Goal: Transaction & Acquisition: Purchase product/service

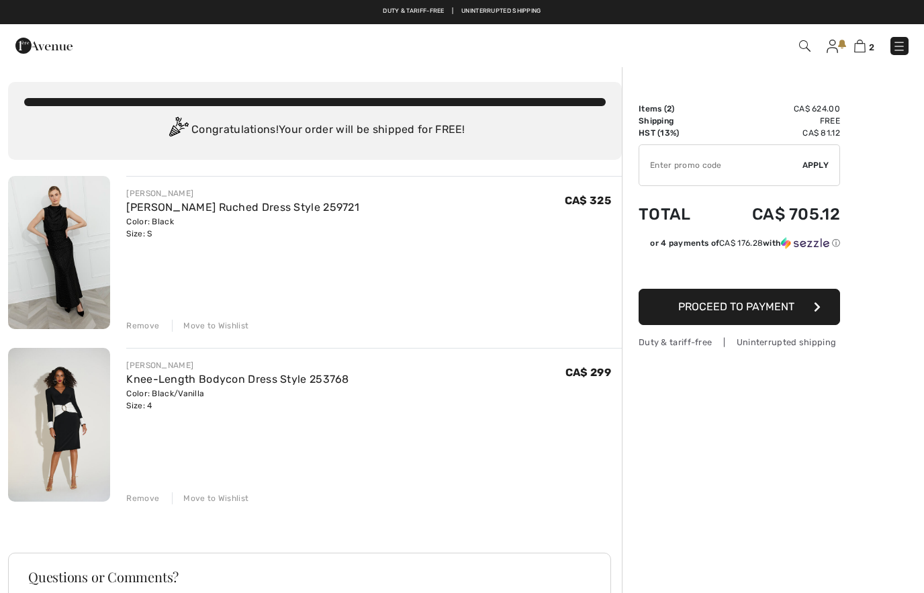
click at [697, 169] on input "TEXT" at bounding box center [720, 165] width 163 height 40
type input "SALEAVENUE"
click at [820, 169] on span "Apply" at bounding box center [815, 165] width 27 height 12
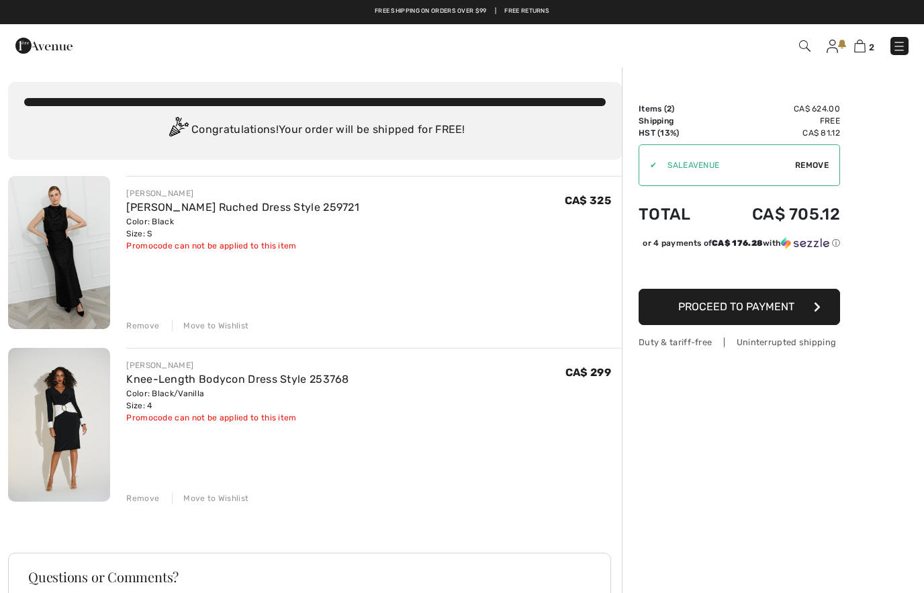
click at [26, 55] on img at bounding box center [43, 45] width 57 height 27
click at [15, 50] on img at bounding box center [43, 45] width 57 height 27
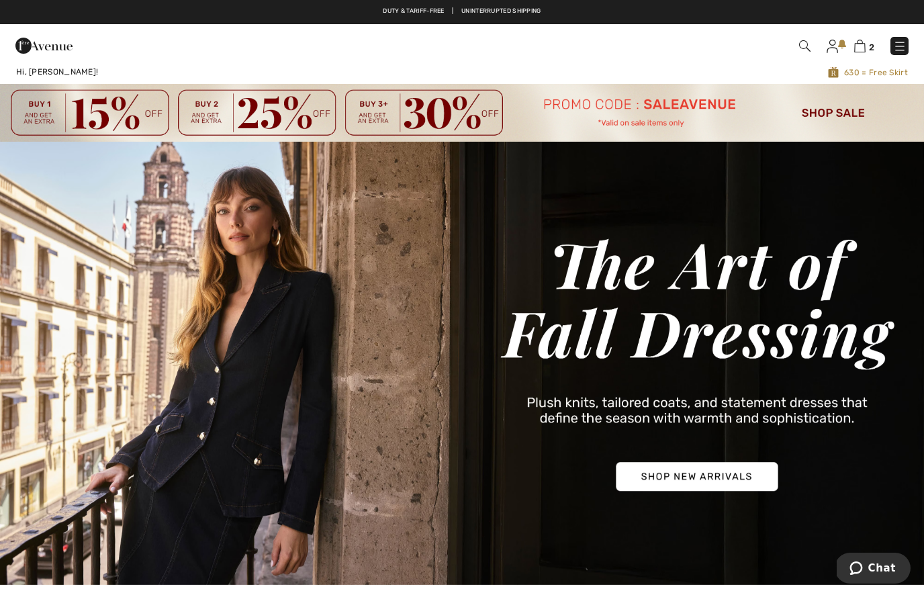
click at [839, 113] on img at bounding box center [462, 113] width 924 height 58
click at [826, 113] on img at bounding box center [462, 113] width 924 height 58
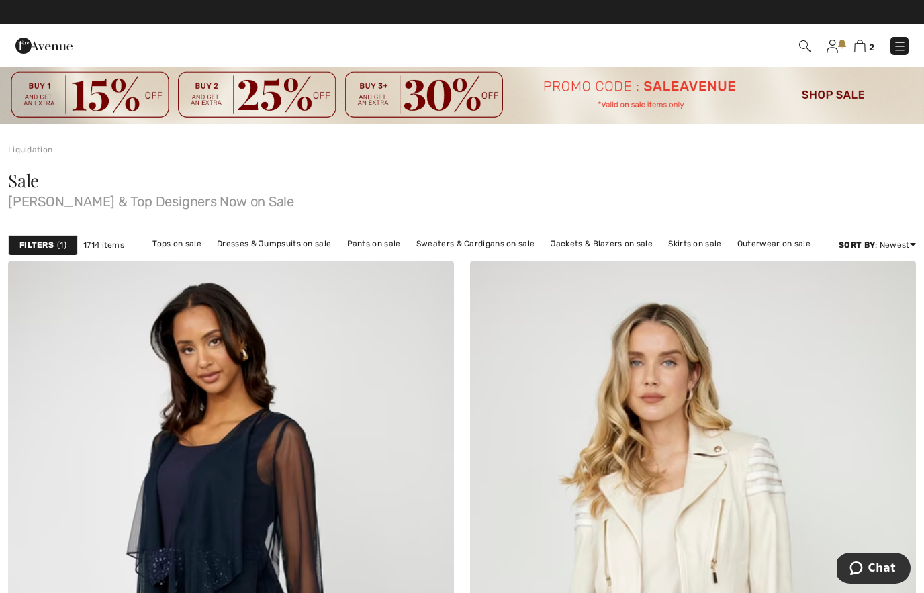
click at [810, 44] on img at bounding box center [804, 45] width 11 height 11
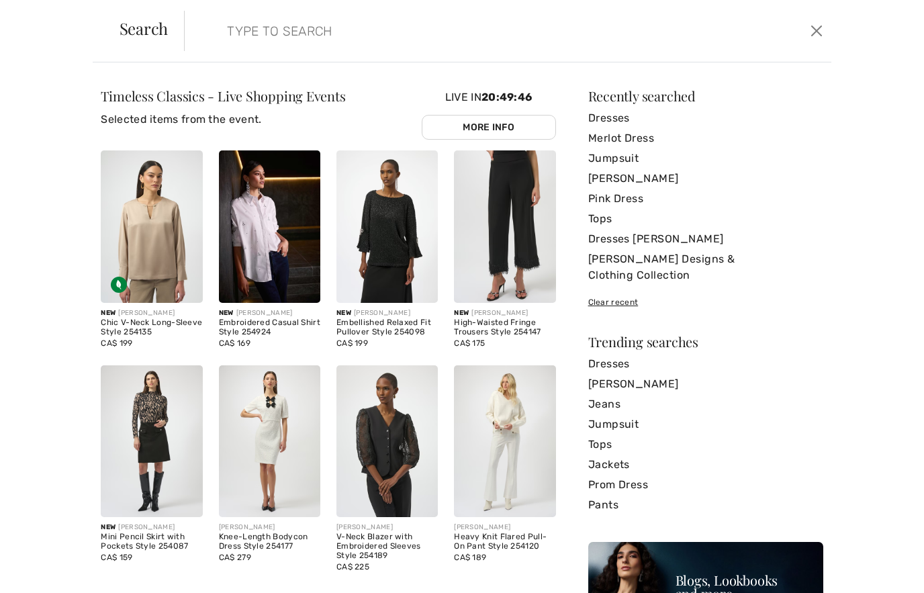
click at [608, 495] on link "Pants" at bounding box center [705, 505] width 235 height 20
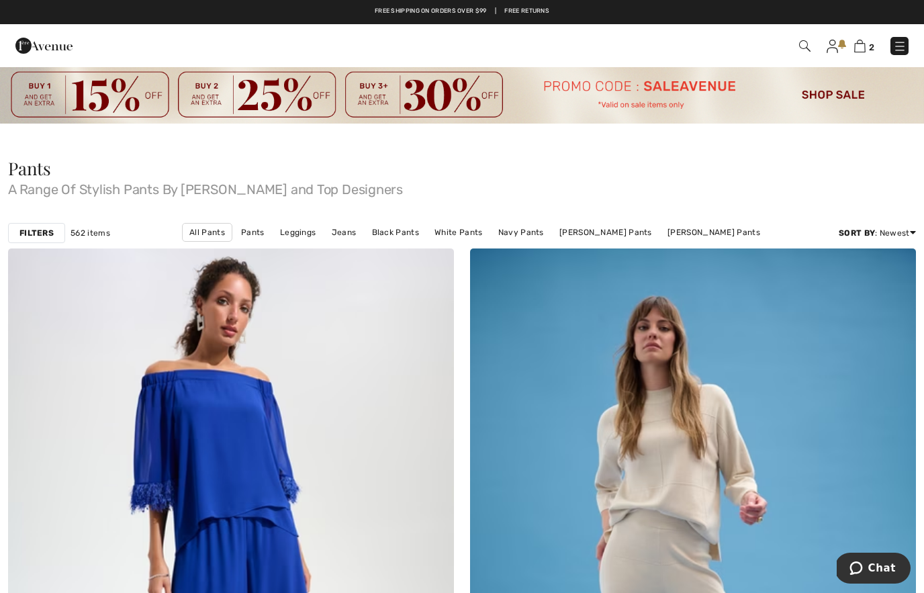
click at [810, 50] on img at bounding box center [804, 45] width 11 height 11
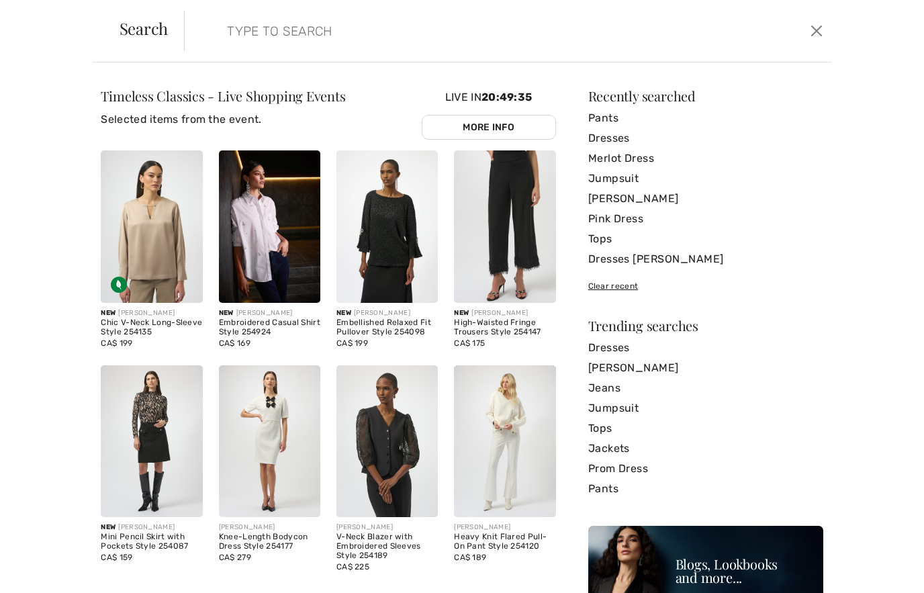
click at [299, 38] on input "search" at bounding box center [438, 31] width 442 height 40
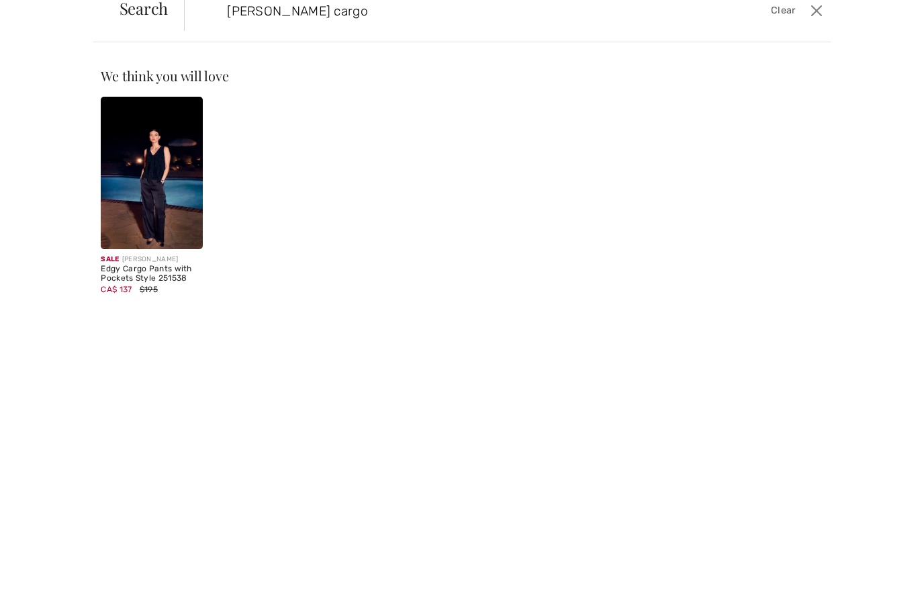
type input "Frank Lyman cargo"
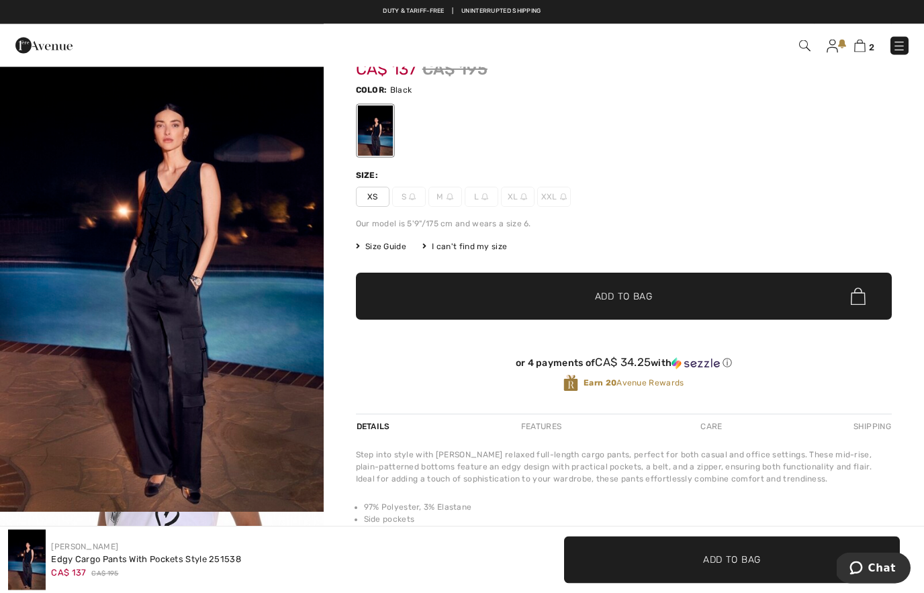
scroll to position [73, 0]
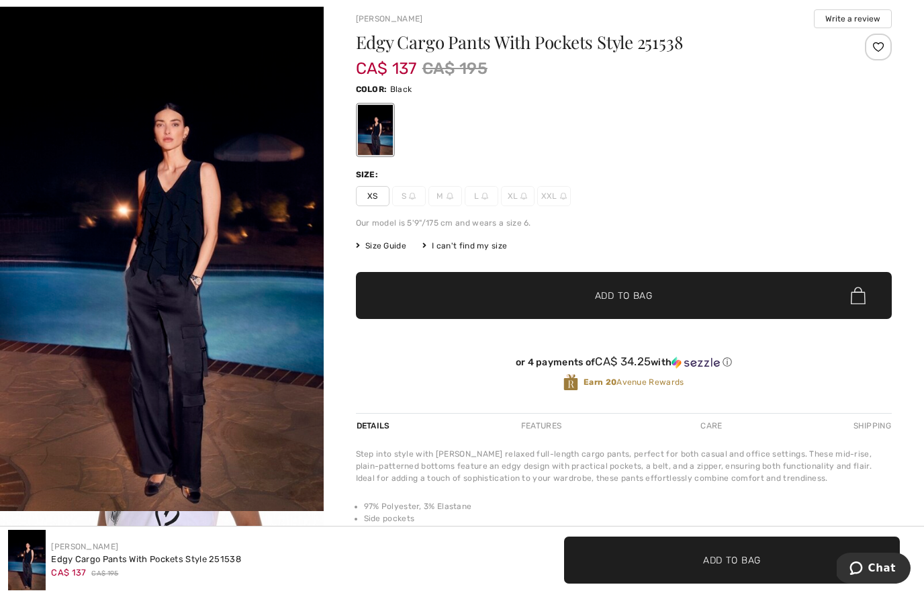
click at [393, 244] on span "Size Guide" at bounding box center [381, 246] width 50 height 12
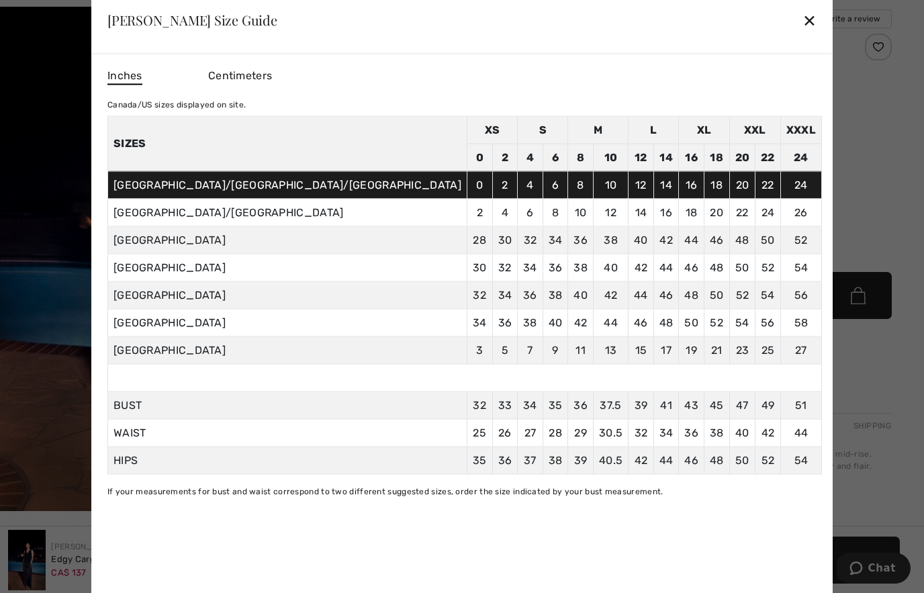
click at [802, 34] on div "✕" at bounding box center [809, 20] width 14 height 28
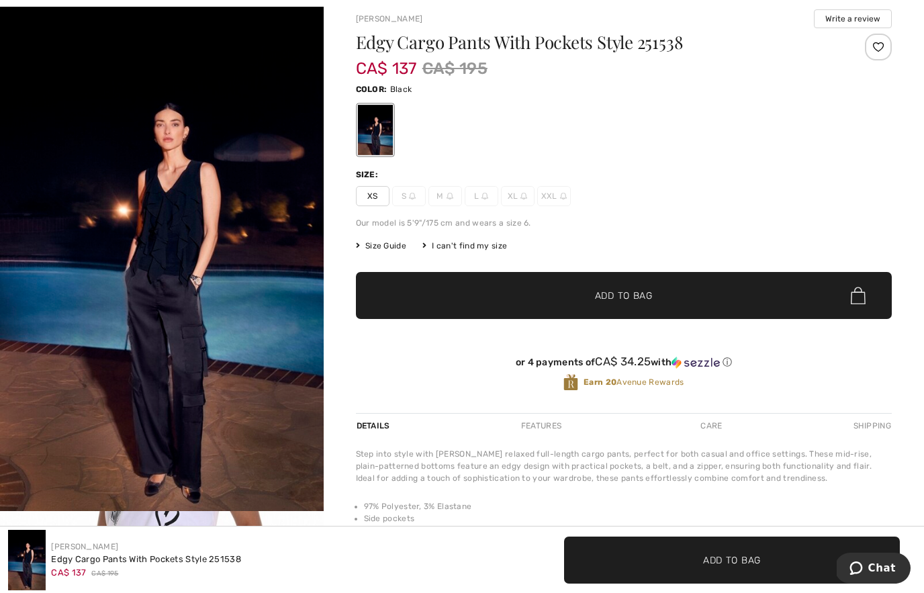
click at [378, 201] on span "XS" at bounding box center [373, 196] width 34 height 20
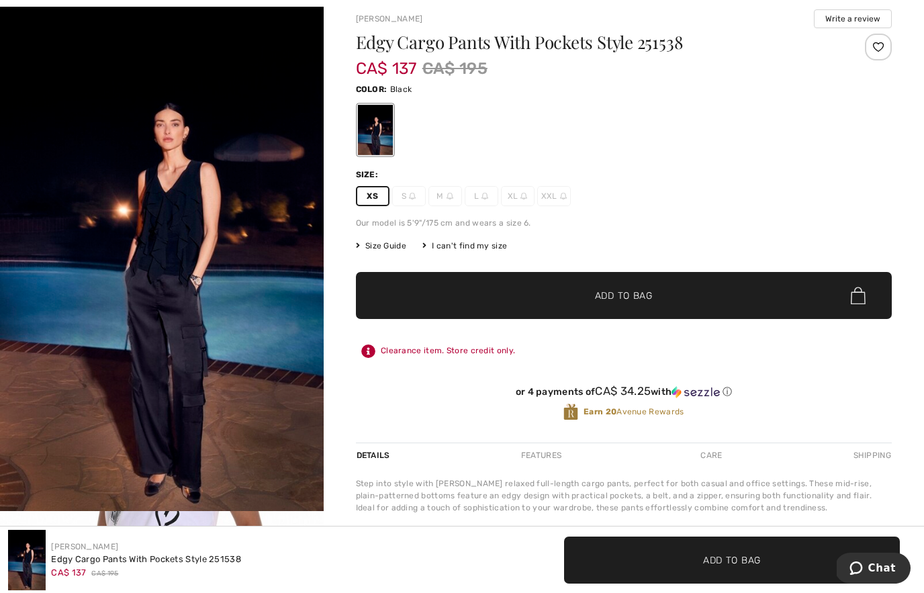
click at [541, 285] on span "✔ Added to Bag Add to Bag" at bounding box center [624, 295] width 536 height 47
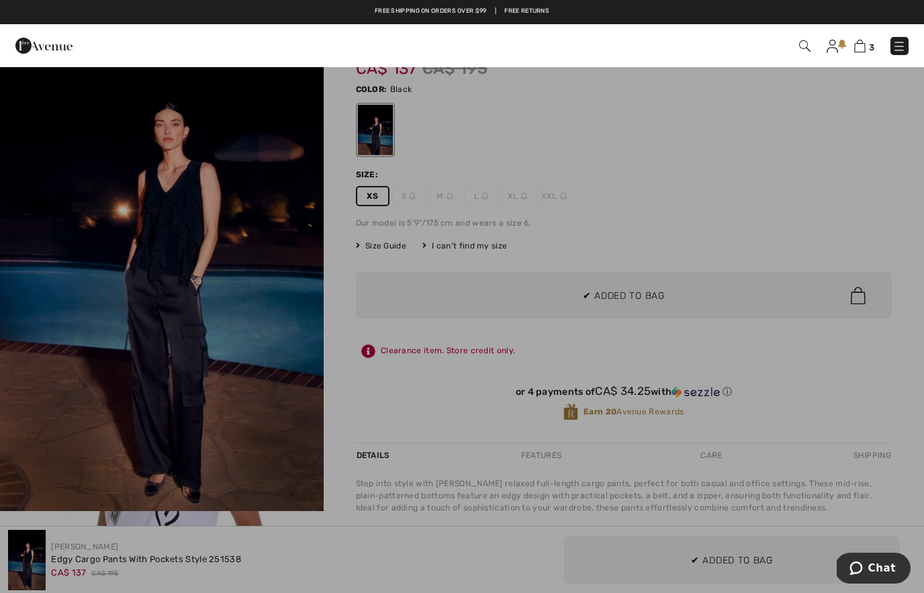
scroll to position [0, 0]
click at [637, 184] on div at bounding box center [462, 296] width 924 height 593
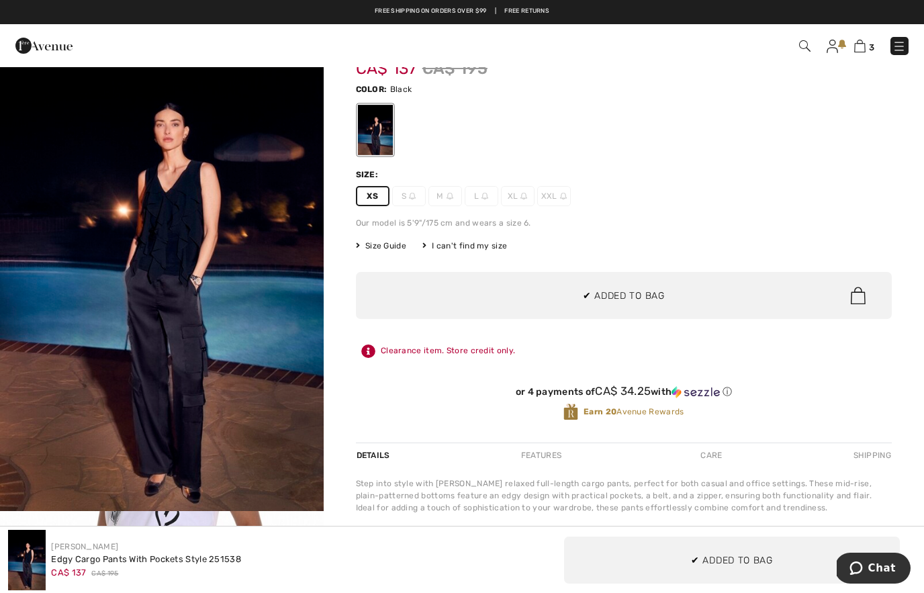
click at [35, 46] on img at bounding box center [43, 45] width 57 height 27
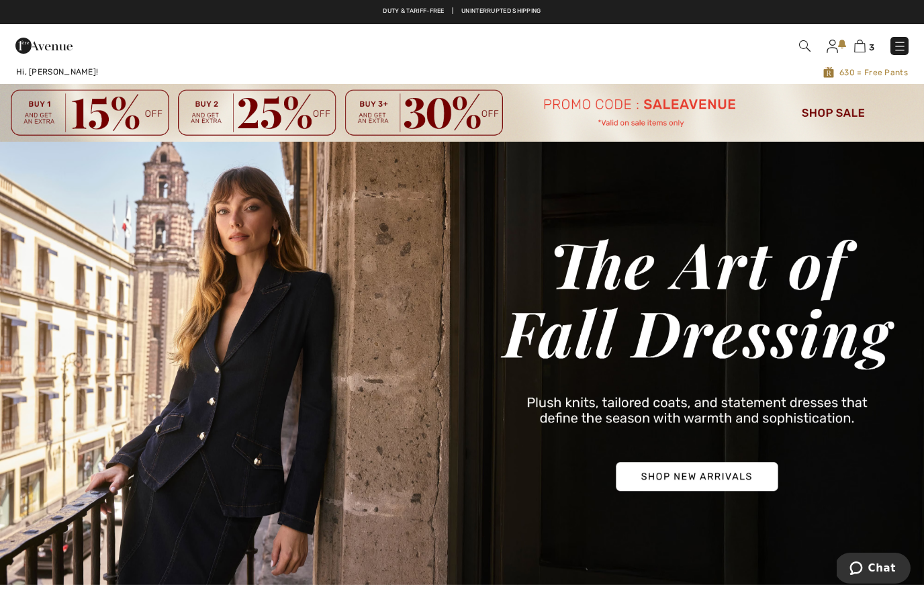
click at [864, 45] on img at bounding box center [859, 46] width 11 height 13
click at [862, 49] on img at bounding box center [859, 46] width 11 height 13
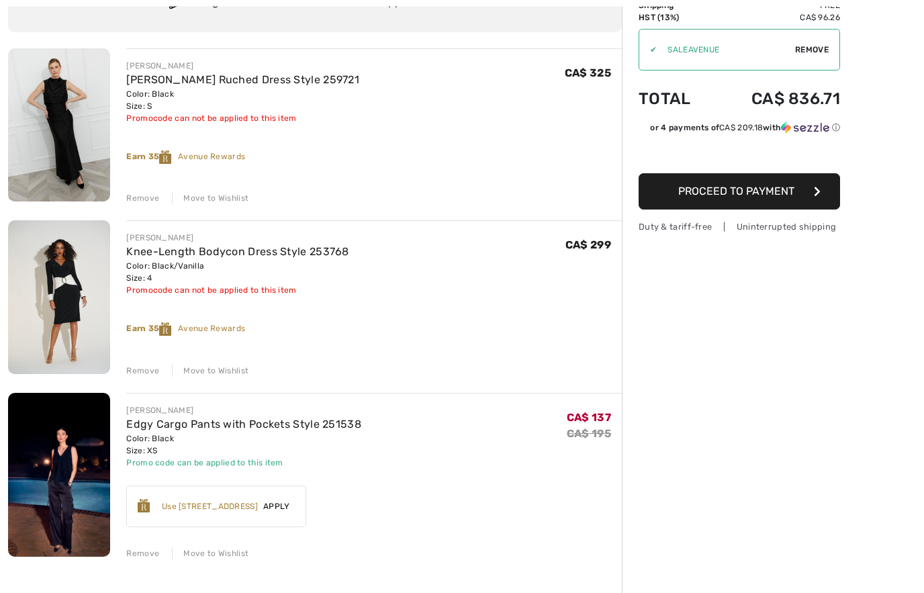
scroll to position [128, 0]
click at [194, 428] on link "Edgy Cargo Pants with Pockets Style 251538" at bounding box center [243, 423] width 235 height 13
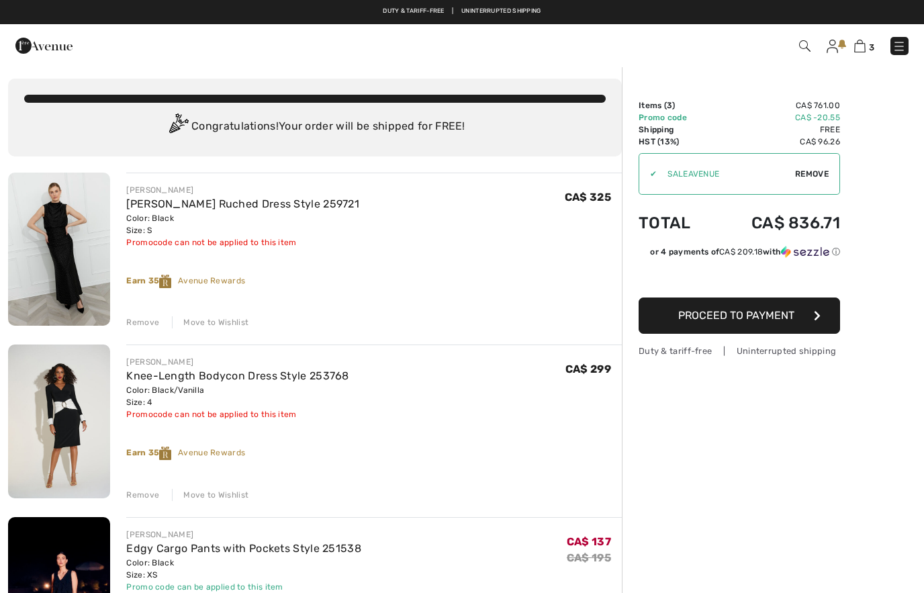
click at [38, 44] on img at bounding box center [43, 45] width 57 height 27
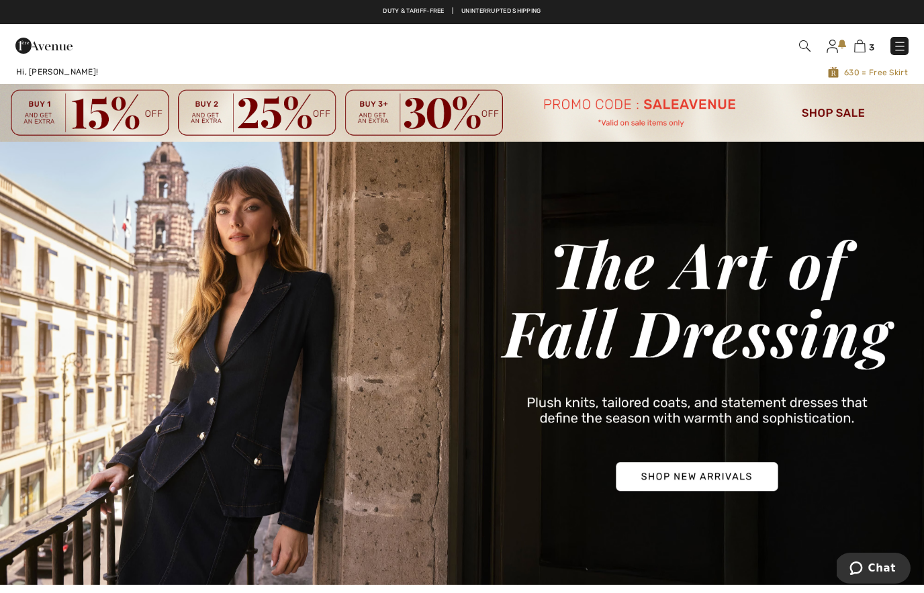
click at [830, 120] on img at bounding box center [462, 113] width 924 height 58
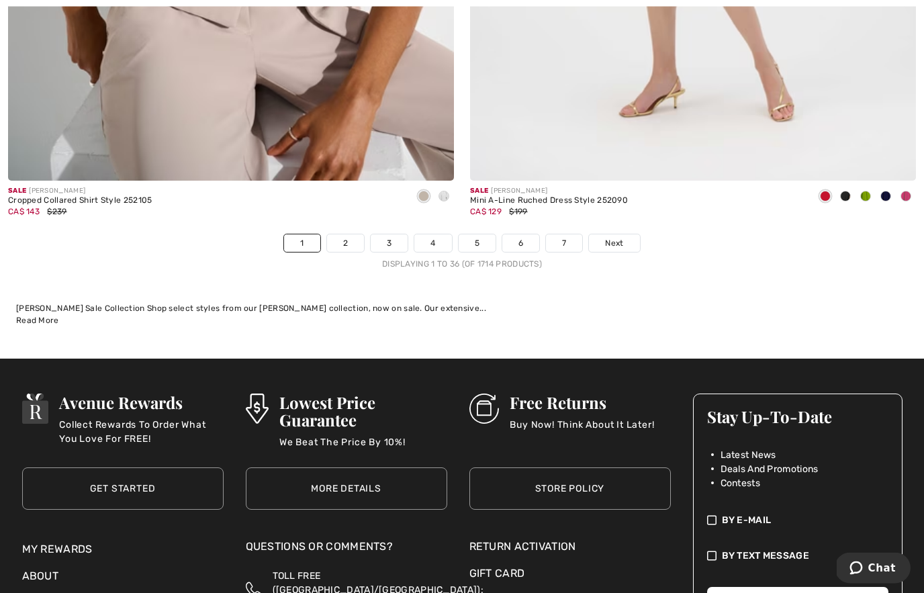
scroll to position [13333, 0]
click at [612, 238] on span "Next" at bounding box center [614, 243] width 18 height 12
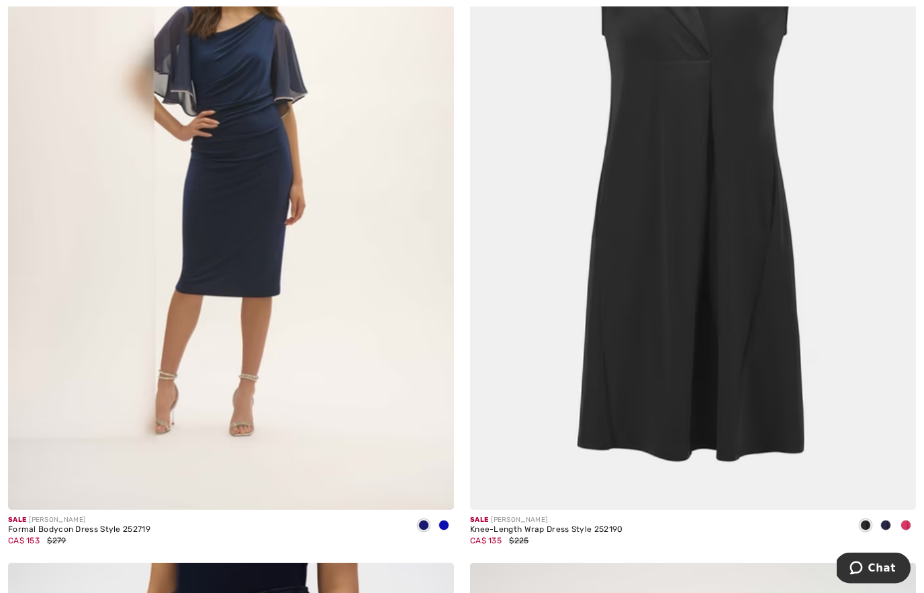
scroll to position [2612, 0]
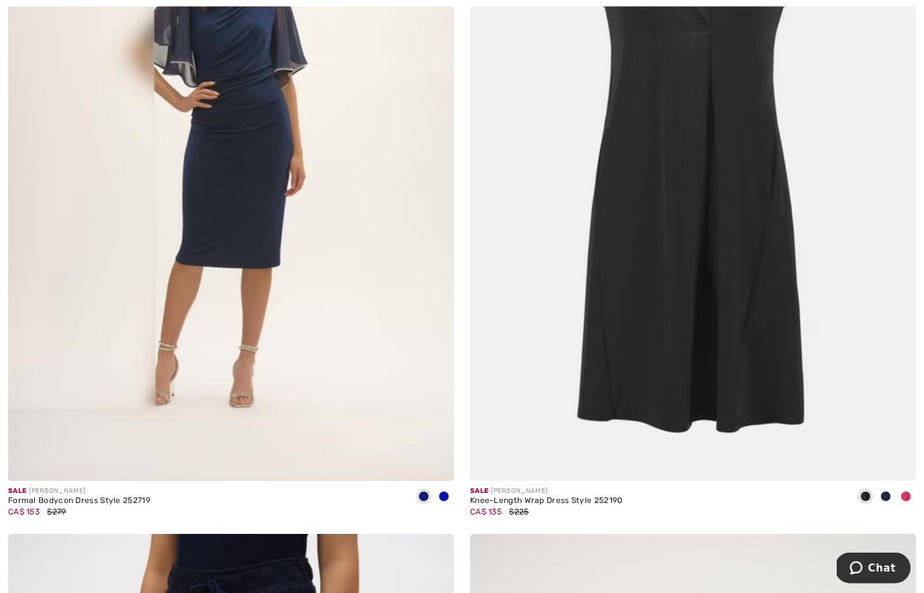
click at [757, 310] on img at bounding box center [693, 147] width 446 height 669
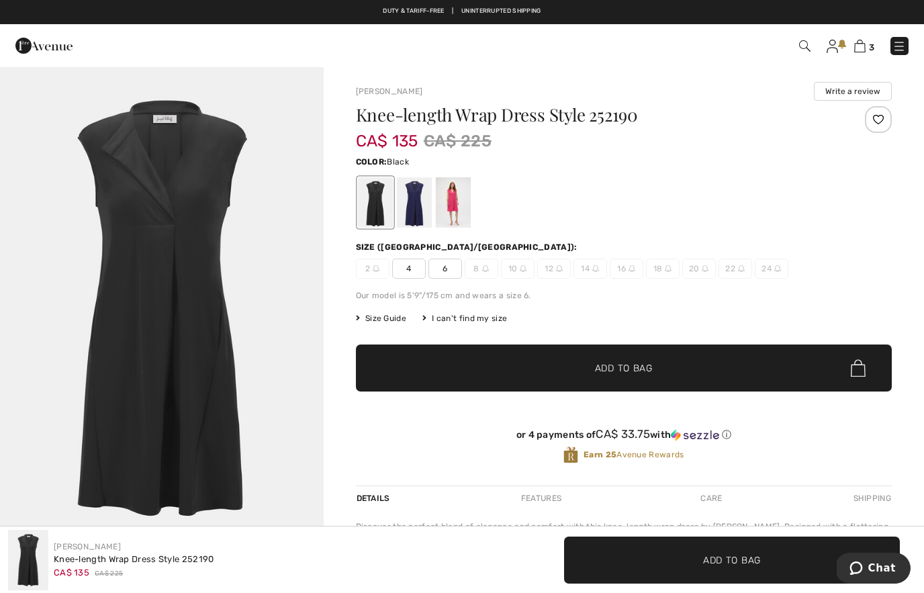
click at [457, 207] on div at bounding box center [452, 202] width 35 height 50
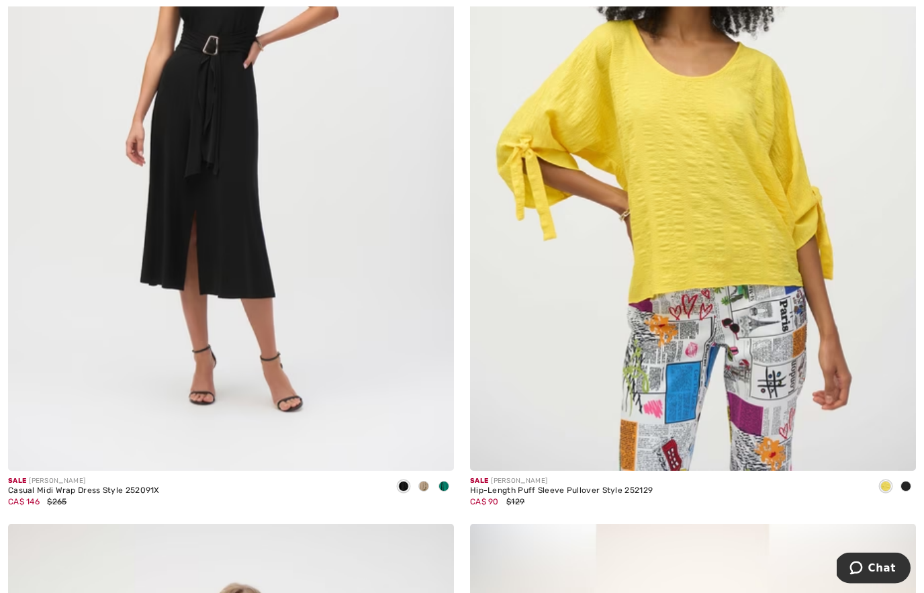
scroll to position [4964, 0]
click at [293, 319] on img at bounding box center [231, 136] width 446 height 669
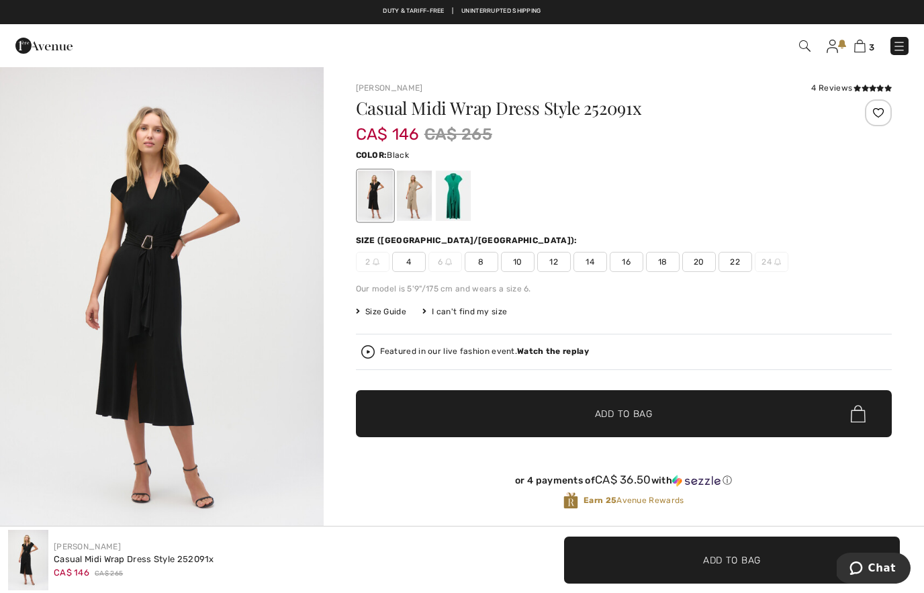
click at [409, 210] on div at bounding box center [413, 196] width 35 height 50
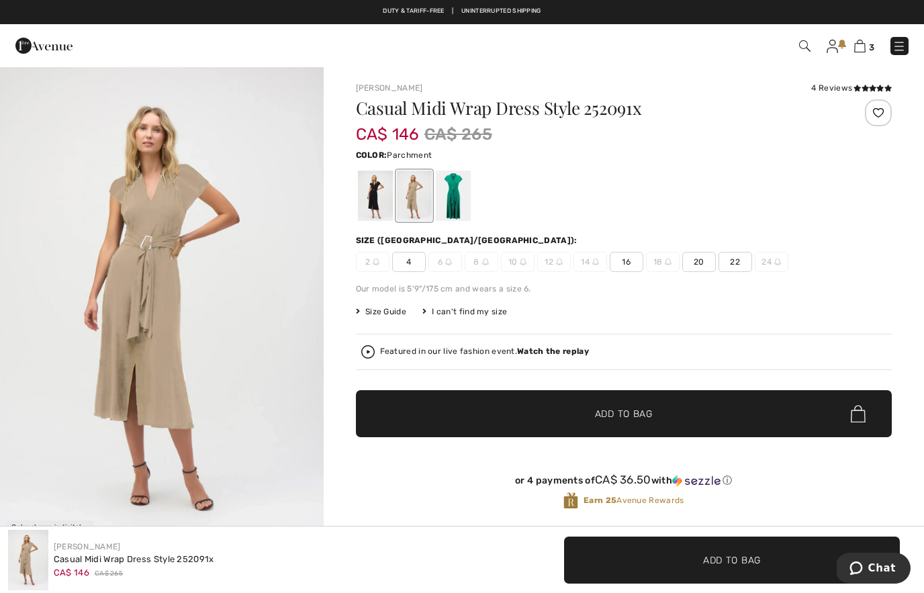
click at [455, 209] on div at bounding box center [452, 196] width 35 height 50
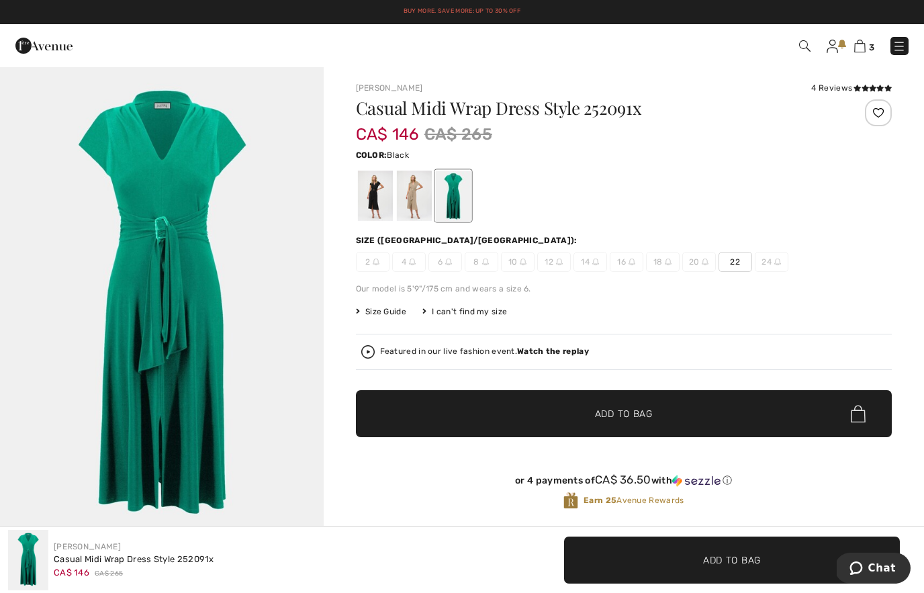
click at [375, 205] on div at bounding box center [374, 196] width 35 height 50
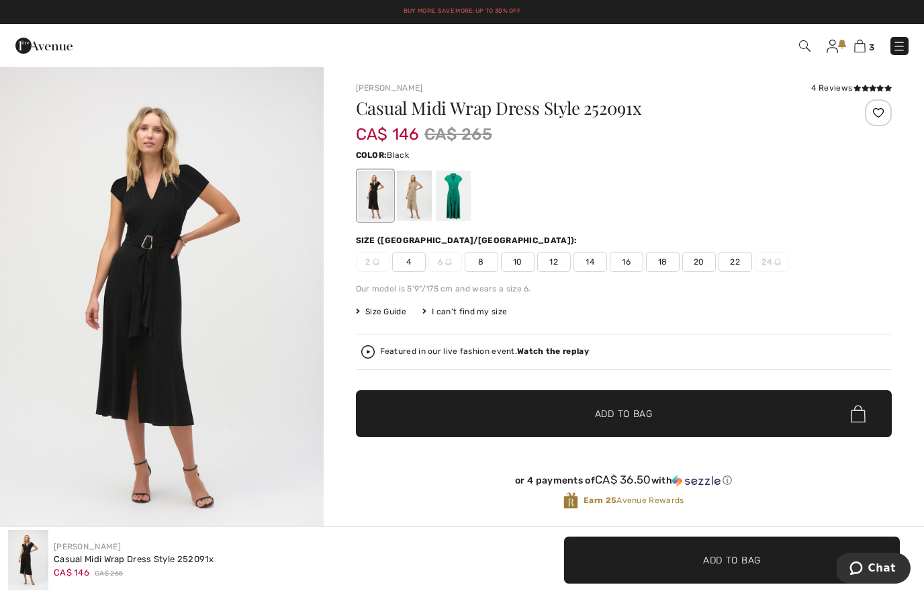
click at [414, 266] on span "4" at bounding box center [409, 262] width 34 height 20
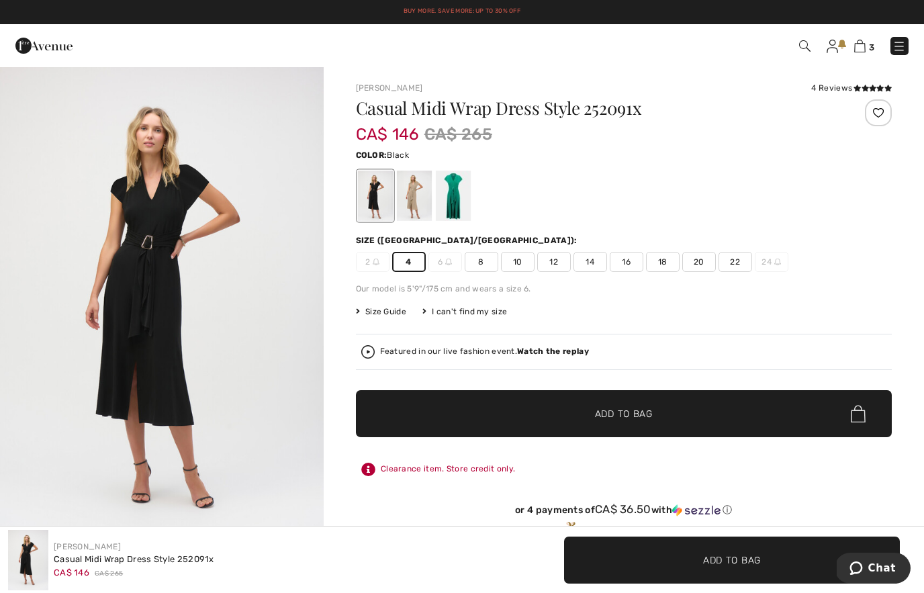
click at [559, 408] on span "✔ Added to Bag Add to Bag" at bounding box center [624, 413] width 536 height 47
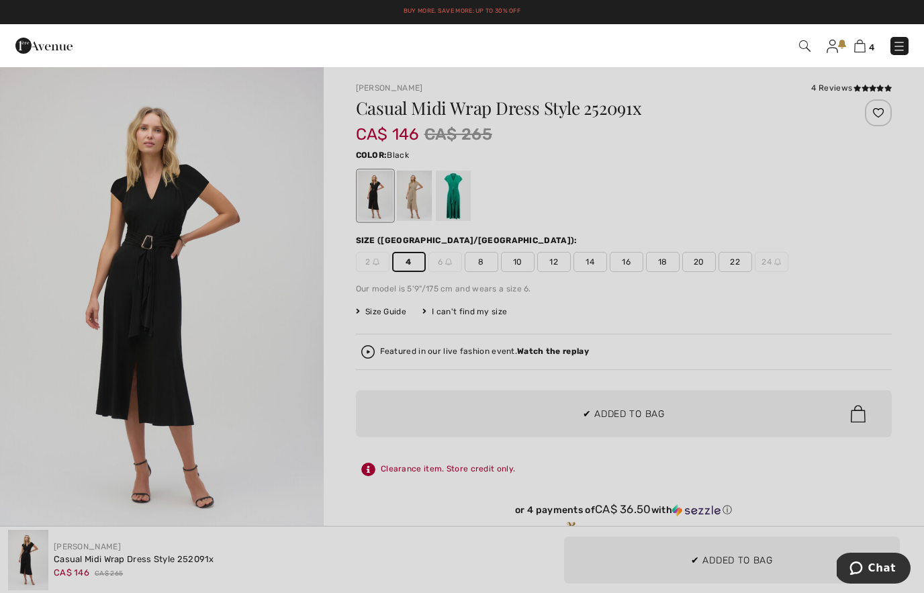
click at [368, 383] on div at bounding box center [462, 296] width 924 height 593
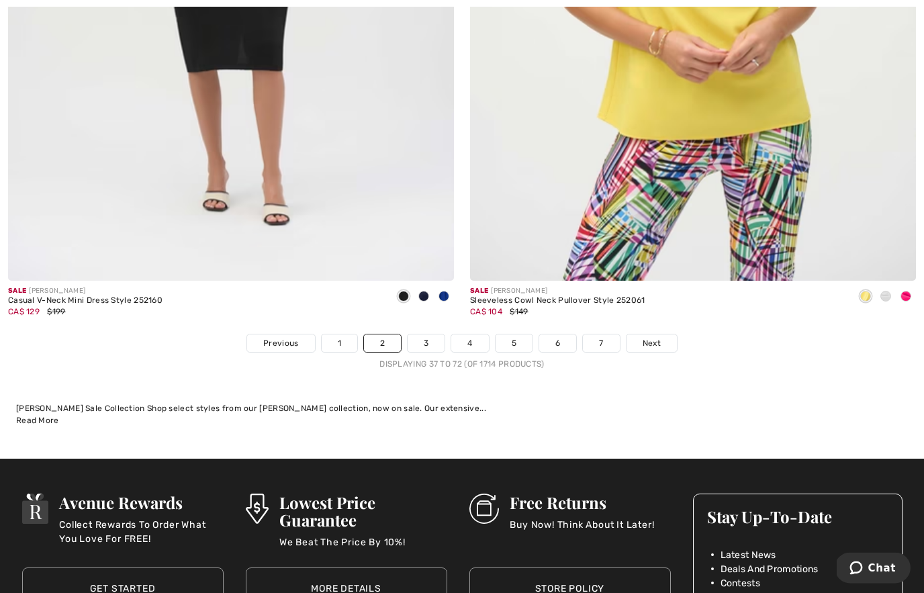
scroll to position [13233, 0]
click at [661, 334] on link "Next" at bounding box center [651, 342] width 50 height 17
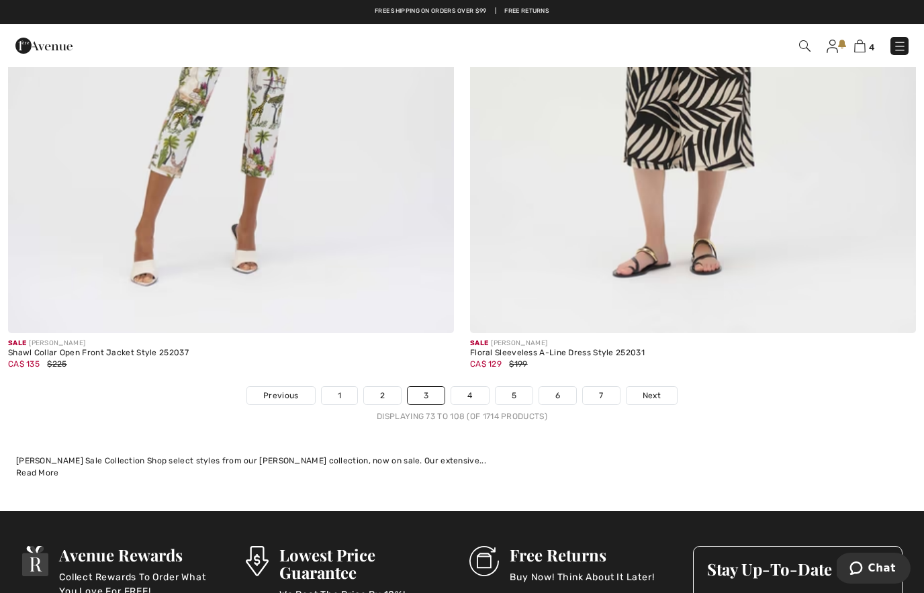
scroll to position [13238, 0]
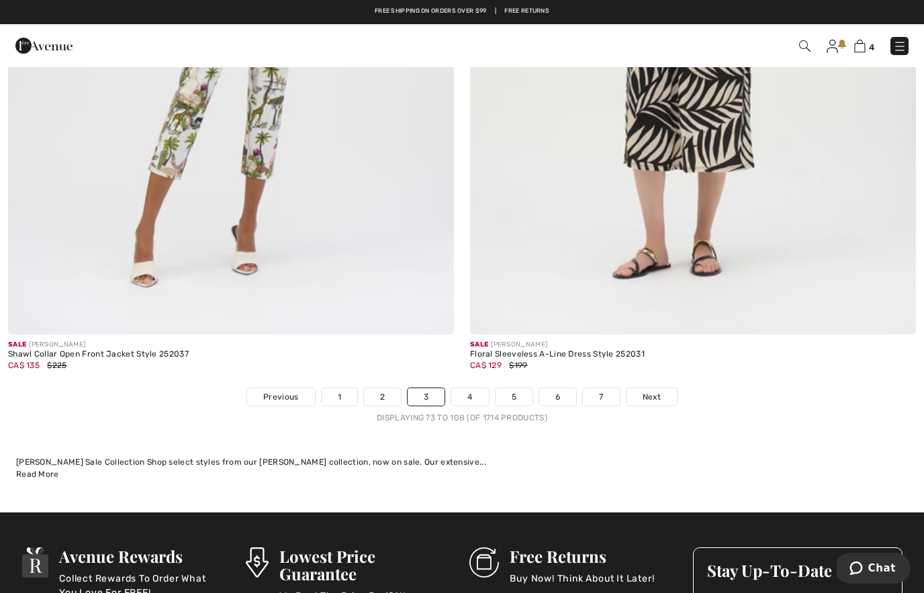
click at [650, 391] on span "Next" at bounding box center [652, 397] width 18 height 12
click at [649, 391] on span "Next" at bounding box center [652, 397] width 18 height 12
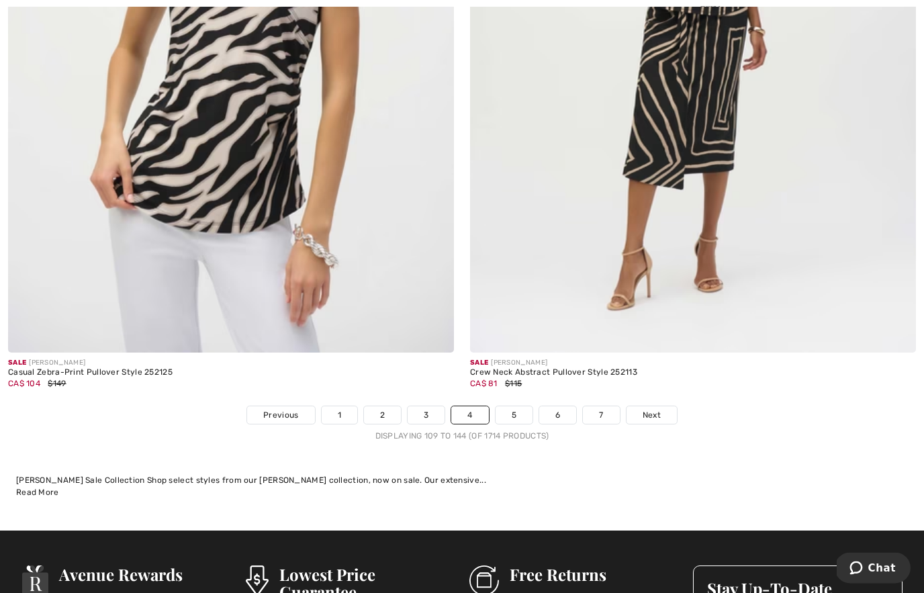
scroll to position [13256, 0]
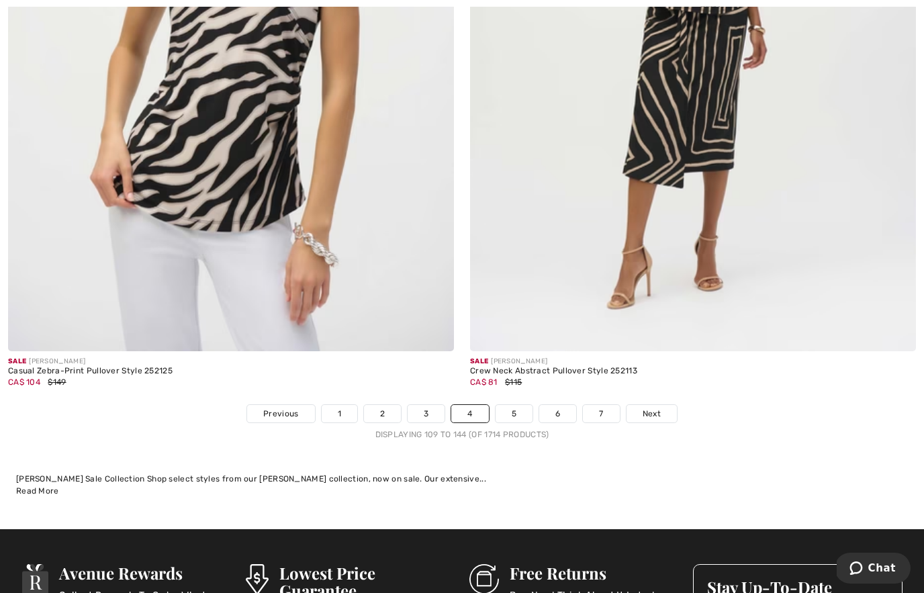
click at [658, 410] on link "Next" at bounding box center [651, 413] width 50 height 17
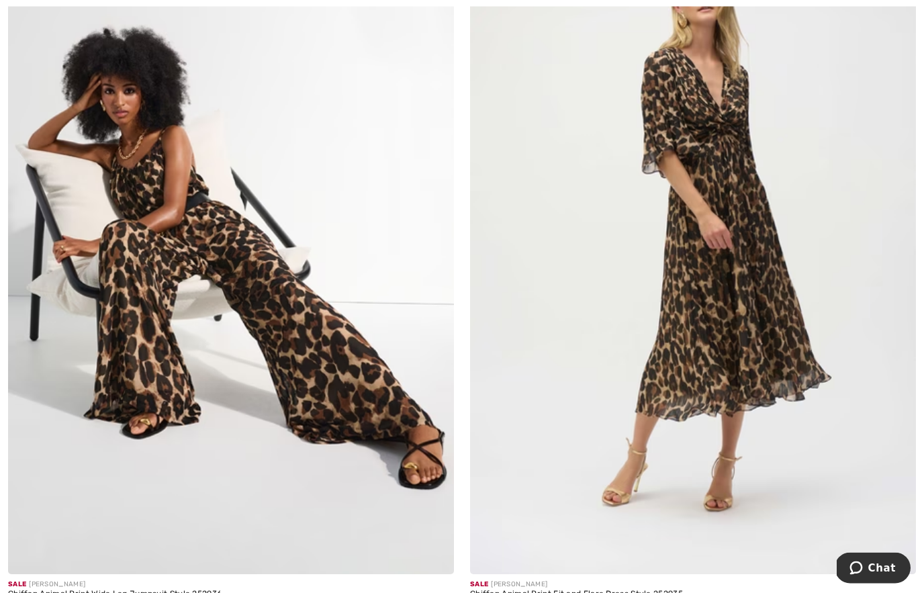
scroll to position [12946, 0]
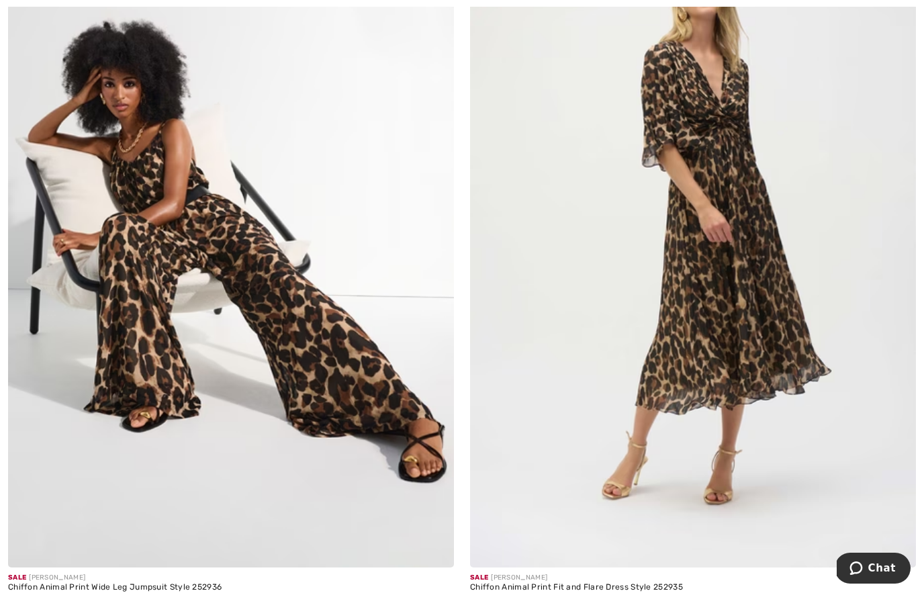
click at [763, 399] on img at bounding box center [693, 233] width 446 height 669
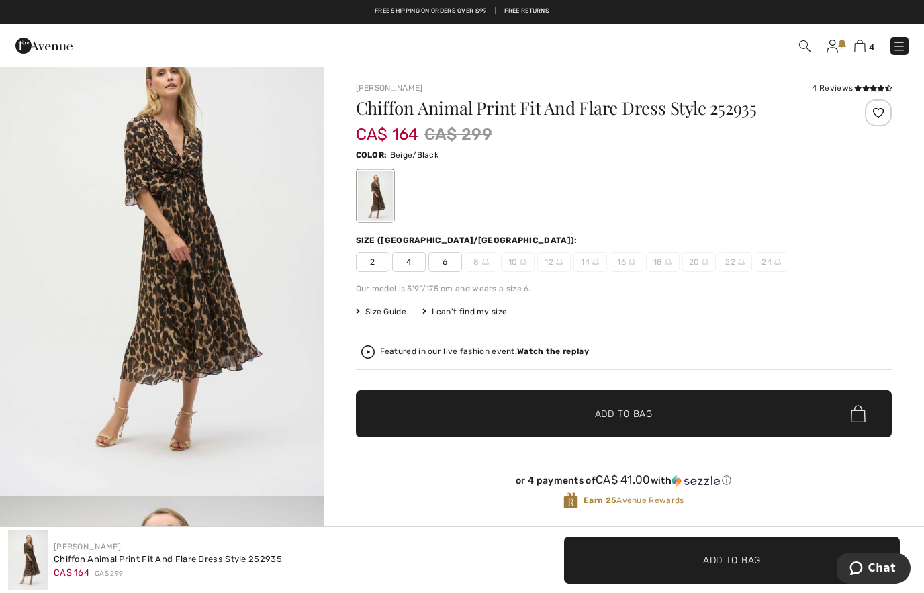
scroll to position [81, 0]
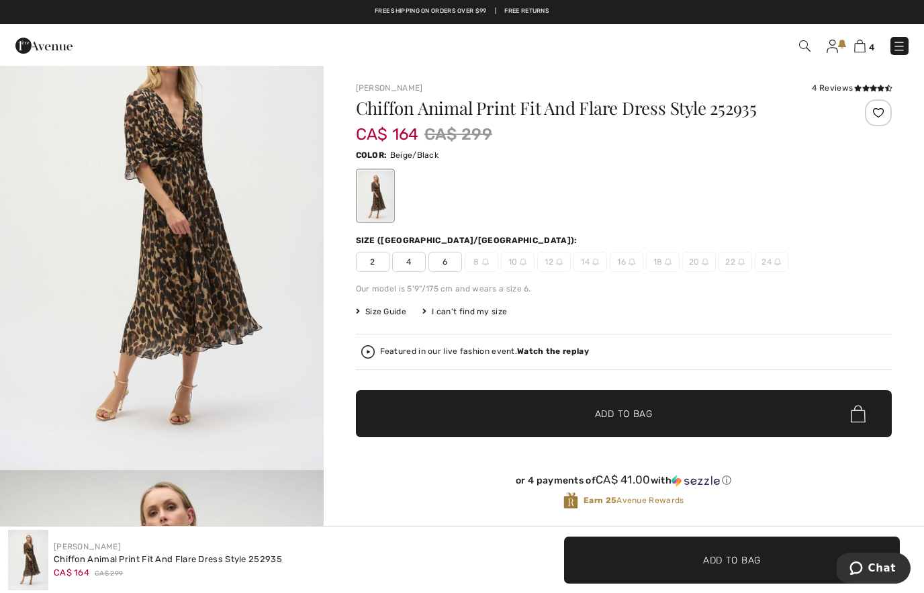
click at [285, 265] on img "1 / 4" at bounding box center [162, 227] width 324 height 485
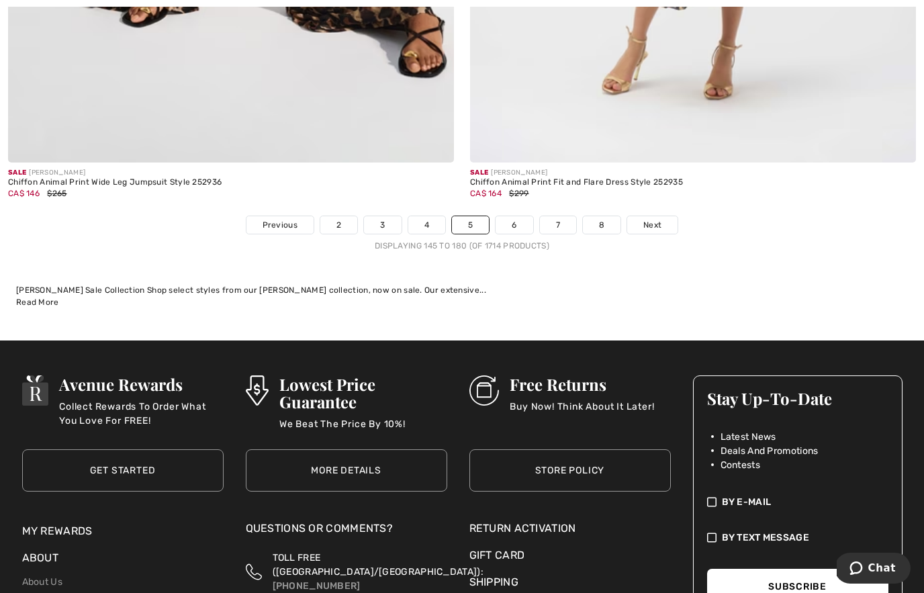
scroll to position [13424, 0]
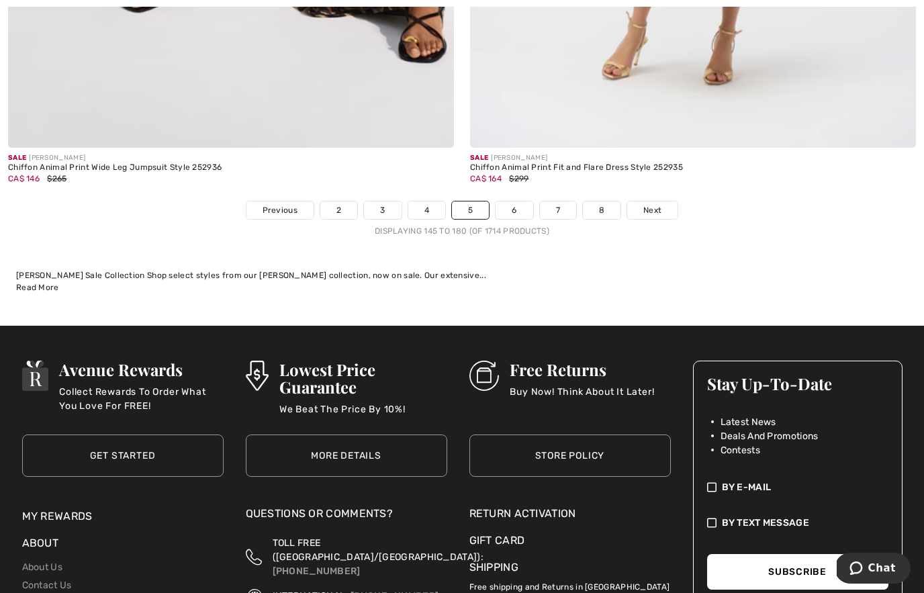
click at [650, 204] on span "Next" at bounding box center [652, 210] width 18 height 12
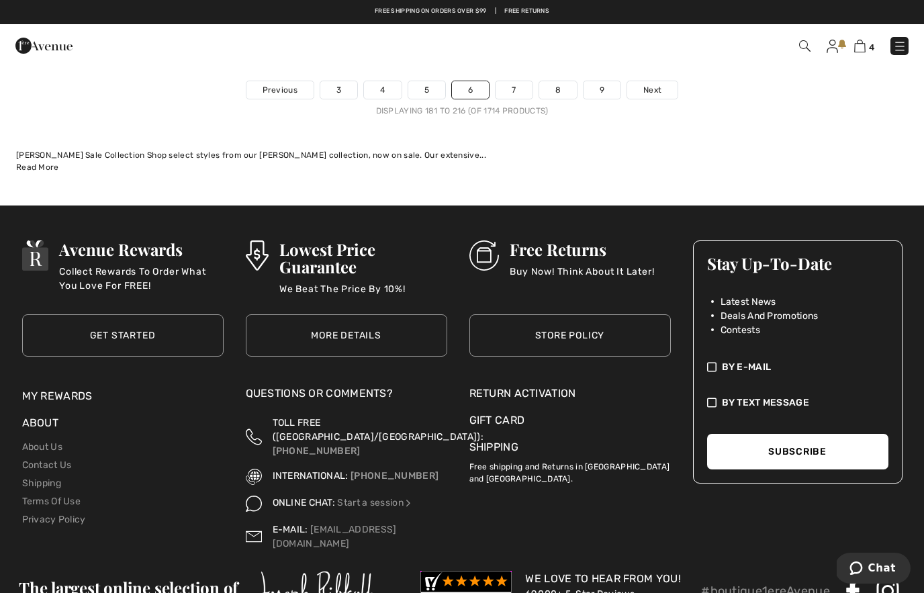
scroll to position [13579, 0]
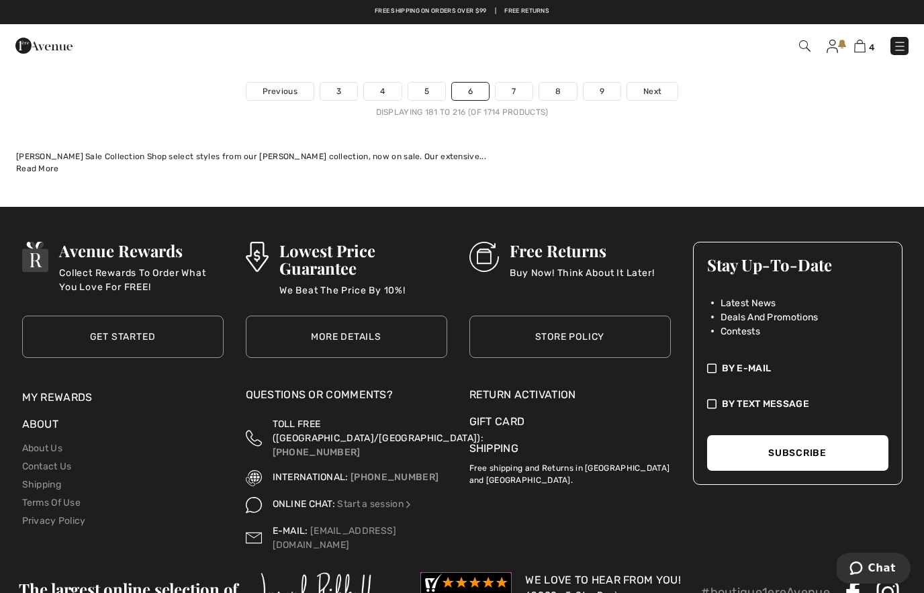
click at [661, 85] on span "Next" at bounding box center [652, 91] width 18 height 12
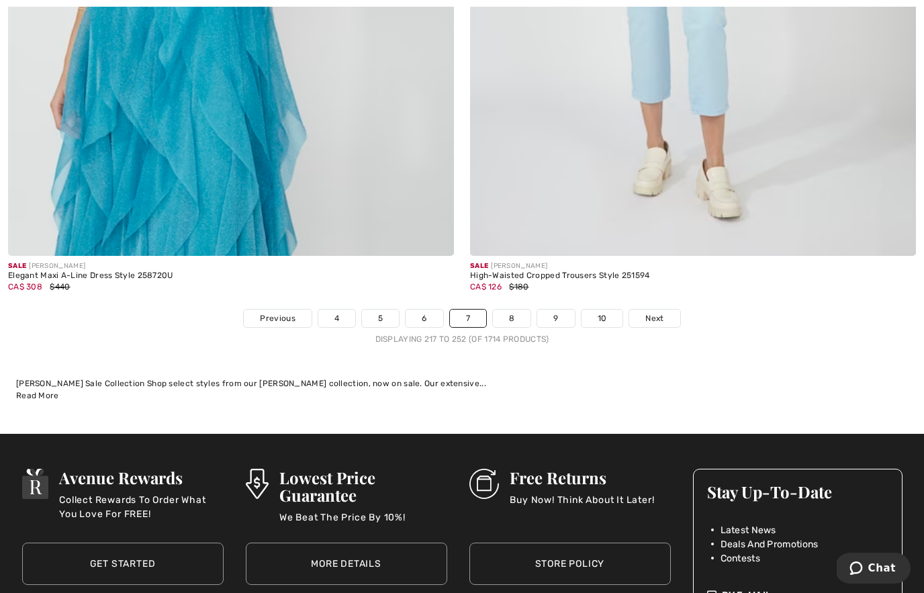
scroll to position [13381, 0]
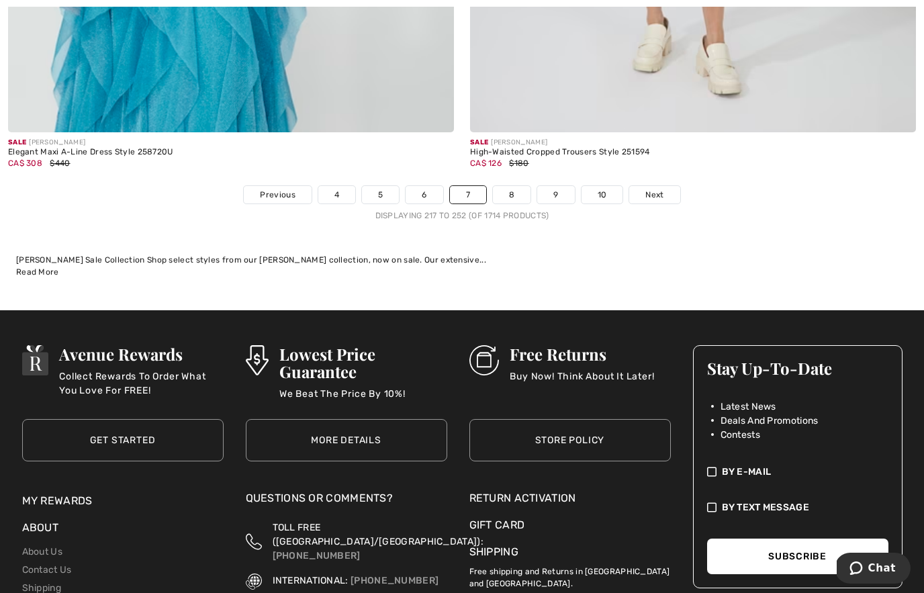
click at [657, 189] on span "Next" at bounding box center [654, 195] width 18 height 12
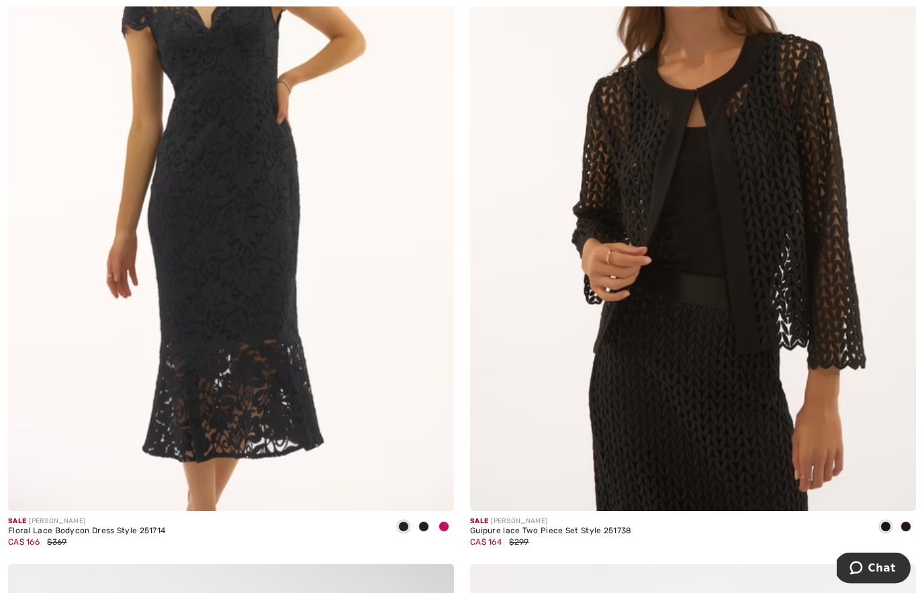
scroll to position [10176, 0]
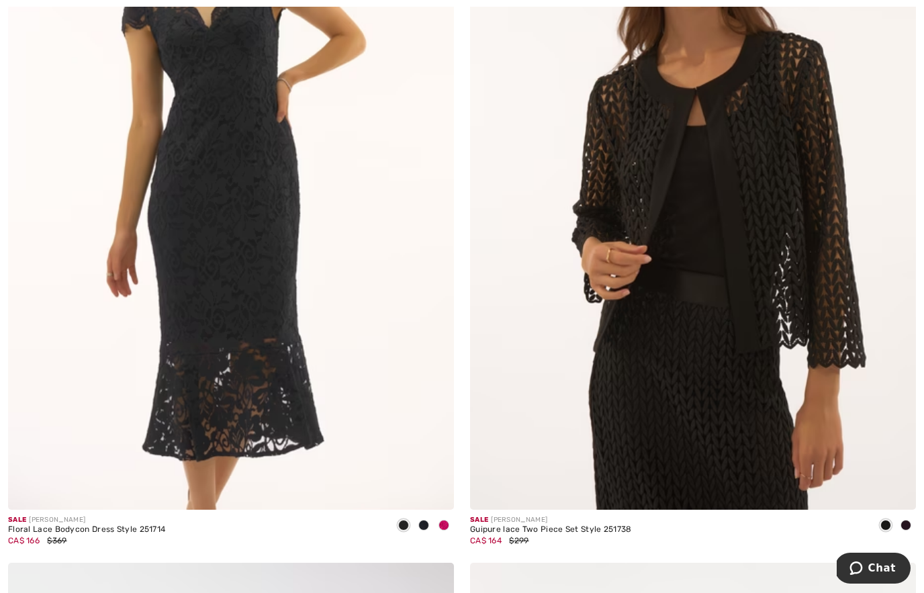
click at [336, 371] on img at bounding box center [231, 175] width 446 height 669
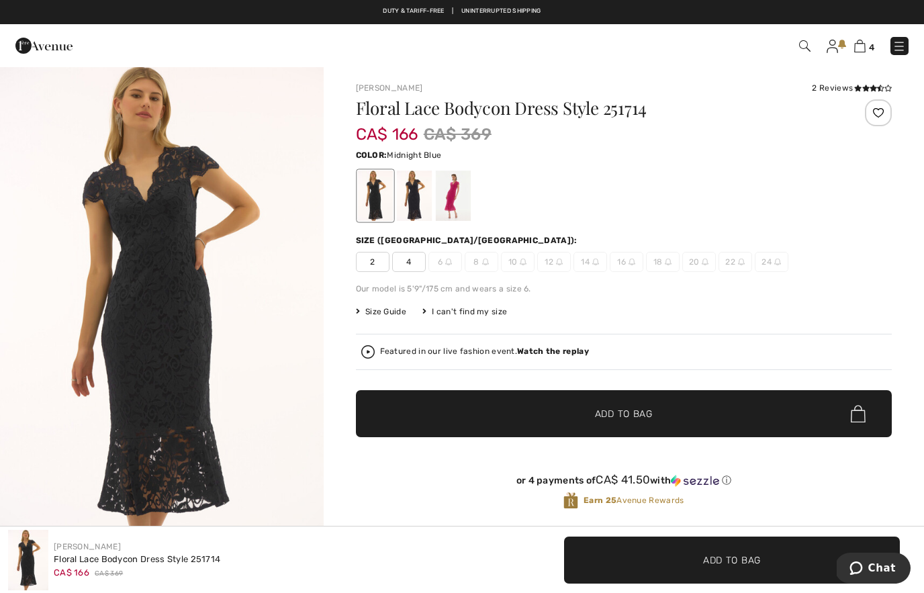
click at [418, 206] on div at bounding box center [413, 196] width 35 height 50
click at [463, 200] on div at bounding box center [452, 196] width 35 height 50
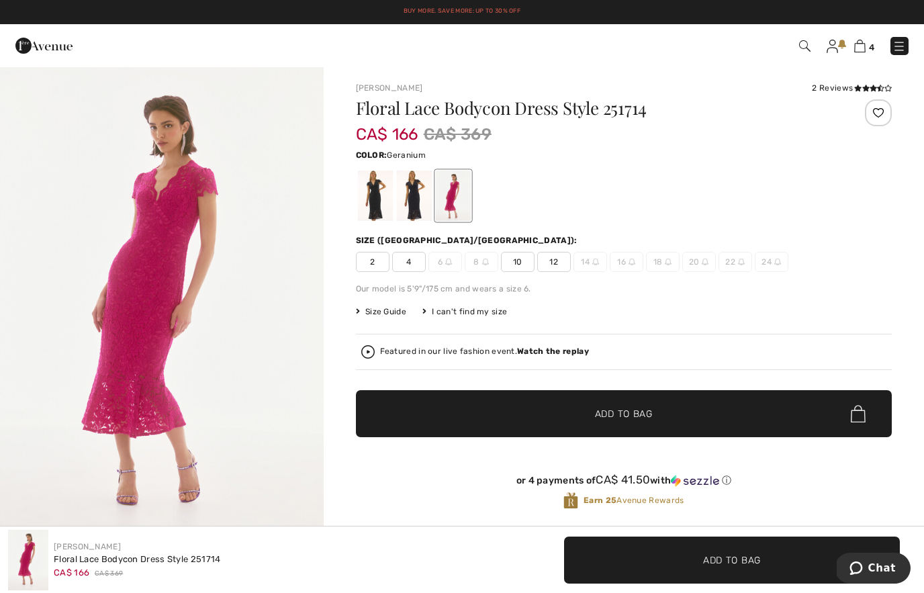
click at [271, 347] on img "1 / 4" at bounding box center [162, 308] width 324 height 485
click at [414, 204] on div at bounding box center [413, 196] width 35 height 50
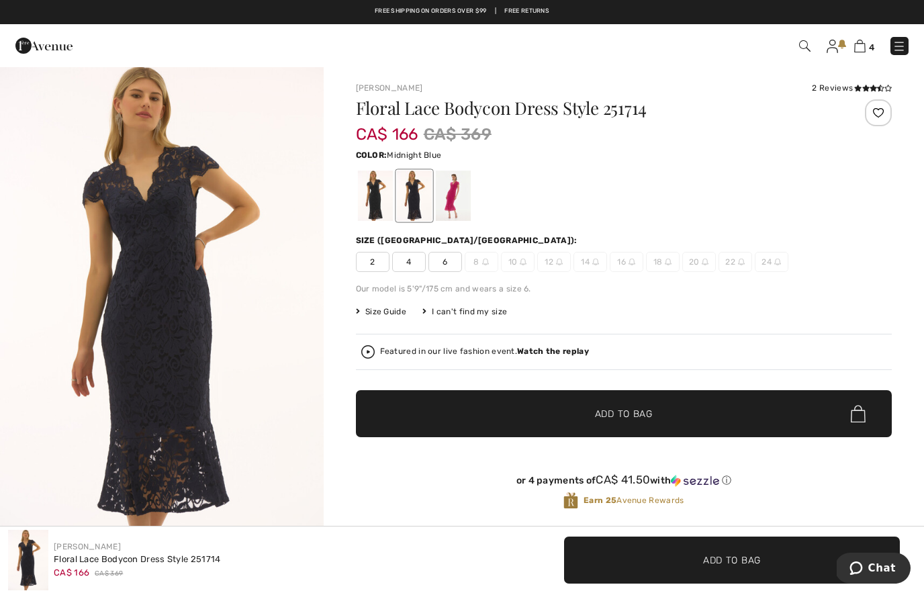
click at [281, 295] on img "1 / 3" at bounding box center [162, 308] width 324 height 485
click at [379, 204] on div at bounding box center [374, 196] width 35 height 50
click at [286, 305] on img "1 / 1" at bounding box center [162, 308] width 324 height 485
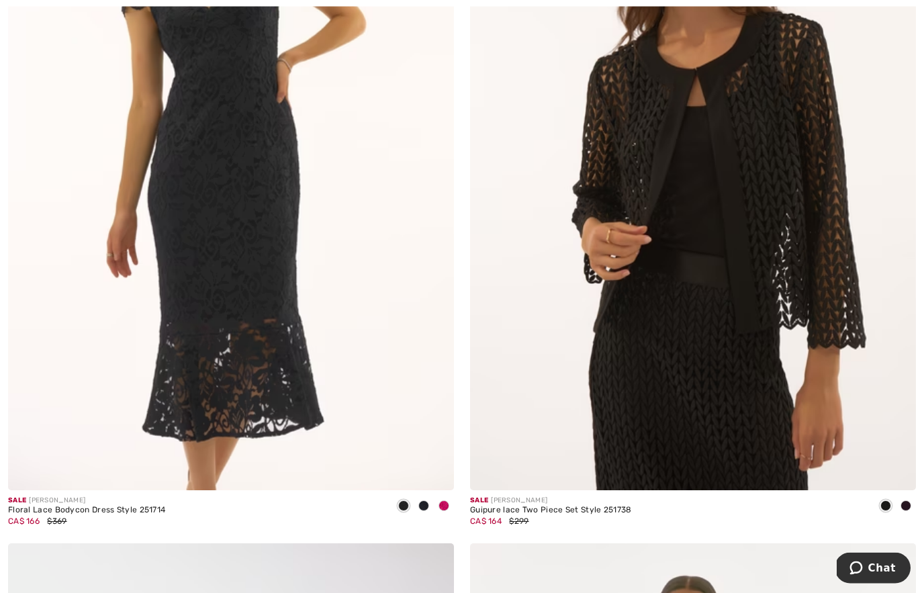
scroll to position [10232, 0]
click at [686, 335] on img at bounding box center [693, 155] width 446 height 669
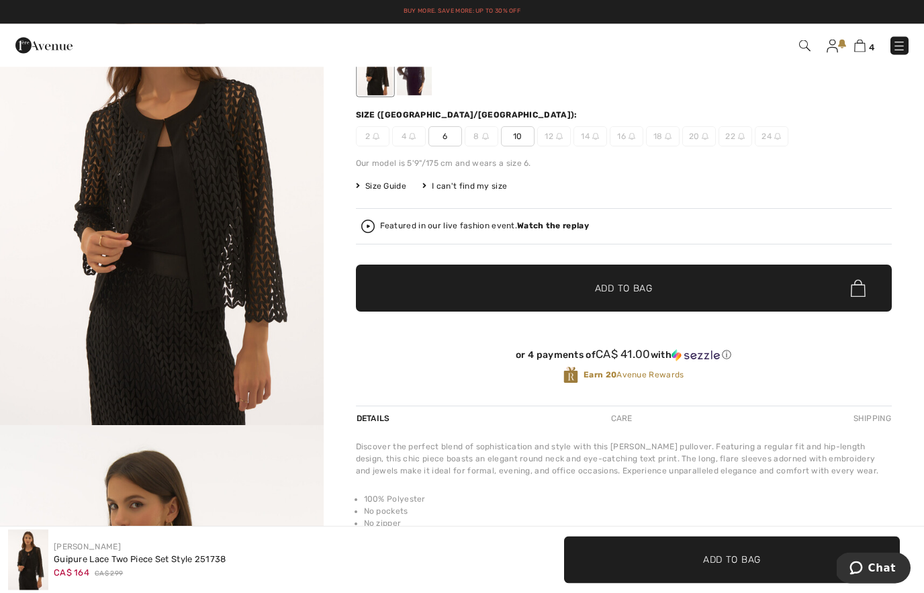
scroll to position [89, 0]
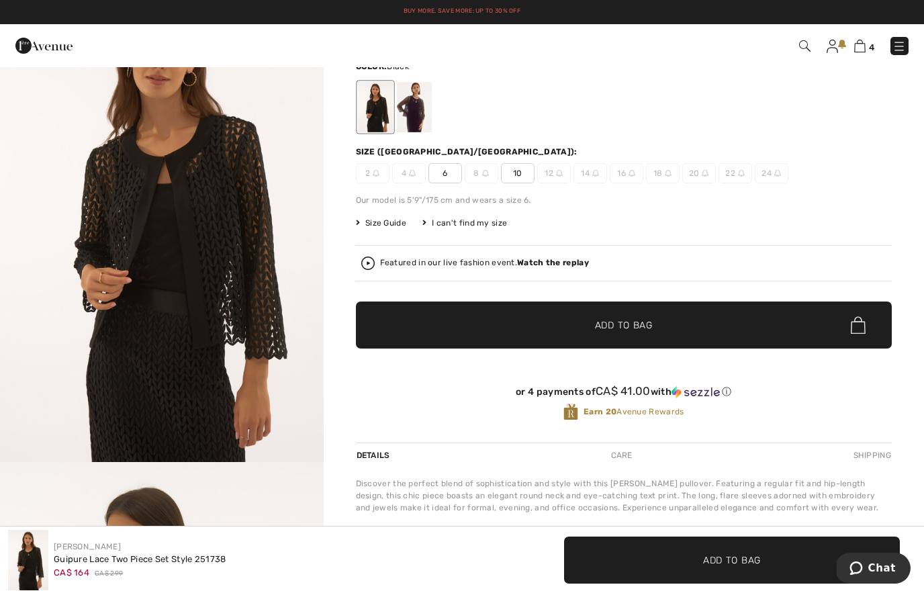
click at [269, 295] on img "1 / 3" at bounding box center [162, 219] width 324 height 485
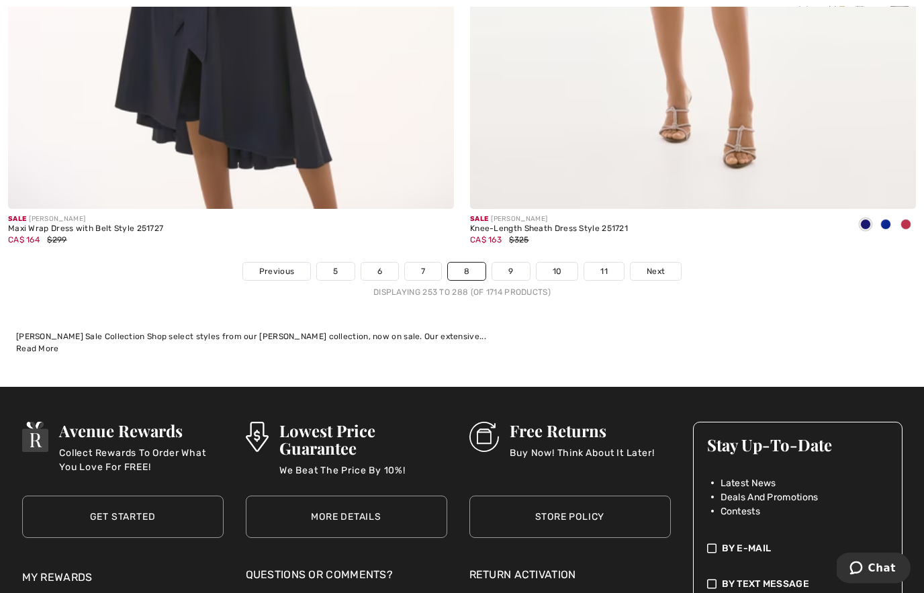
scroll to position [13303, 0]
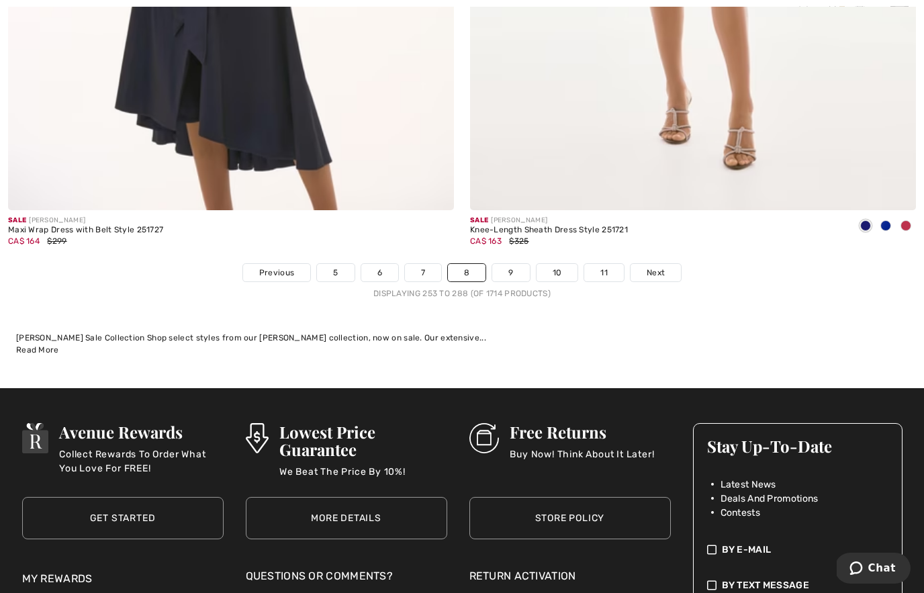
click at [652, 267] on span "Next" at bounding box center [656, 273] width 18 height 12
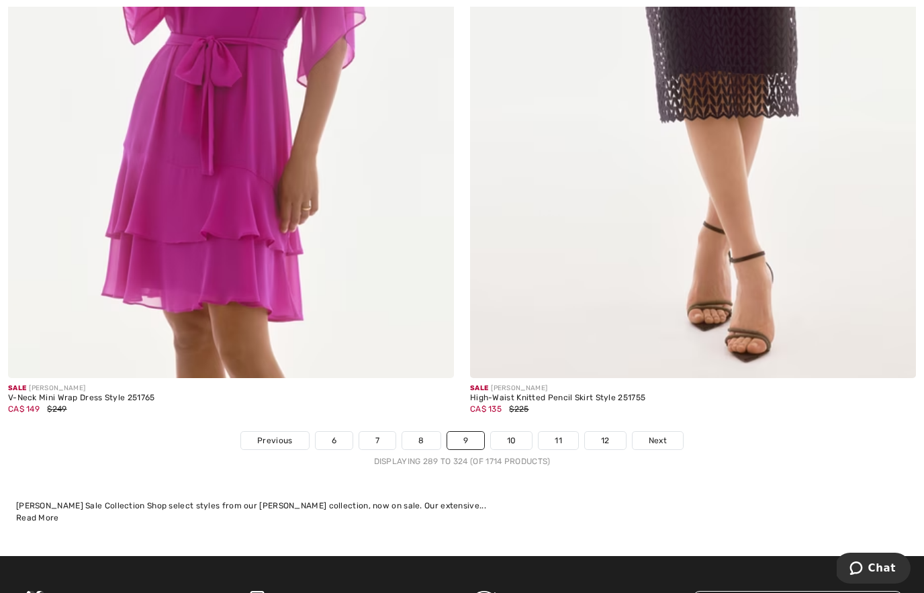
scroll to position [13202, 0]
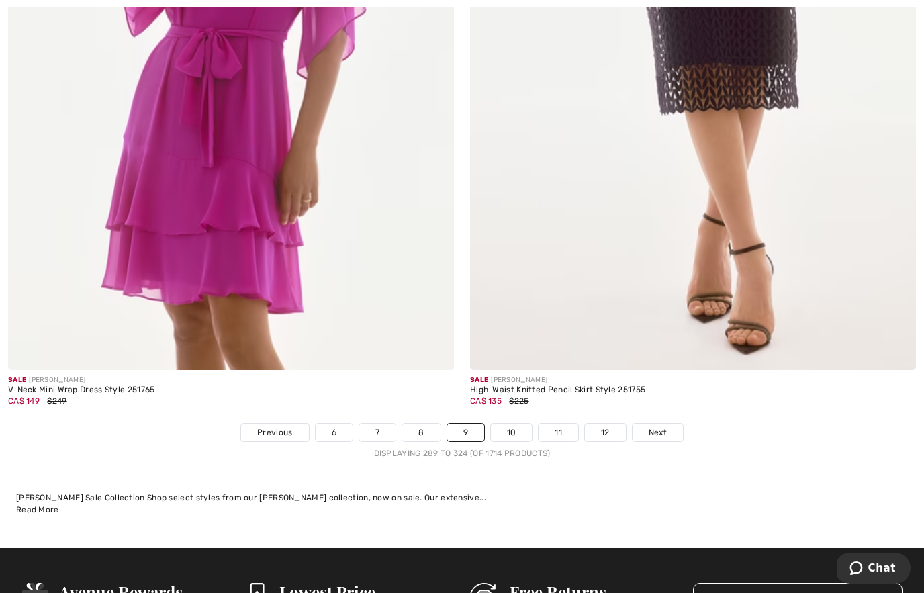
click at [659, 426] on span "Next" at bounding box center [658, 432] width 18 height 12
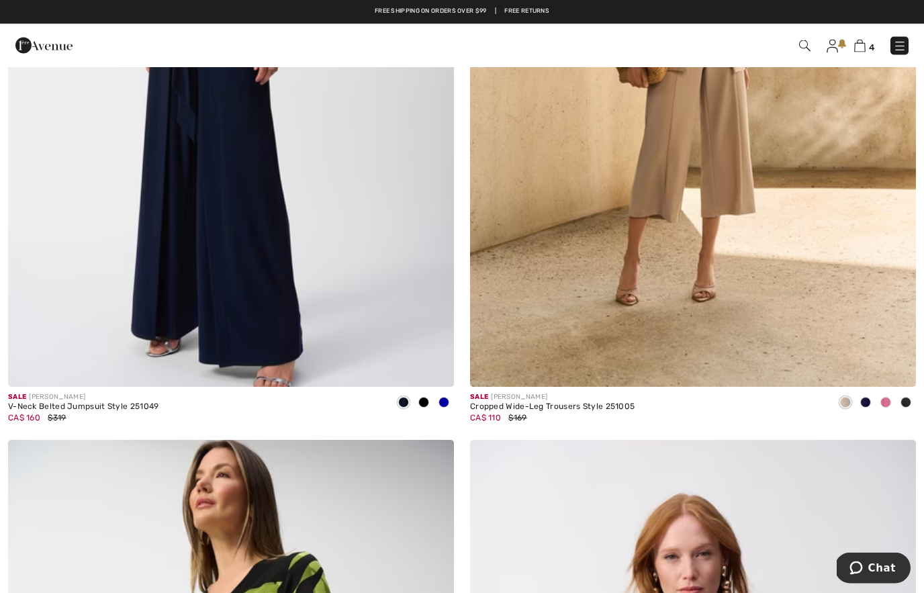
scroll to position [7196, 0]
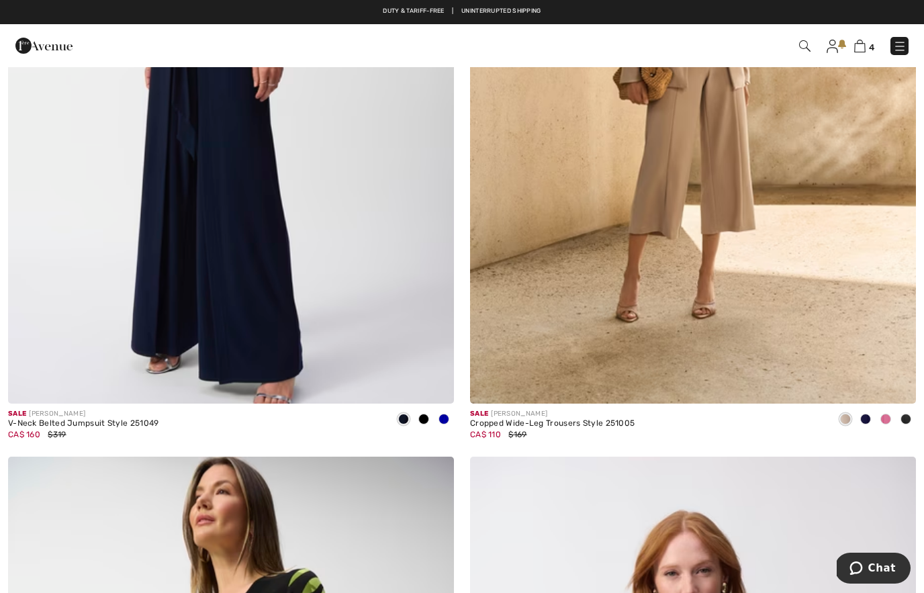
click at [429, 416] on div at bounding box center [424, 420] width 20 height 22
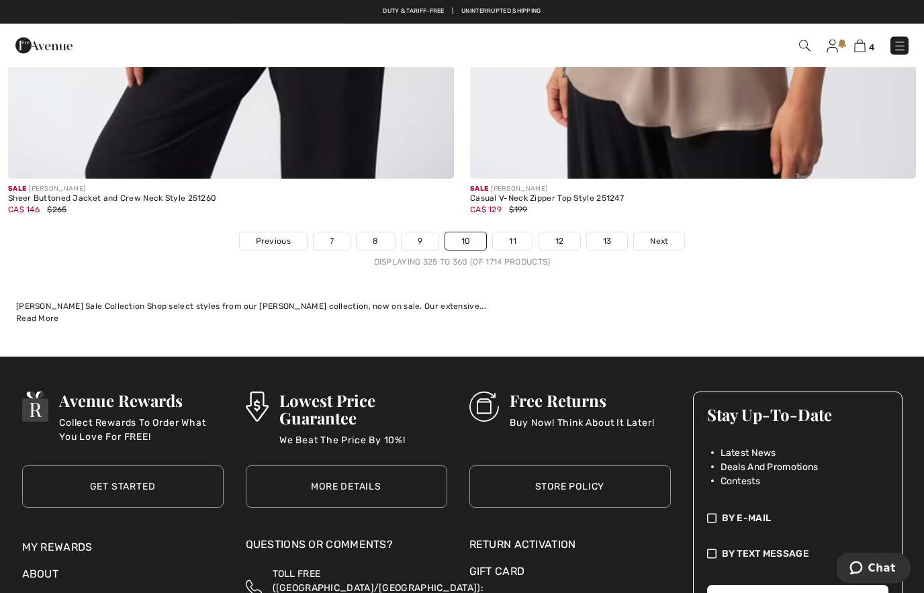
scroll to position [13424, 0]
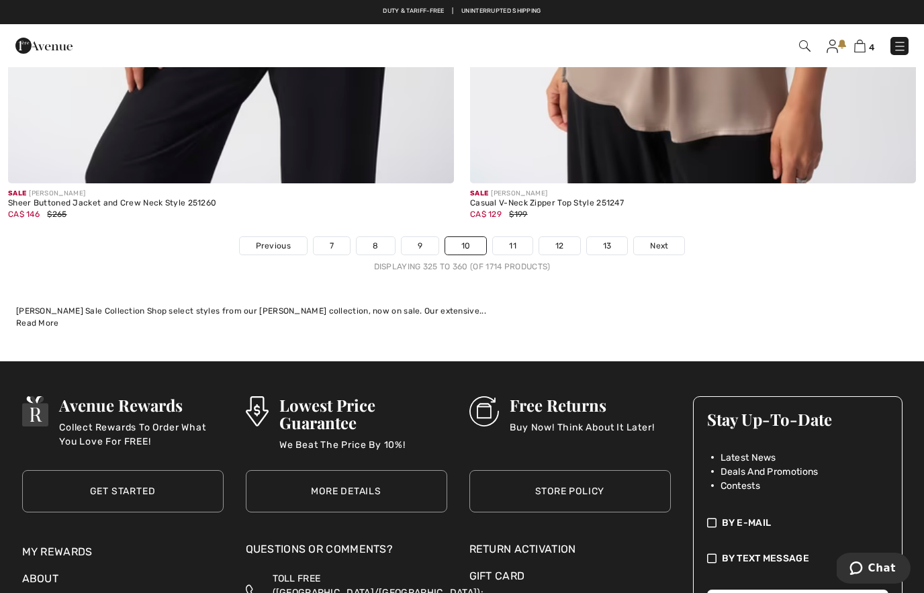
click at [661, 240] on span "Next" at bounding box center [659, 246] width 18 height 12
click at [658, 240] on span "Next" at bounding box center [659, 246] width 18 height 12
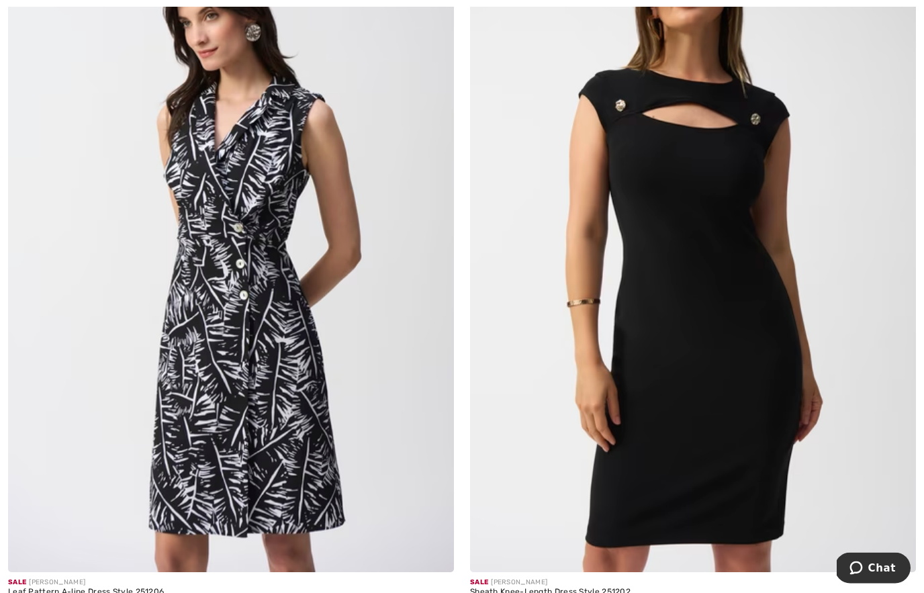
scroll to position [2498, 0]
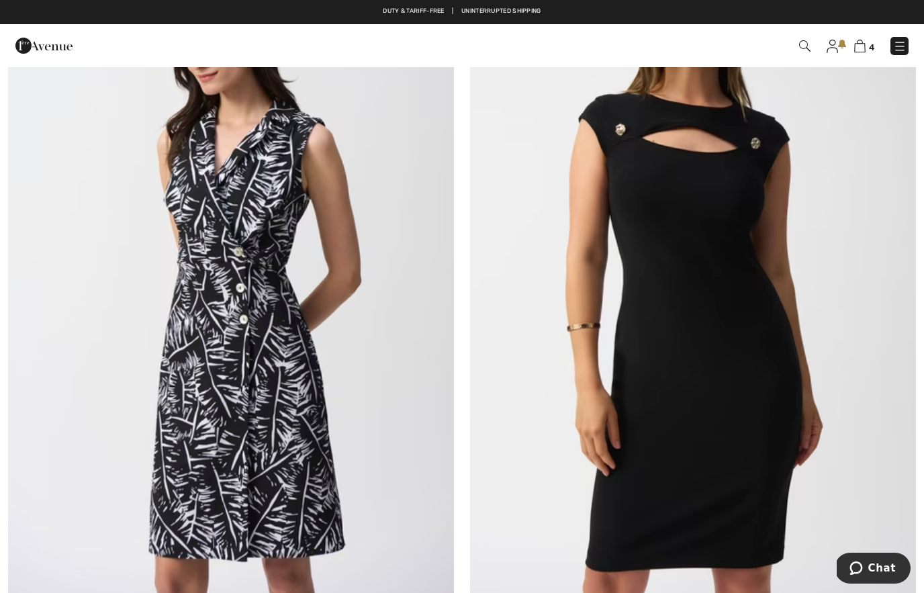
click at [707, 436] on img at bounding box center [693, 261] width 446 height 669
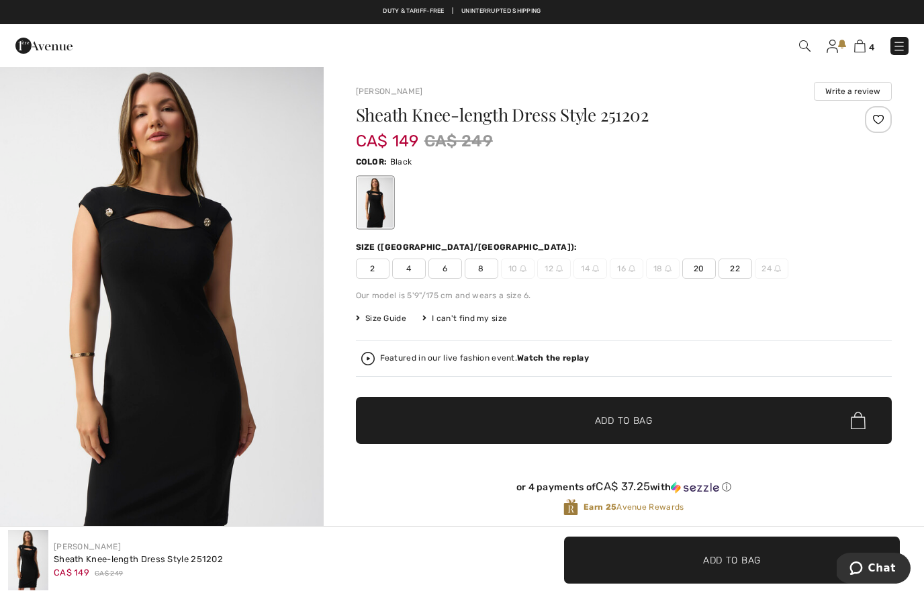
click at [258, 338] on img "1 / 6" at bounding box center [162, 308] width 324 height 485
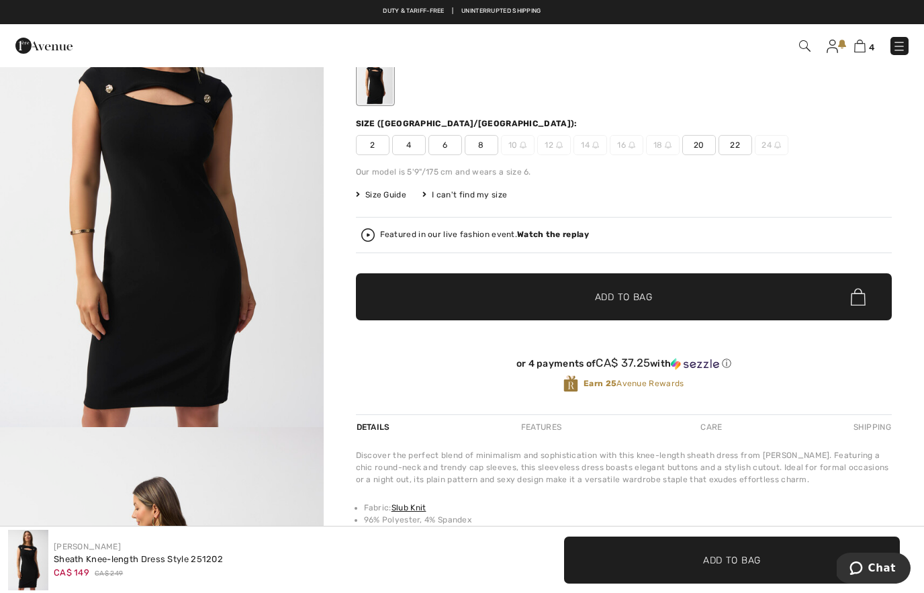
scroll to position [123, 0]
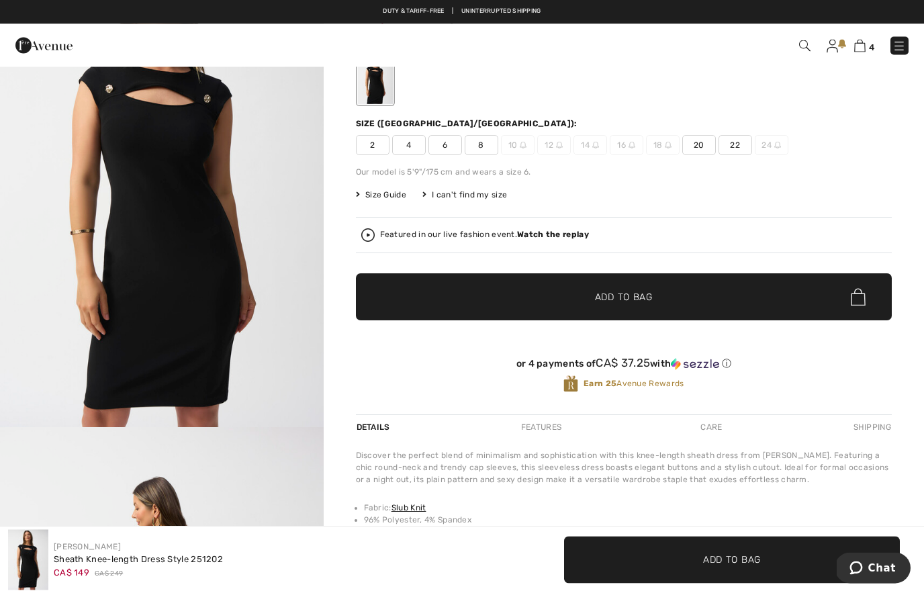
click at [393, 200] on span "Size Guide" at bounding box center [381, 195] width 50 height 12
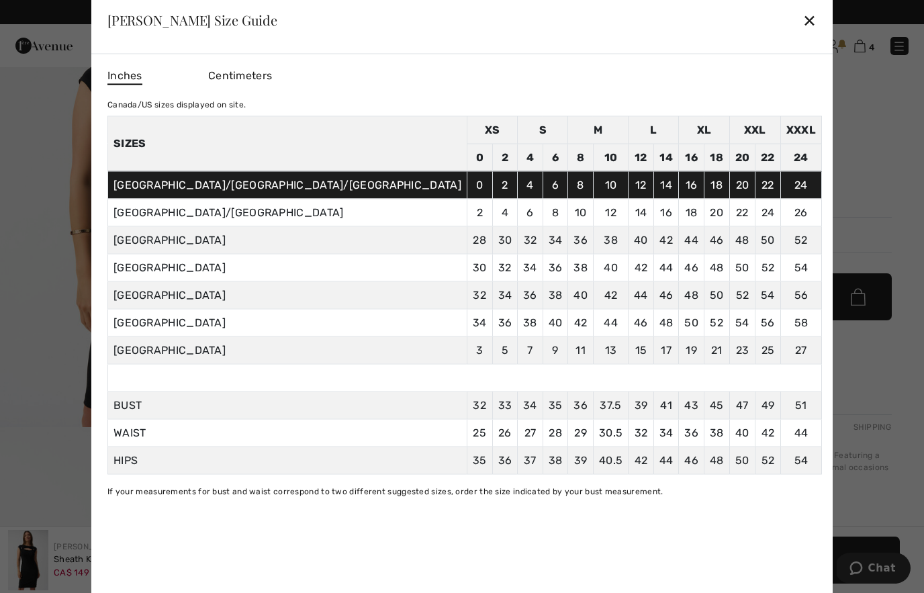
click at [802, 13] on div "✕" at bounding box center [809, 20] width 14 height 28
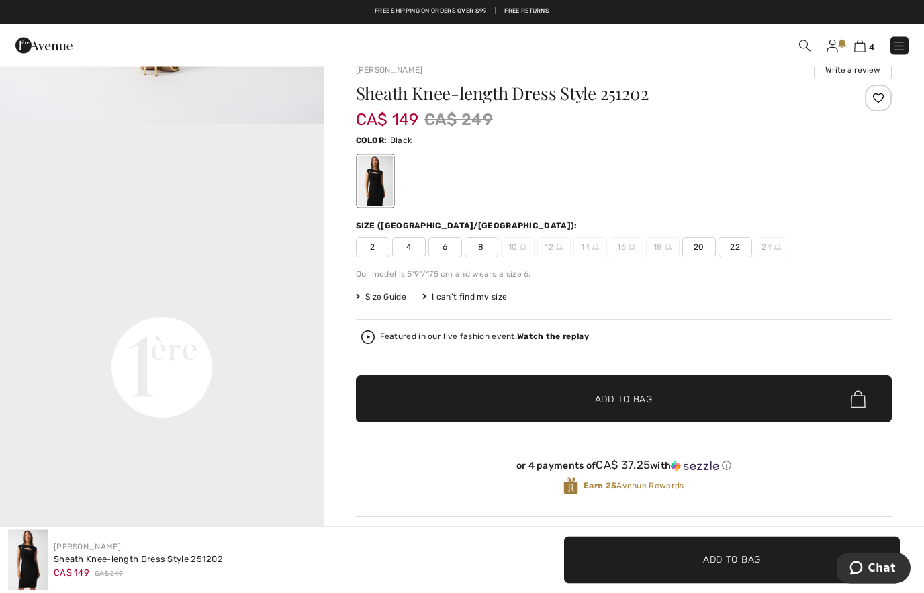
scroll to position [0, 0]
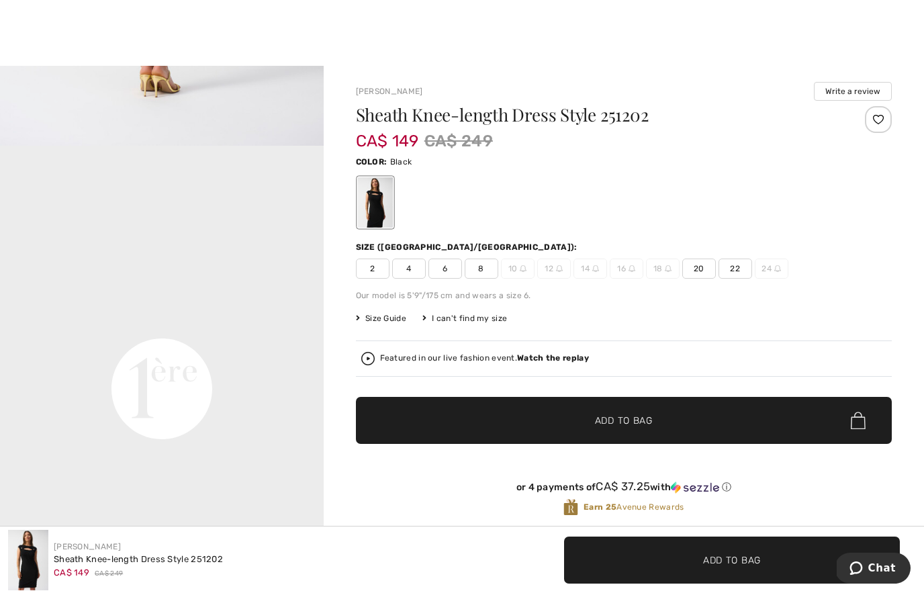
click at [413, 273] on span "4" at bounding box center [409, 268] width 34 height 20
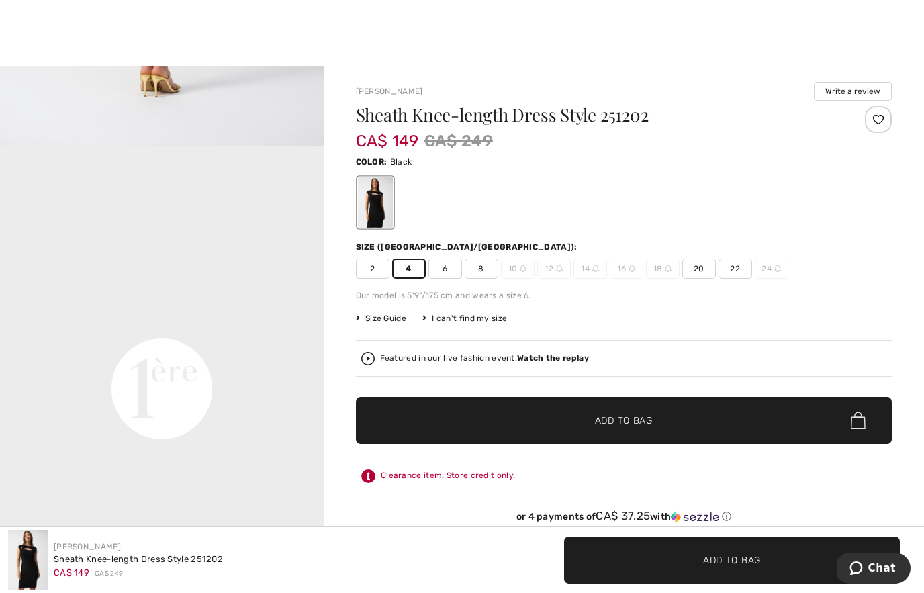
click at [446, 271] on span "6" at bounding box center [445, 268] width 34 height 20
click at [482, 421] on span "✔ Added to Bag Add to Bag" at bounding box center [624, 420] width 536 height 47
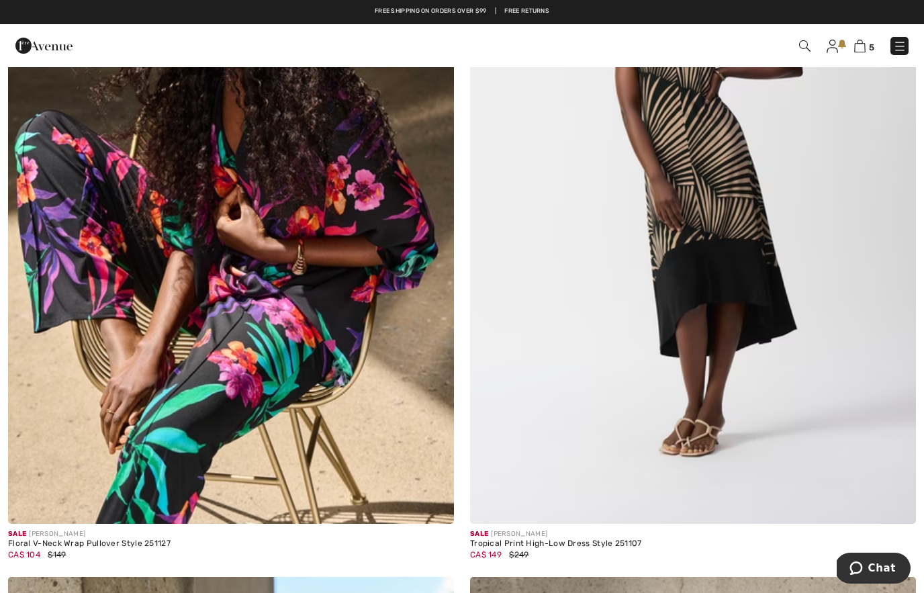
scroll to position [10196, 0]
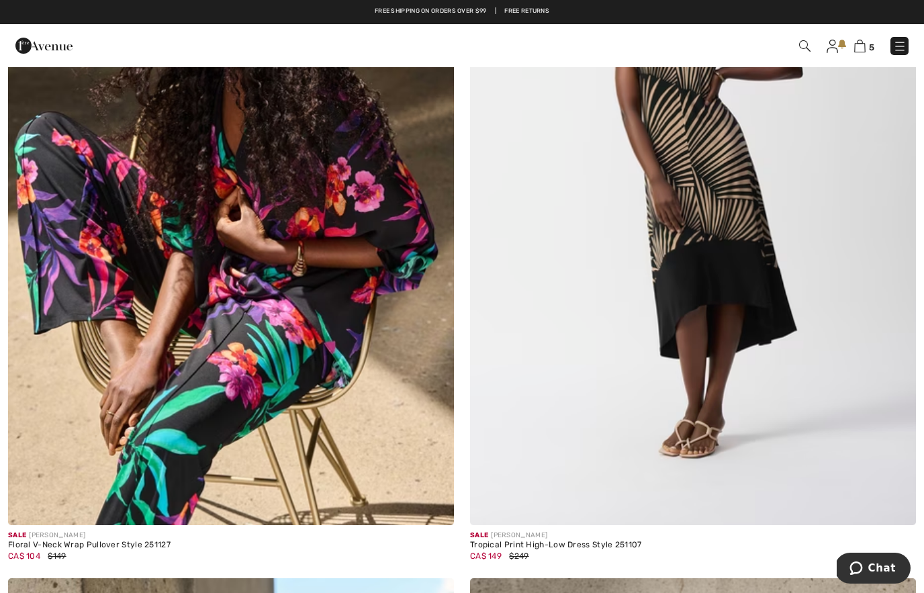
click at [690, 395] on img at bounding box center [693, 190] width 446 height 669
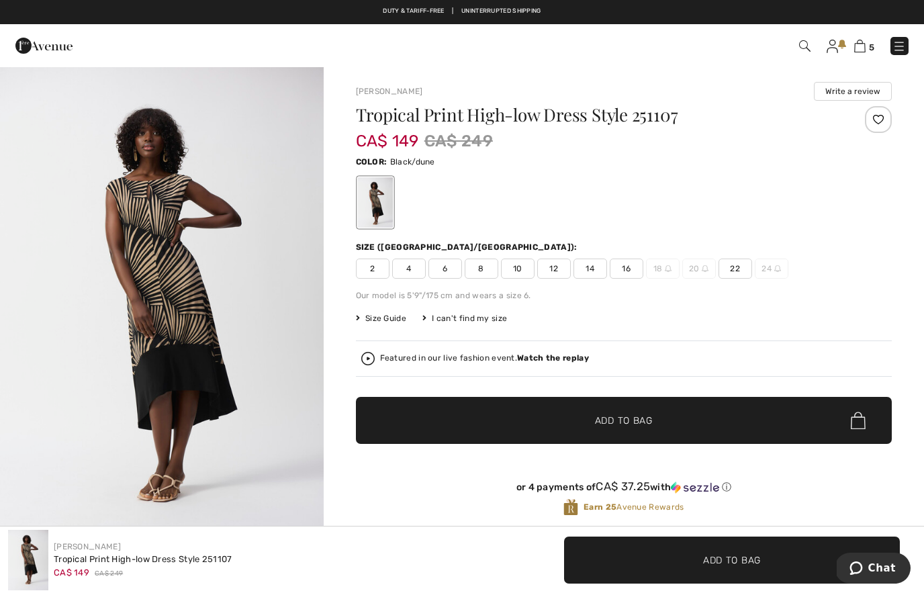
click at [270, 352] on img "1 / 5" at bounding box center [162, 308] width 324 height 485
click at [412, 277] on span "4" at bounding box center [409, 268] width 34 height 20
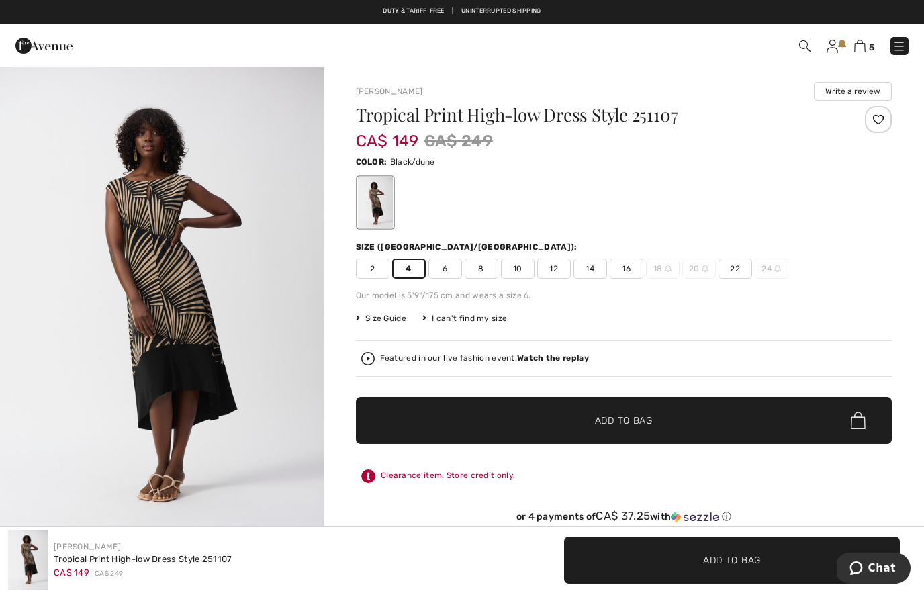
click at [612, 426] on span "Add to Bag" at bounding box center [624, 421] width 58 height 14
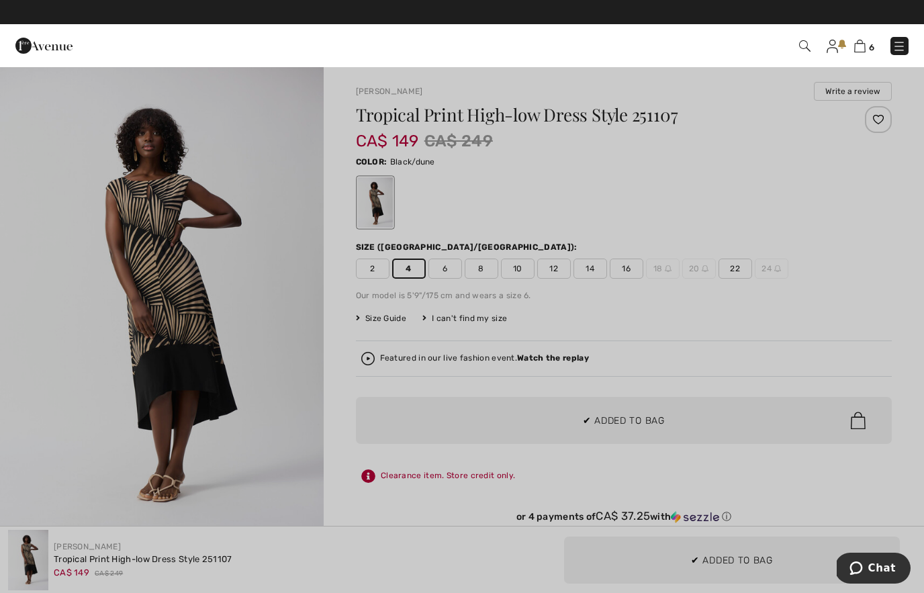
click at [650, 381] on div at bounding box center [462, 296] width 924 height 593
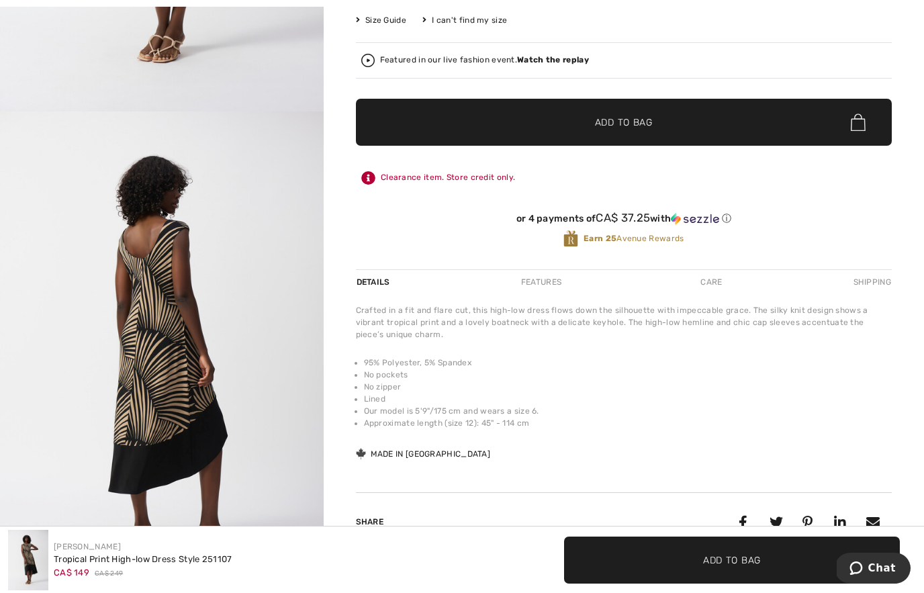
scroll to position [154, 0]
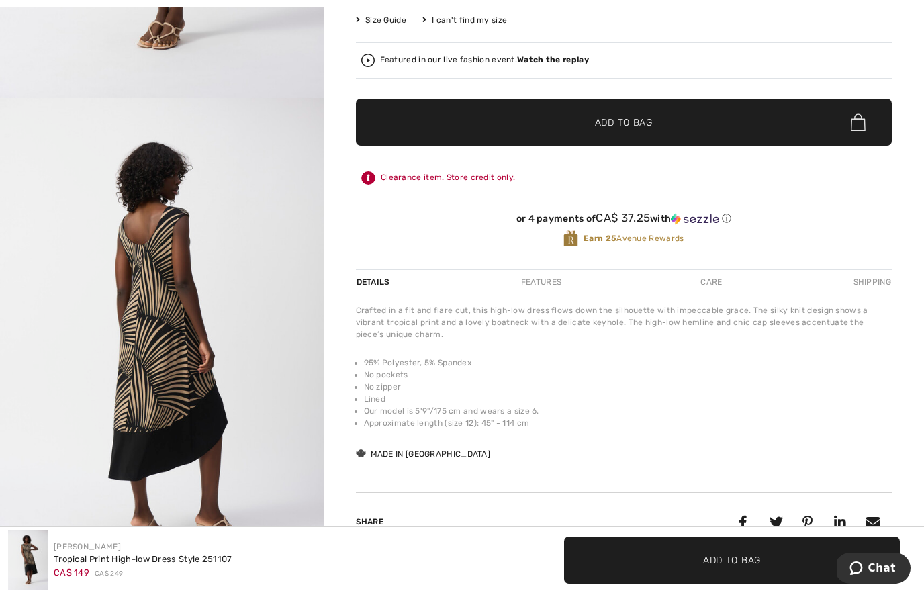
click at [251, 399] on img "2 / 5" at bounding box center [162, 340] width 324 height 485
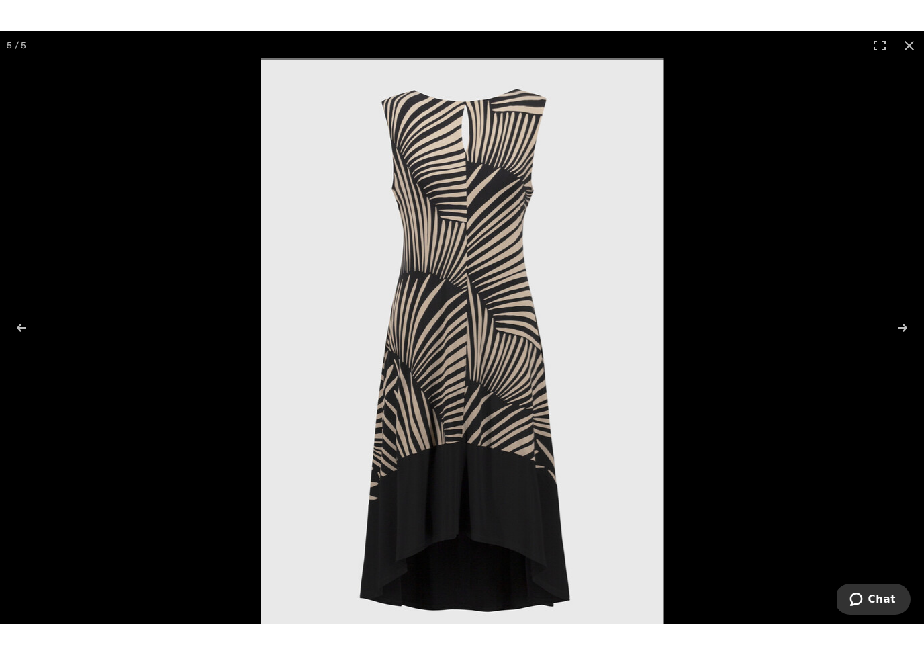
scroll to position [16, 0]
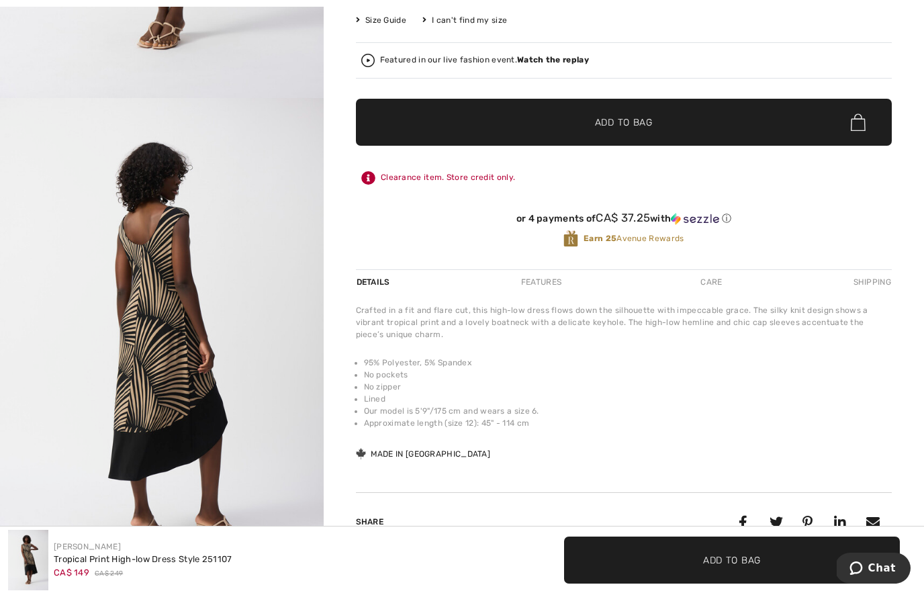
scroll to position [363, 0]
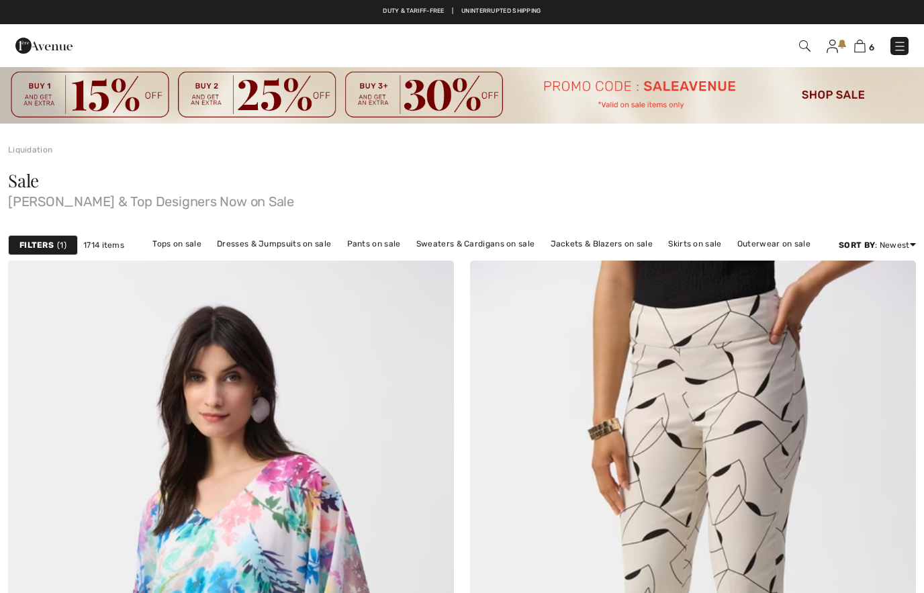
checkbox input "true"
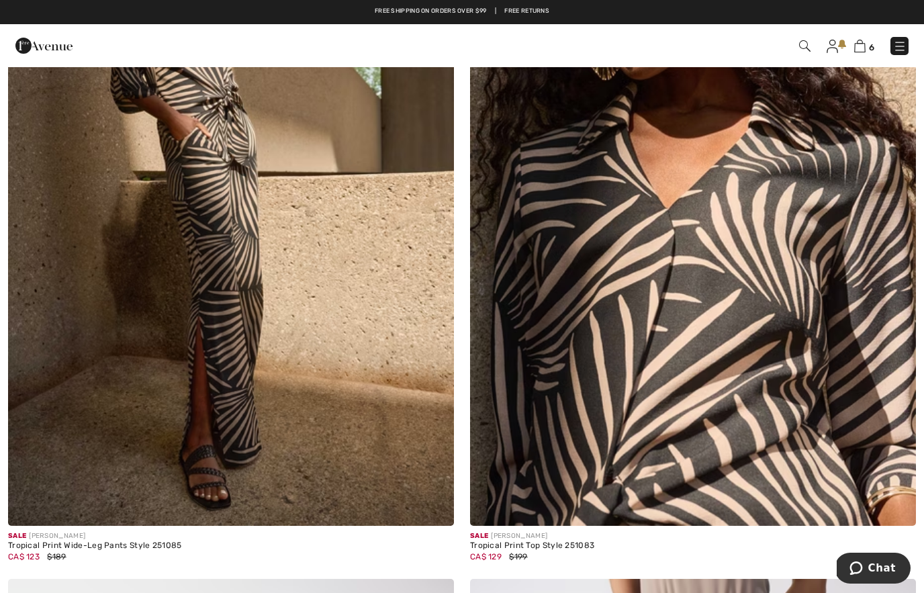
scroll to position [11544, 0]
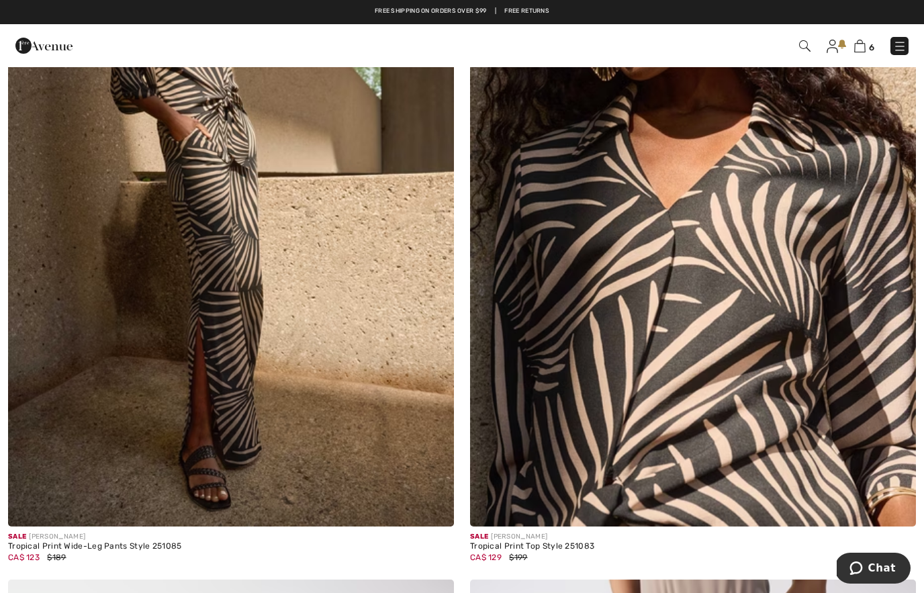
click at [357, 478] on img at bounding box center [231, 192] width 446 height 669
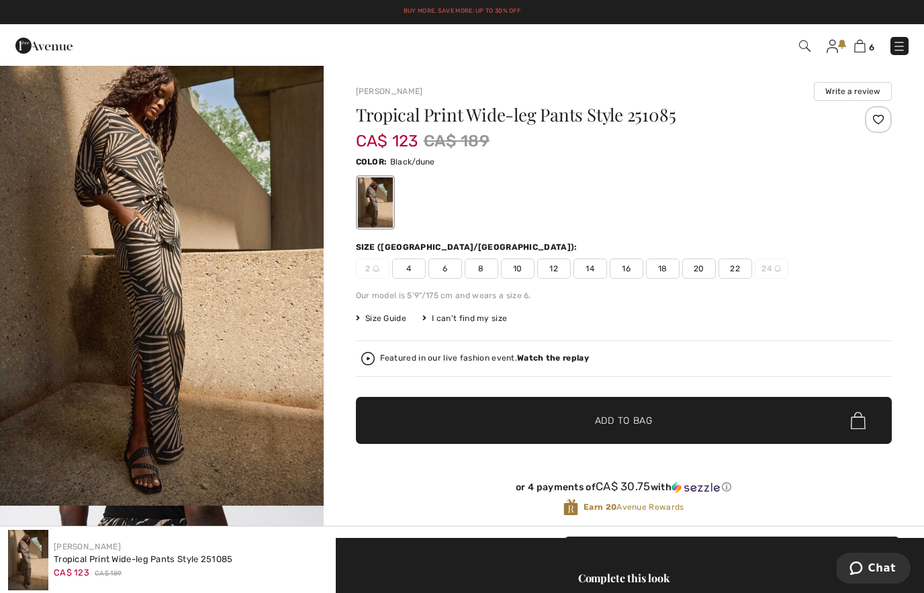
scroll to position [44, 0]
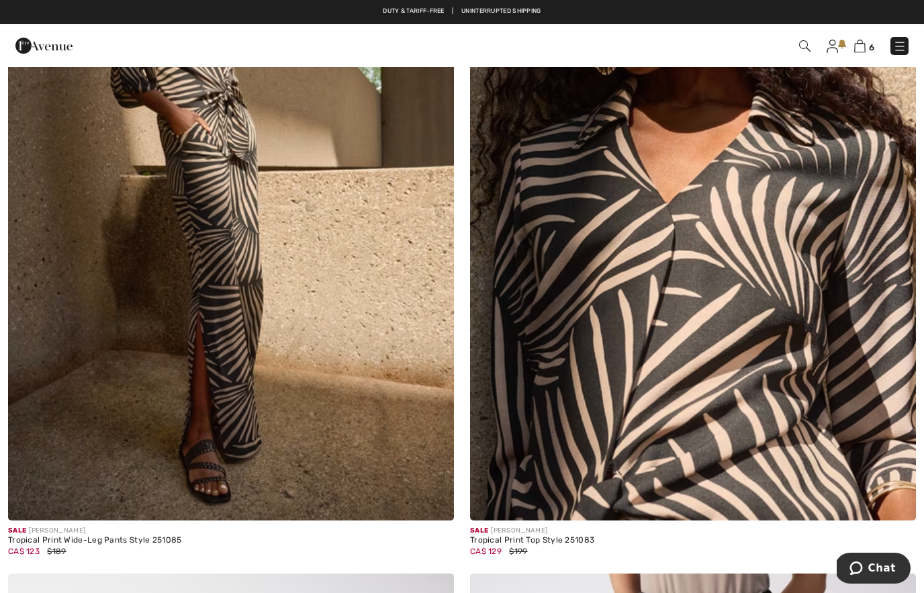
click at [711, 366] on img at bounding box center [693, 186] width 446 height 669
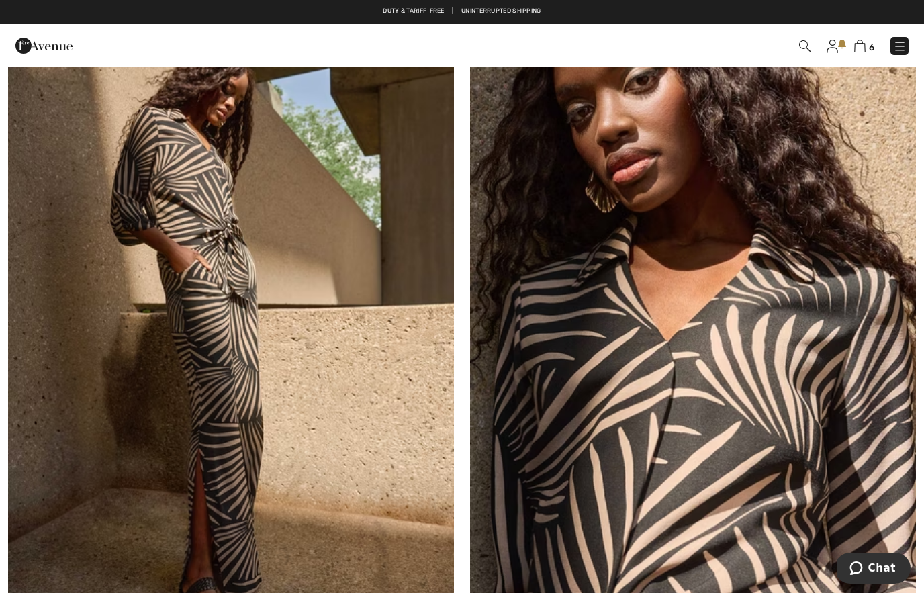
scroll to position [11507, 0]
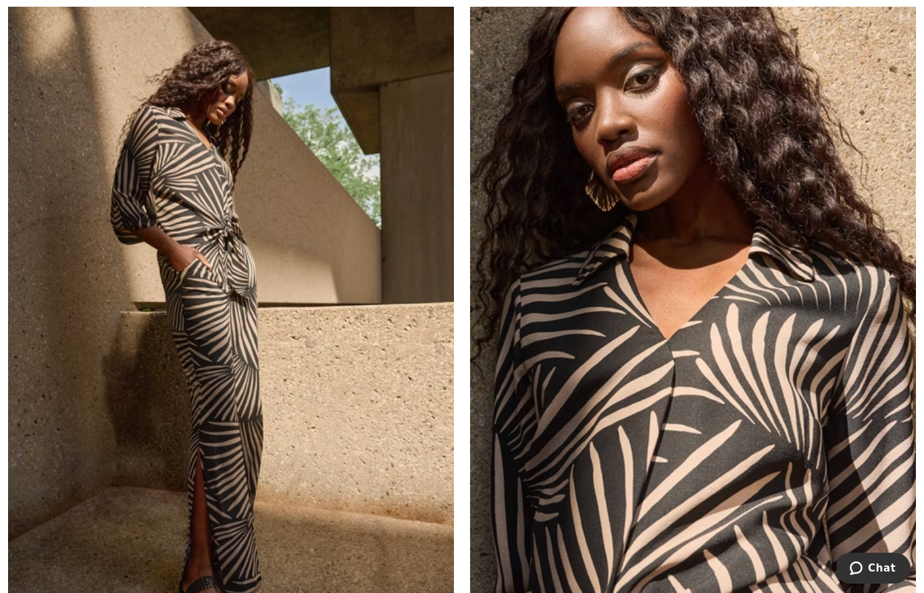
click at [780, 392] on img at bounding box center [693, 322] width 446 height 669
click at [771, 366] on img at bounding box center [693, 322] width 446 height 669
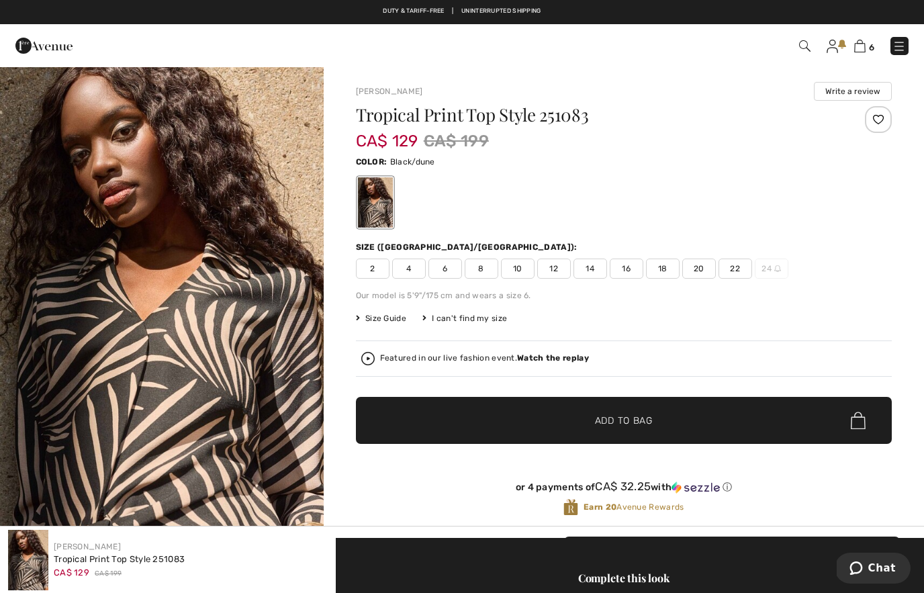
click at [412, 265] on span "4" at bounding box center [409, 268] width 34 height 20
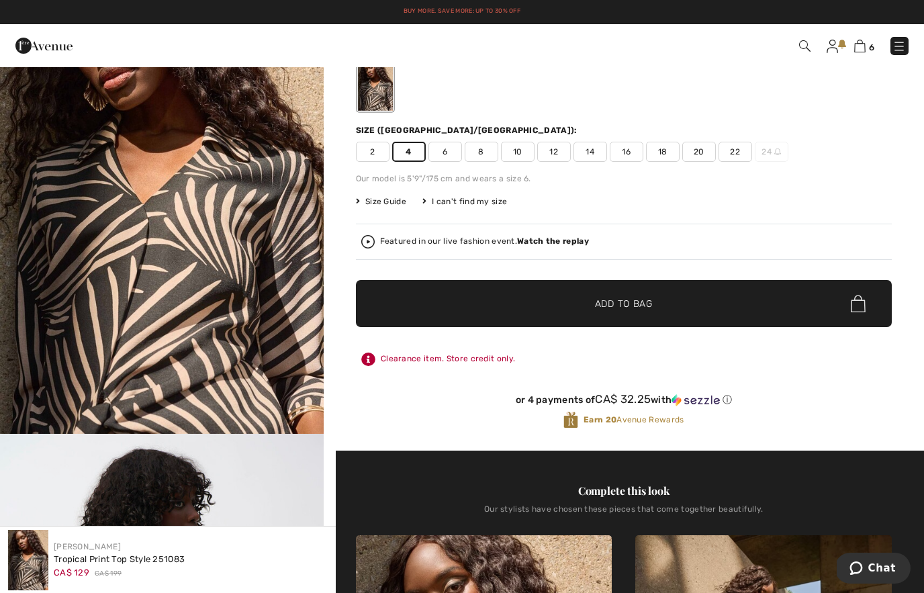
scroll to position [90, 0]
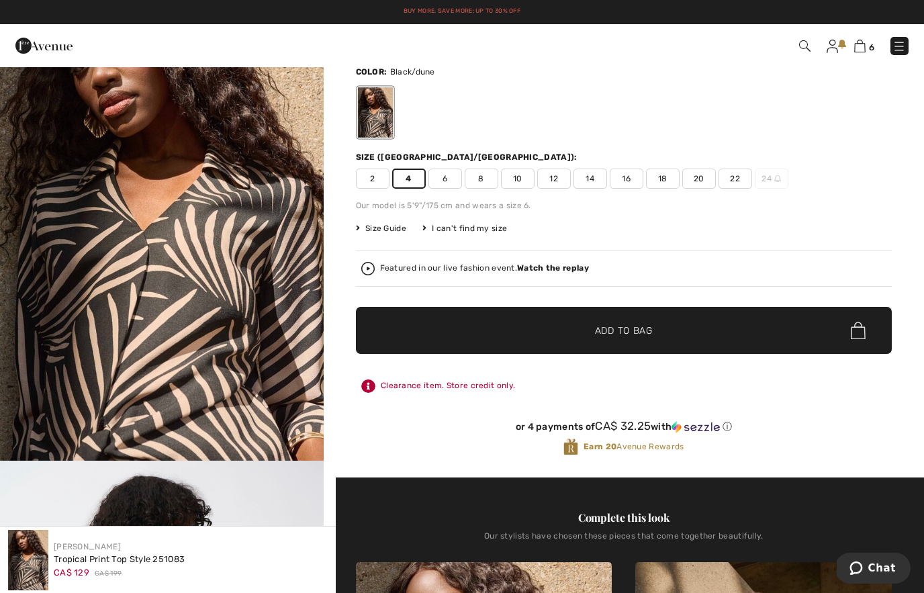
click at [653, 338] on span "✔ Added to Bag Add to Bag" at bounding box center [624, 330] width 536 height 47
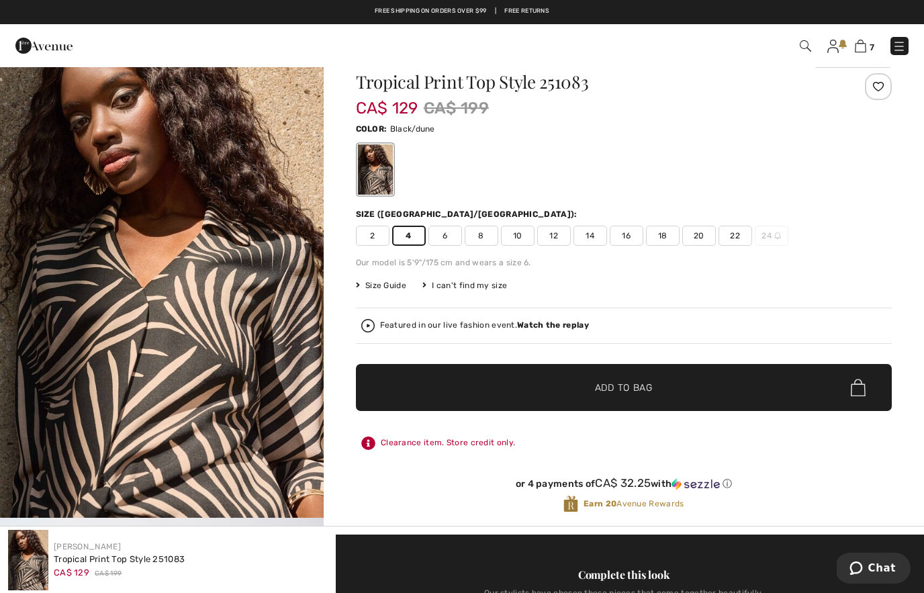
scroll to position [0, 0]
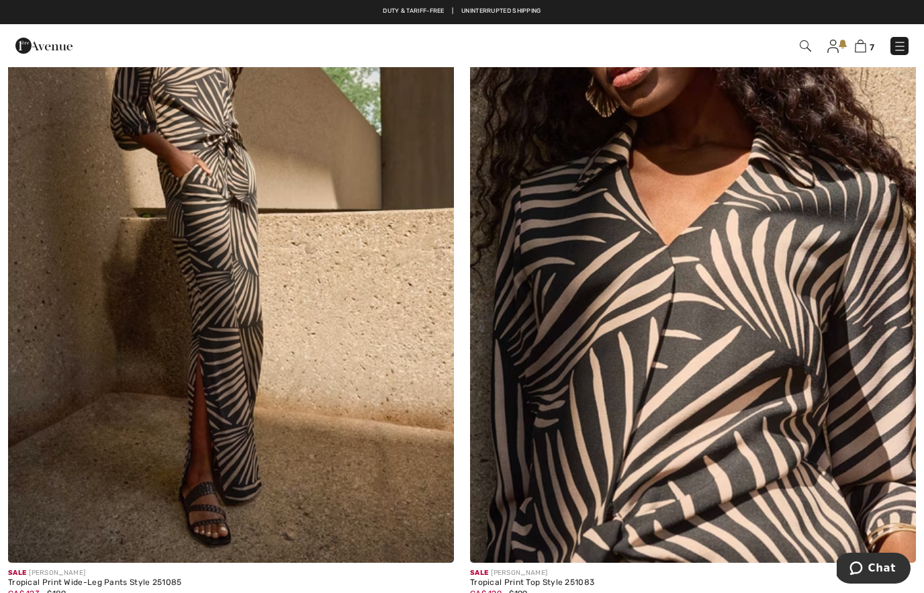
click at [322, 386] on img at bounding box center [231, 228] width 446 height 669
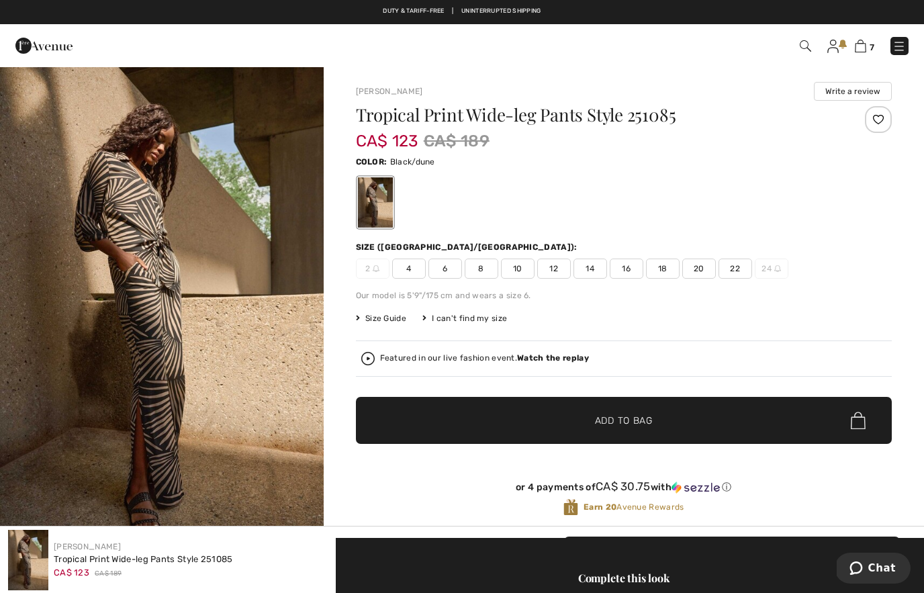
click at [413, 275] on span "4" at bounding box center [409, 268] width 34 height 20
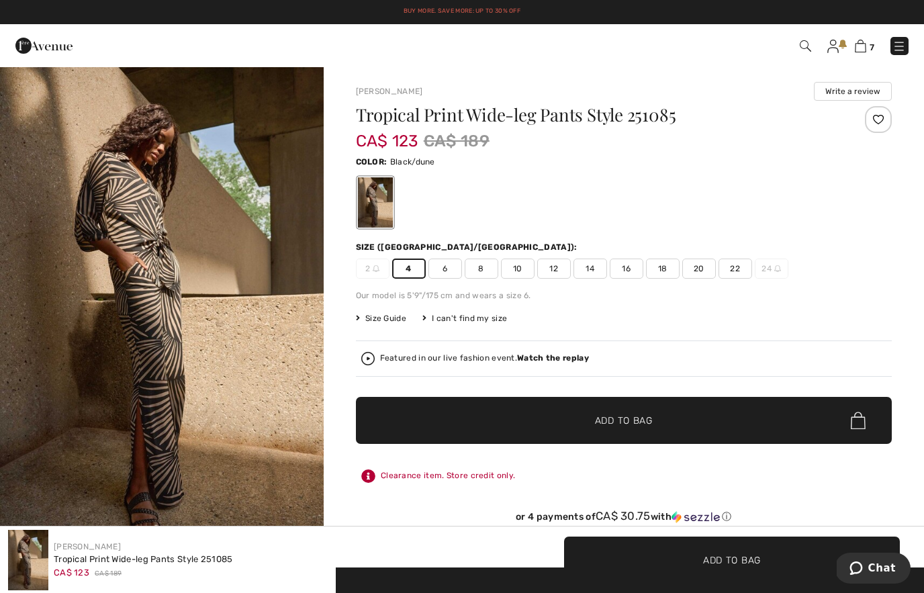
click at [563, 425] on span "✔ Added to Bag" at bounding box center [604, 421] width 82 height 14
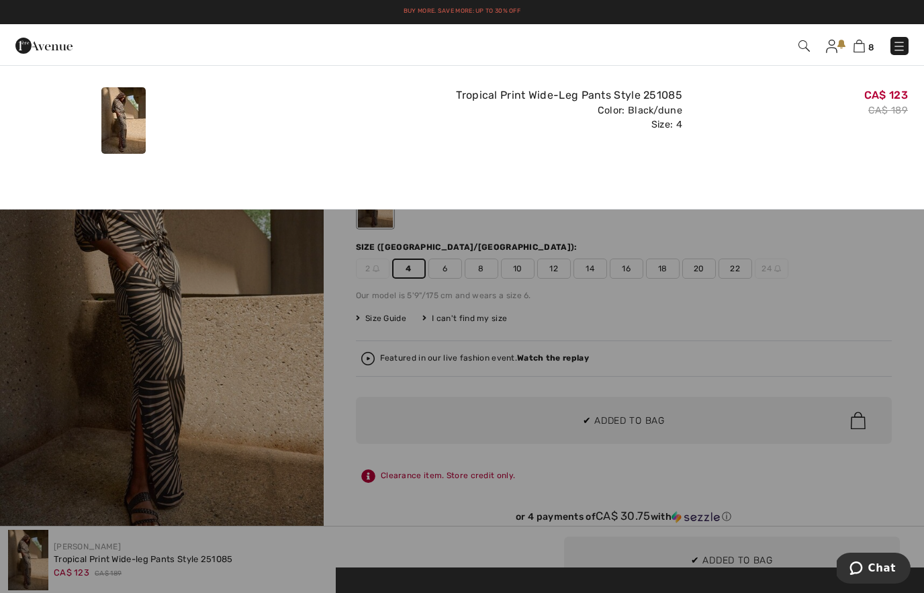
click at [812, 335] on div at bounding box center [462, 296] width 924 height 593
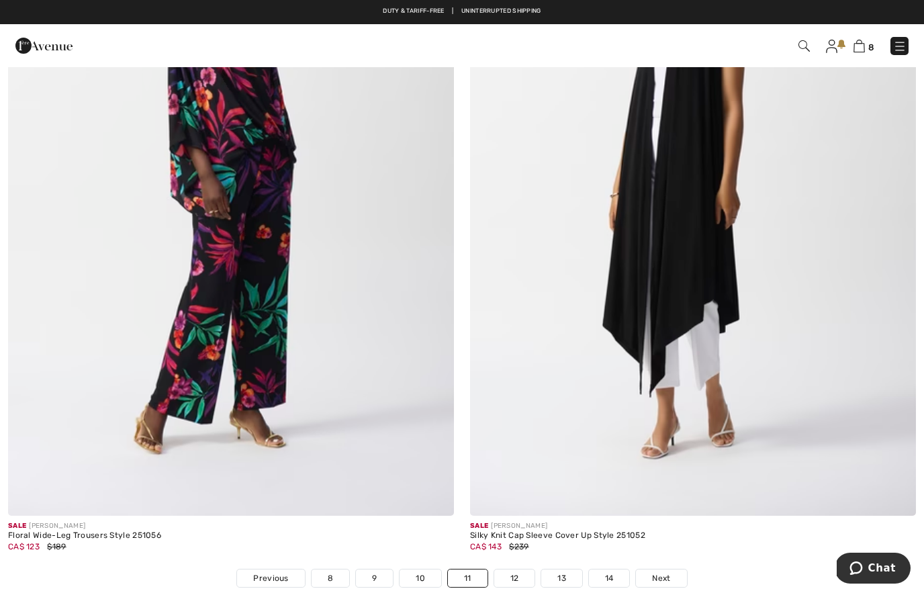
scroll to position [13058, 0]
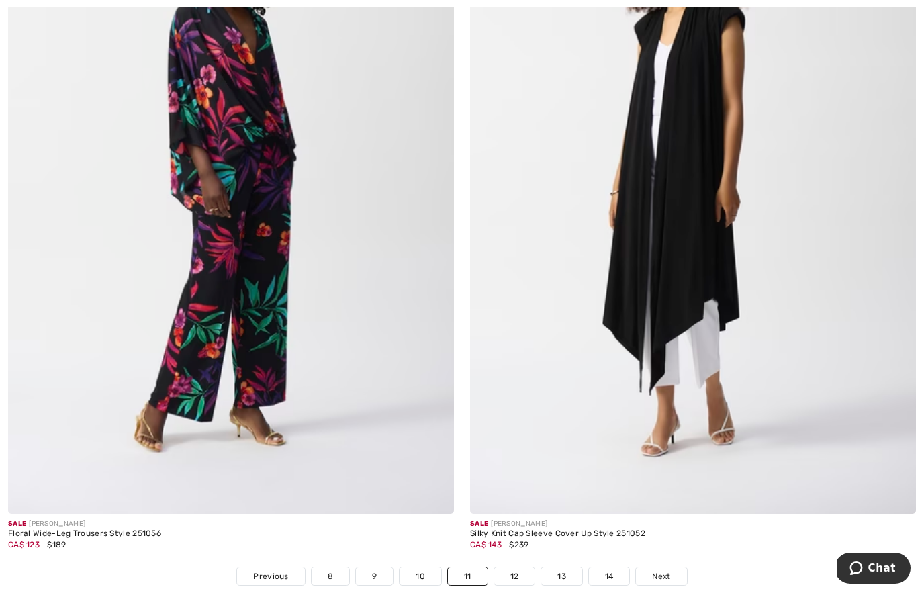
click at [653, 573] on link "Next" at bounding box center [661, 575] width 50 height 17
click at [661, 570] on span "Next" at bounding box center [661, 576] width 18 height 12
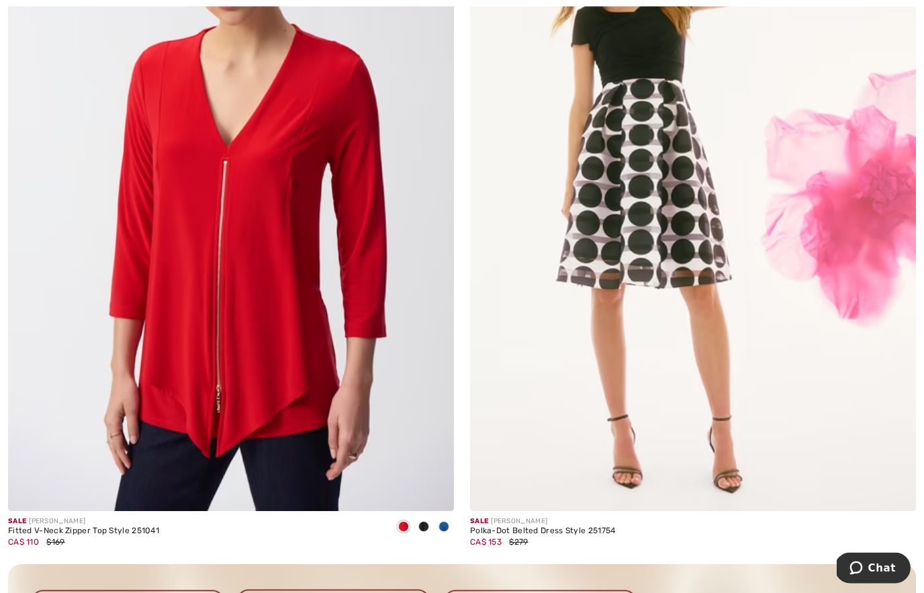
scroll to position [4026, 0]
click at [650, 242] on img at bounding box center [693, 176] width 446 height 669
click at [663, 170] on img at bounding box center [693, 176] width 446 height 669
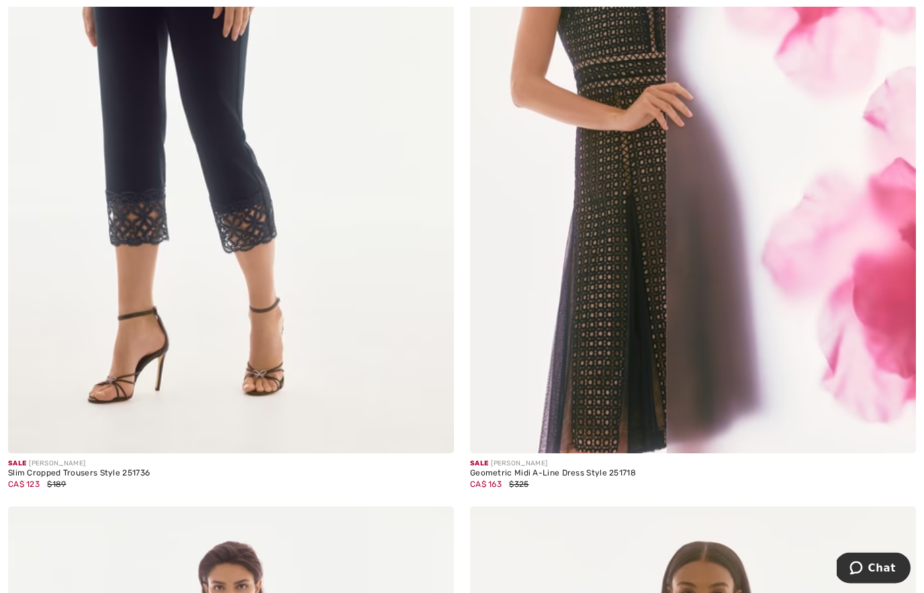
scroll to position [12339, 0]
click at [590, 443] on img at bounding box center [693, 118] width 446 height 669
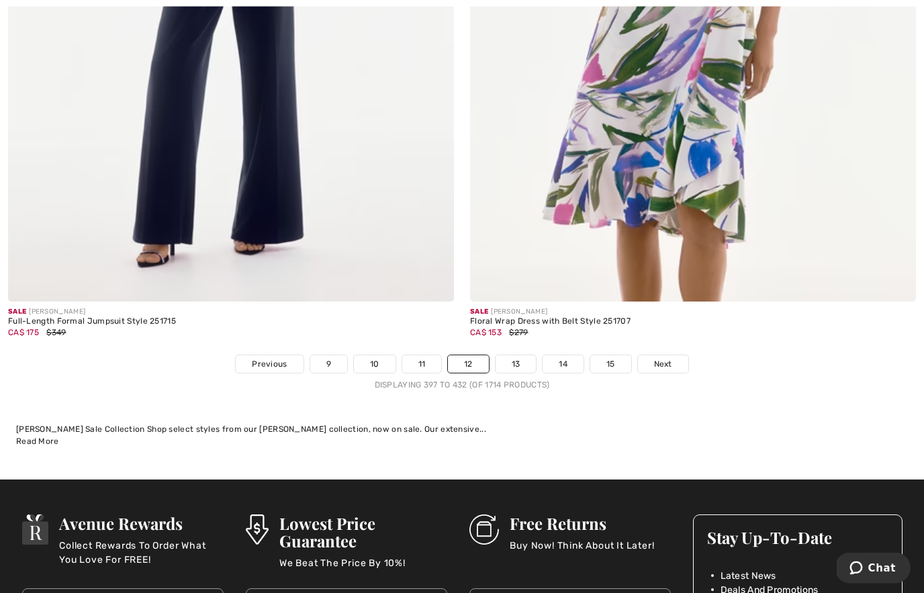
scroll to position [13275, 0]
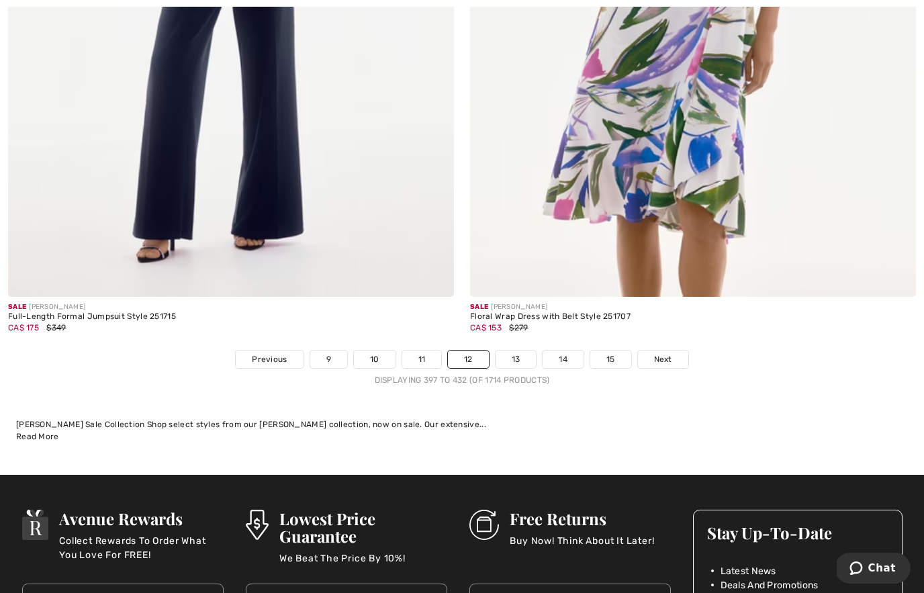
click at [669, 353] on span "Next" at bounding box center [663, 359] width 18 height 12
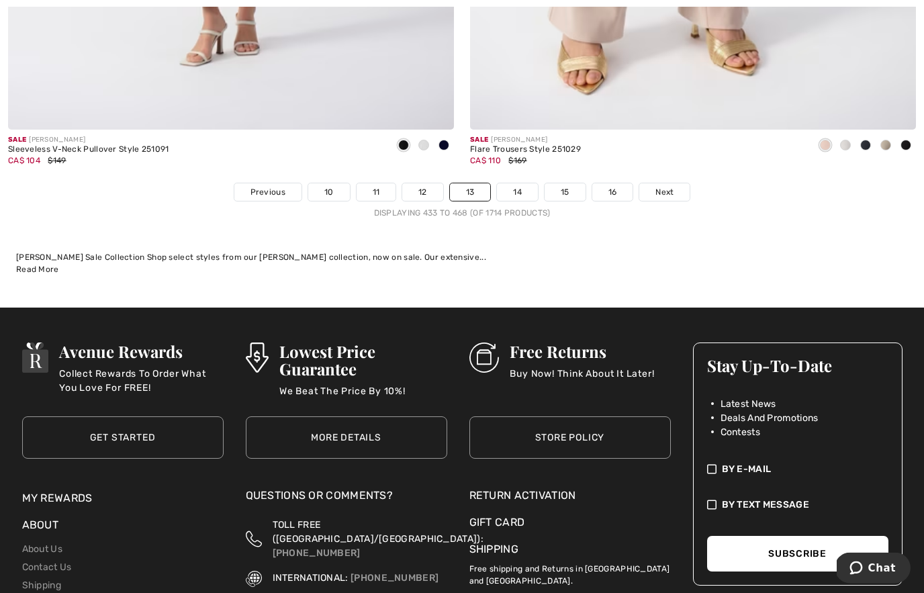
scroll to position [13478, 0]
click at [677, 184] on link "Next" at bounding box center [664, 191] width 50 height 17
click at [673, 183] on link "Next" at bounding box center [664, 191] width 50 height 17
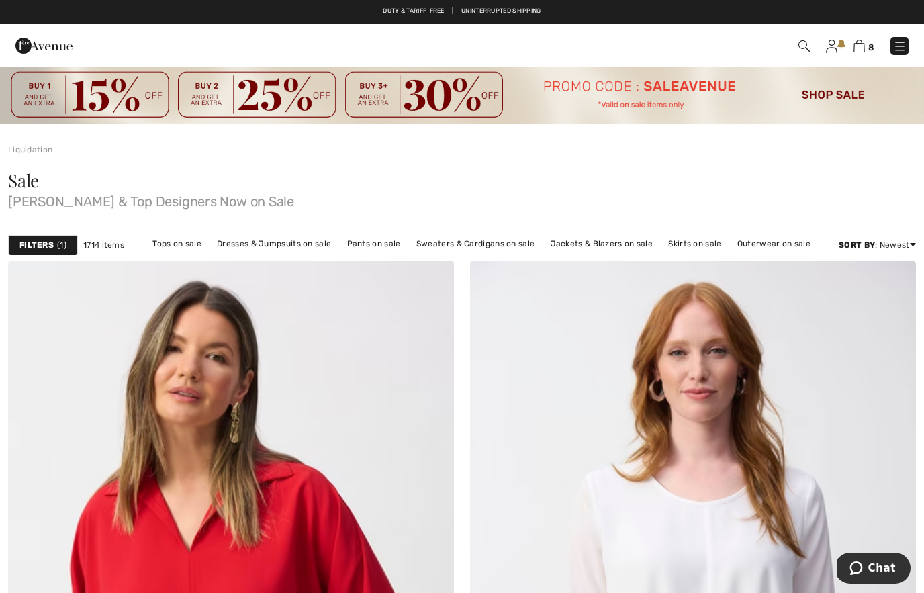
click at [861, 48] on img at bounding box center [858, 46] width 11 height 13
click at [865, 51] on img at bounding box center [858, 46] width 11 height 13
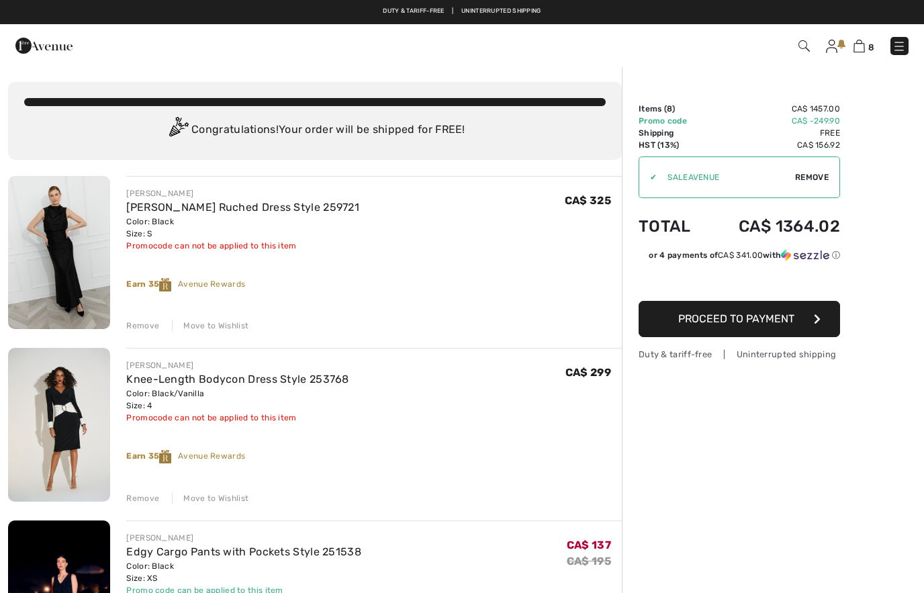
click at [223, 328] on div "Move to Wishlist" at bounding box center [210, 326] width 77 height 12
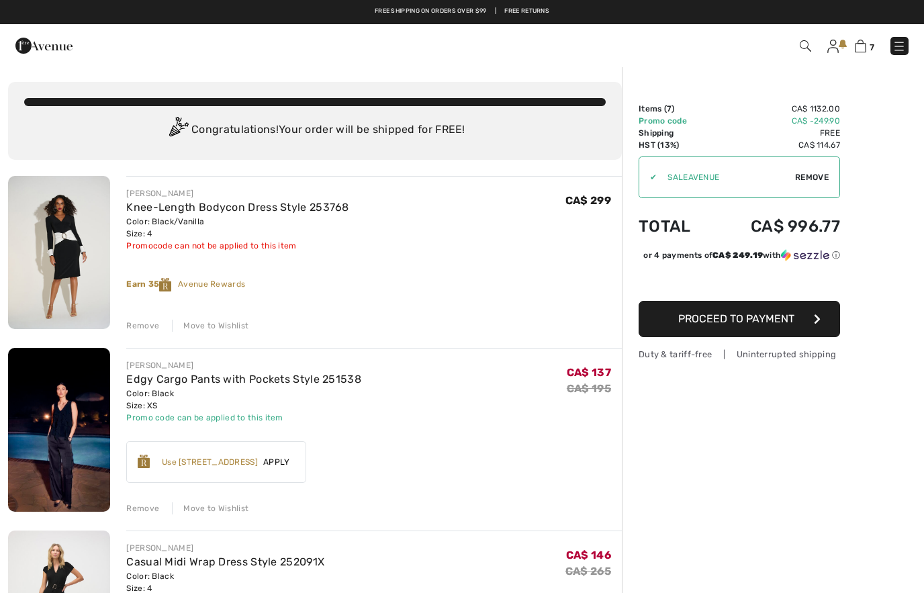
click at [223, 289] on div "Earn [STREET_ADDRESS]" at bounding box center [373, 284] width 495 height 13
click at [226, 328] on div "Move to Wishlist" at bounding box center [210, 326] width 77 height 12
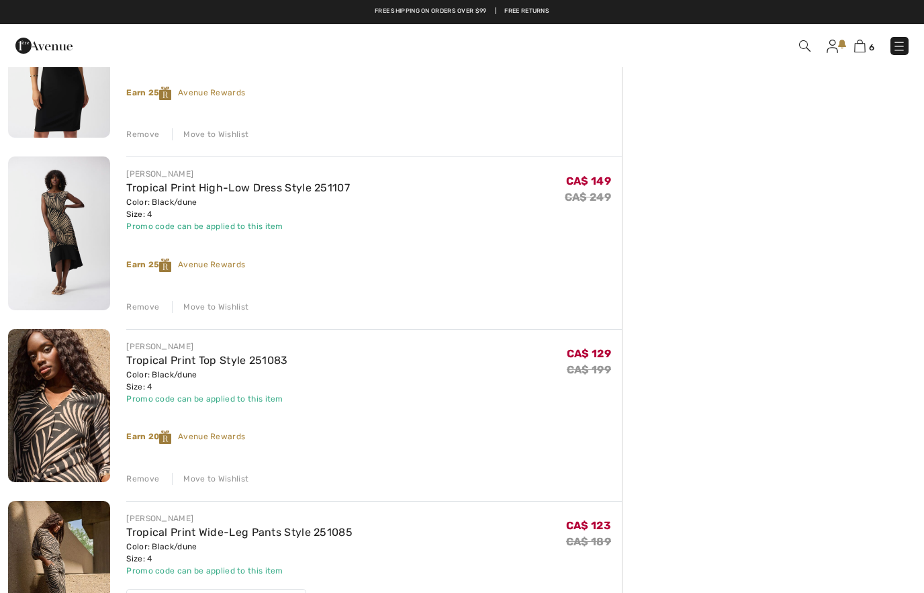
scroll to position [542, 0]
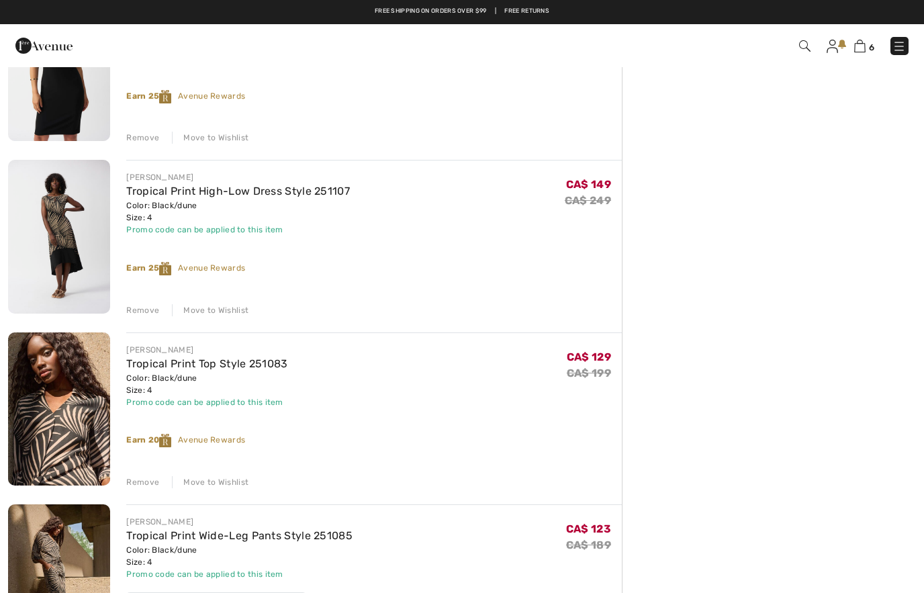
click at [89, 239] on img at bounding box center [59, 236] width 102 height 153
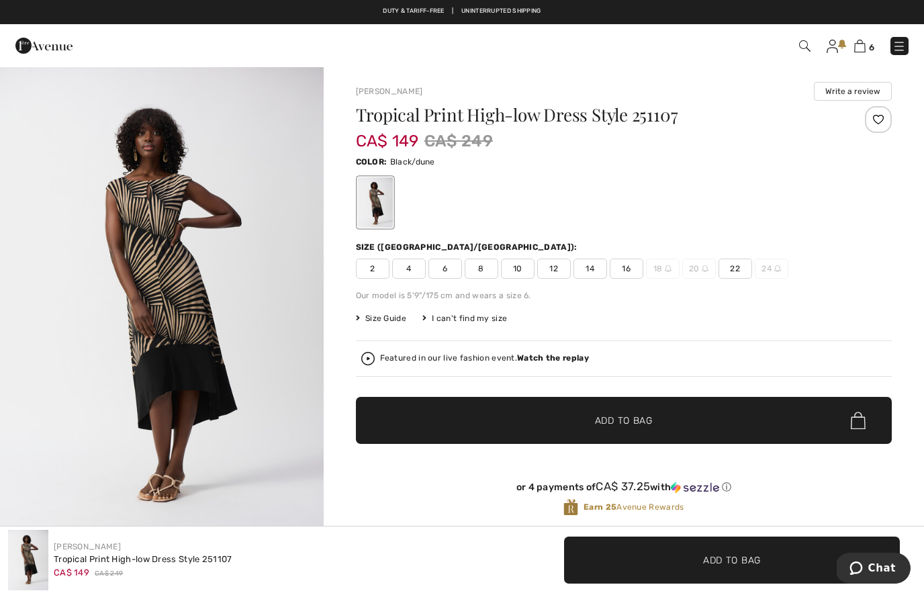
click at [29, 45] on img at bounding box center [43, 45] width 57 height 27
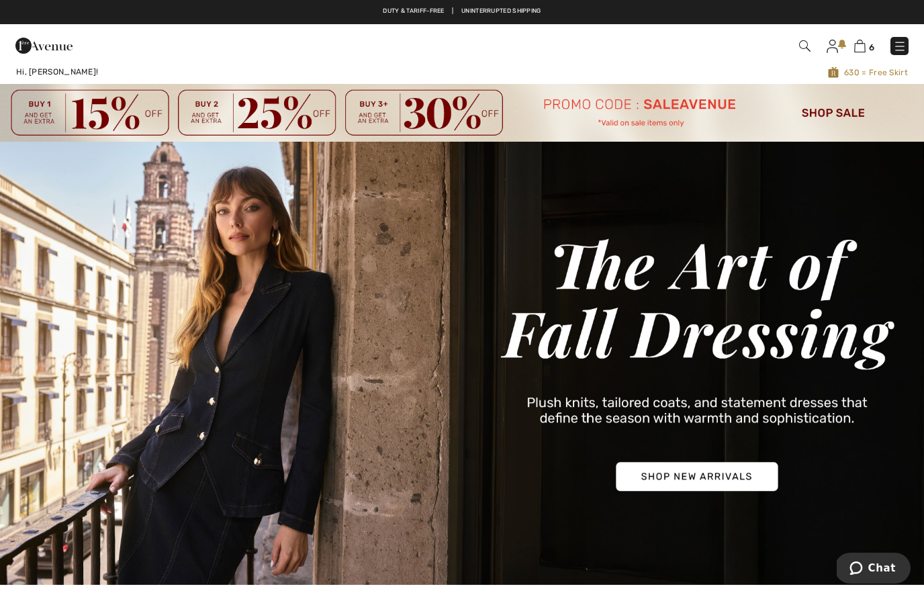
click at [865, 48] on img at bounding box center [859, 46] width 11 height 13
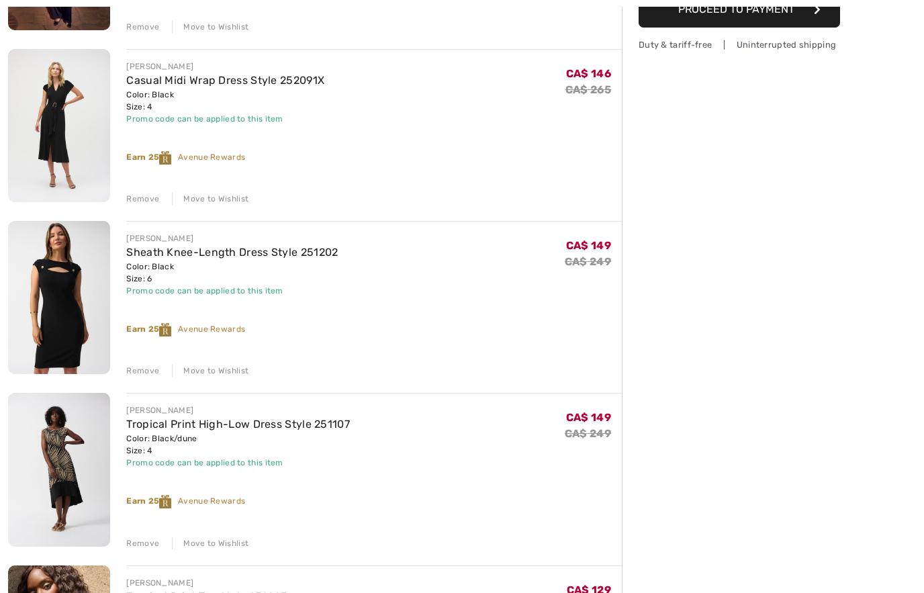
scroll to position [328, 0]
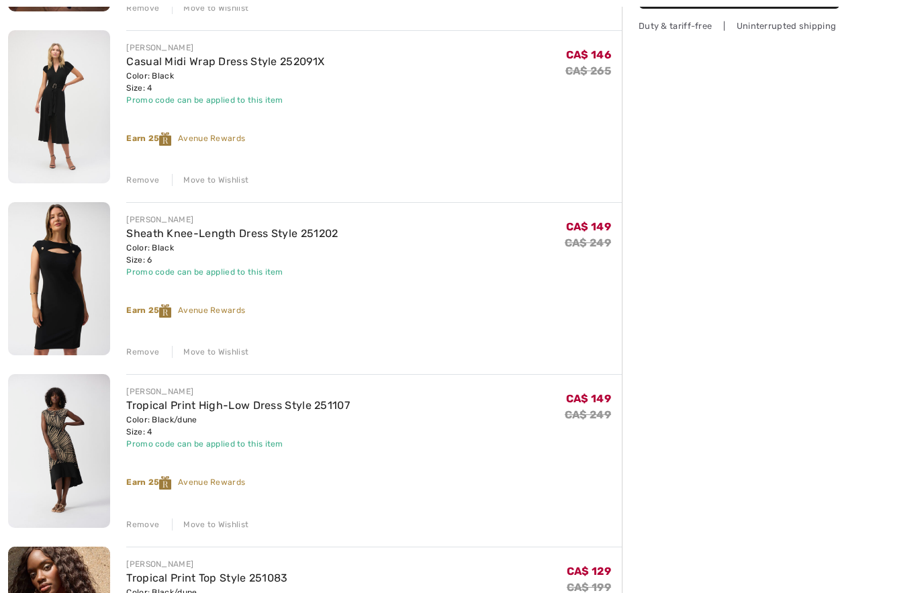
click at [221, 522] on div "Move to Wishlist" at bounding box center [210, 524] width 77 height 12
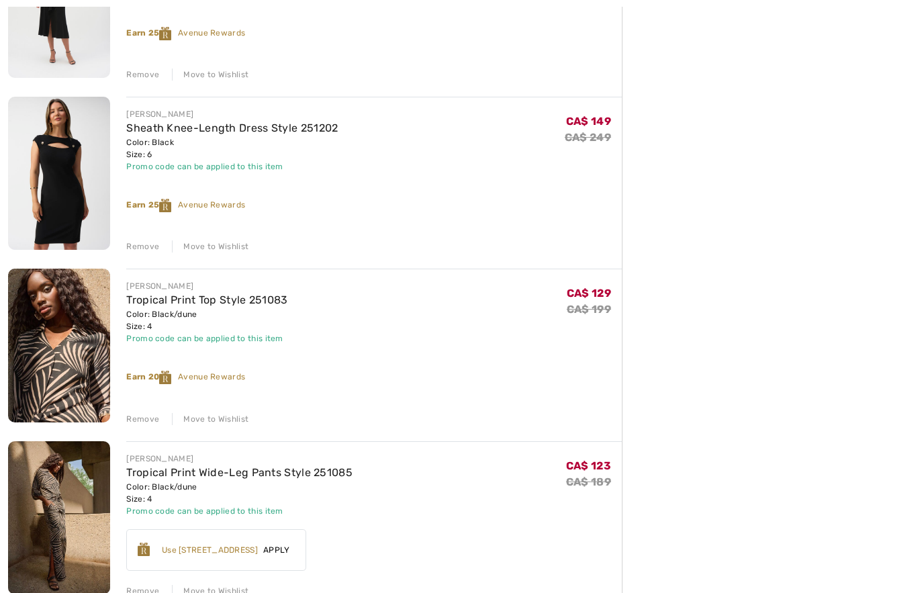
scroll to position [434, 0]
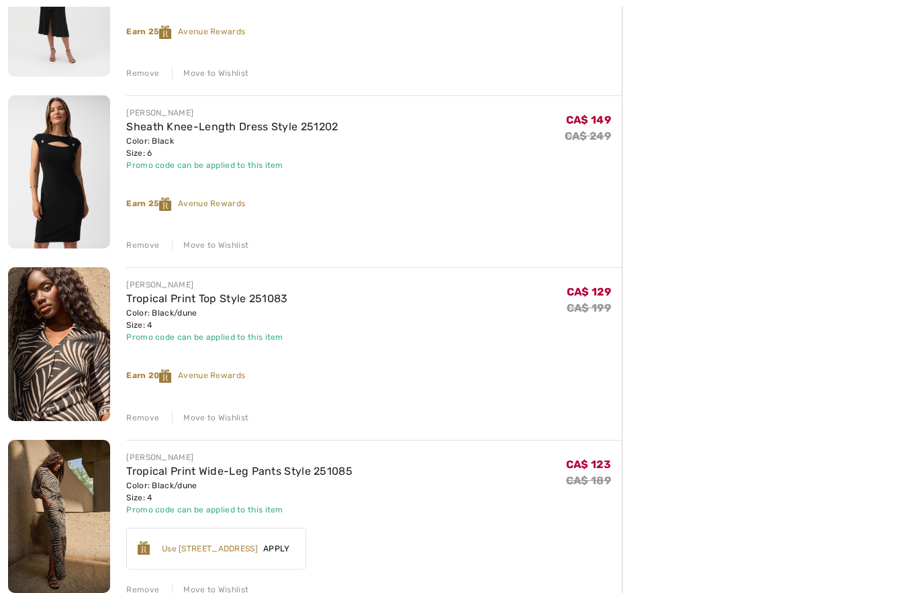
click at [228, 426] on div "FRANK LYMAN Edgy Cargo Pants with Pockets Style 251538 Color: Black Size: XS Fi…" at bounding box center [315, 305] width 614 height 1126
click at [210, 422] on div "Move to Wishlist" at bounding box center [210, 418] width 77 height 12
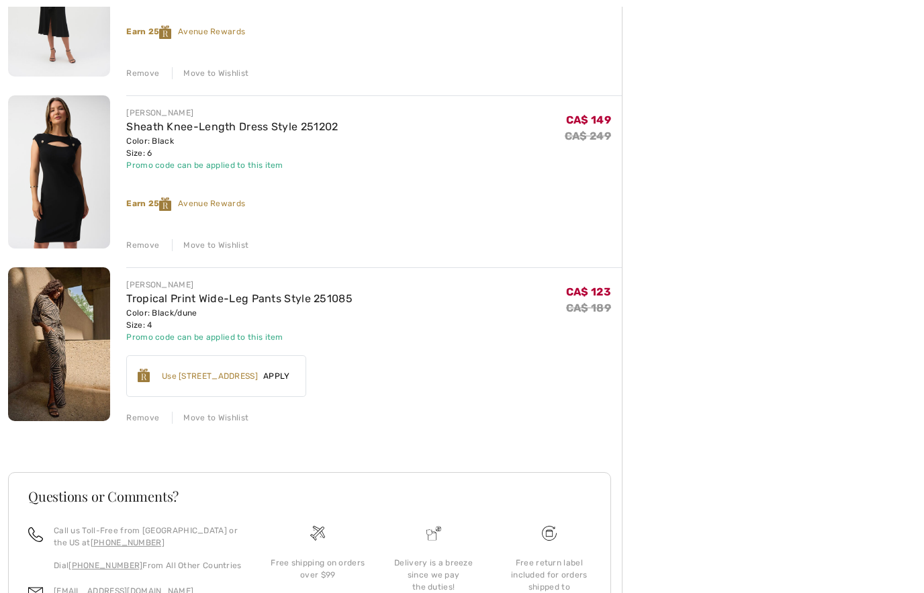
click at [227, 423] on div "Move to Wishlist" at bounding box center [210, 418] width 77 height 12
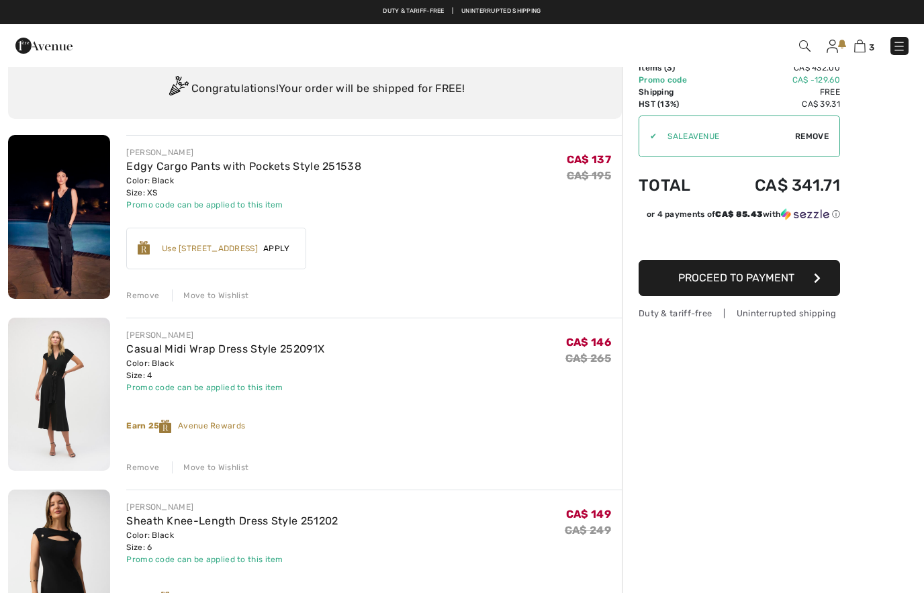
scroll to position [52, 0]
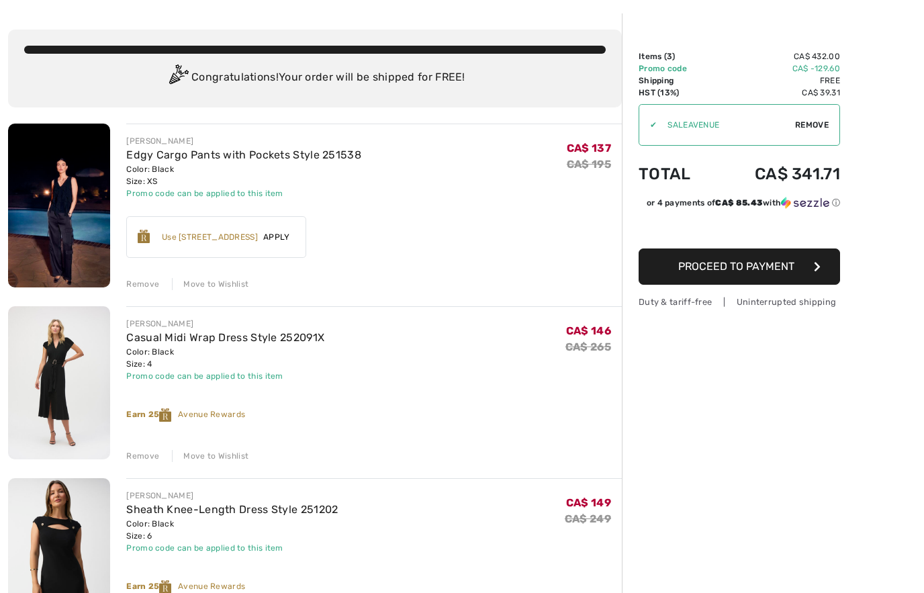
click at [214, 340] on link "Casual Midi Wrap Dress Style 252091X" at bounding box center [225, 337] width 198 height 13
click at [70, 389] on img at bounding box center [59, 382] width 102 height 153
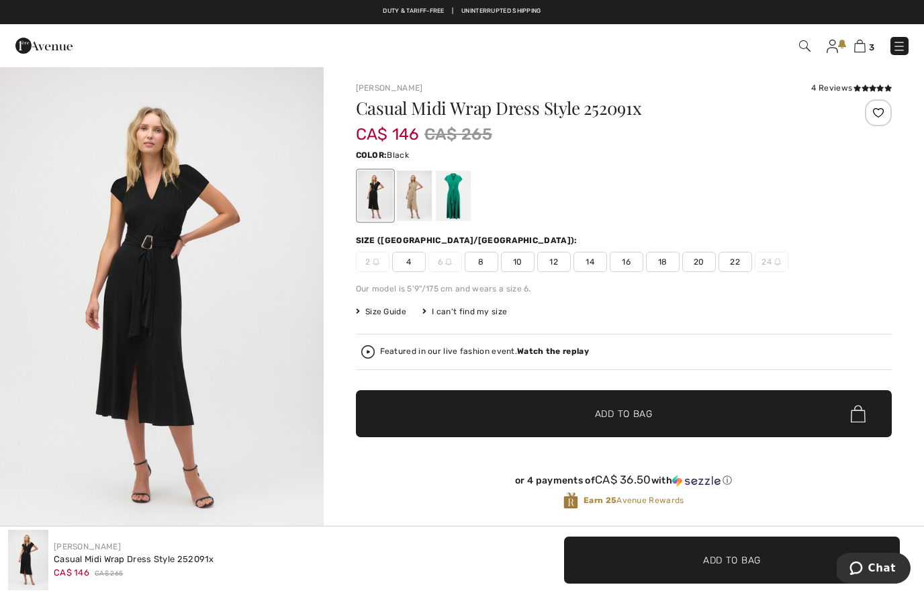
click at [445, 198] on div at bounding box center [452, 196] width 35 height 50
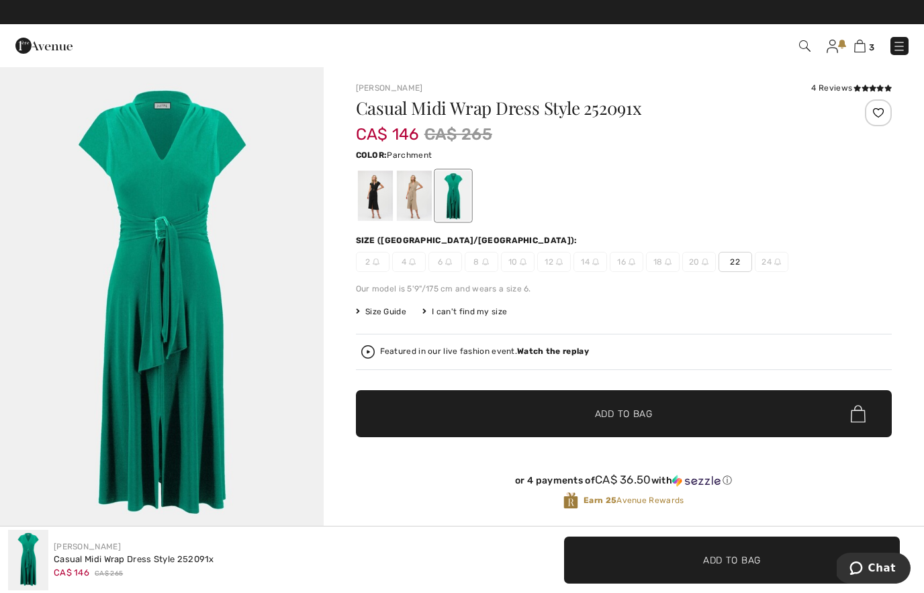
click at [416, 202] on div at bounding box center [413, 196] width 35 height 50
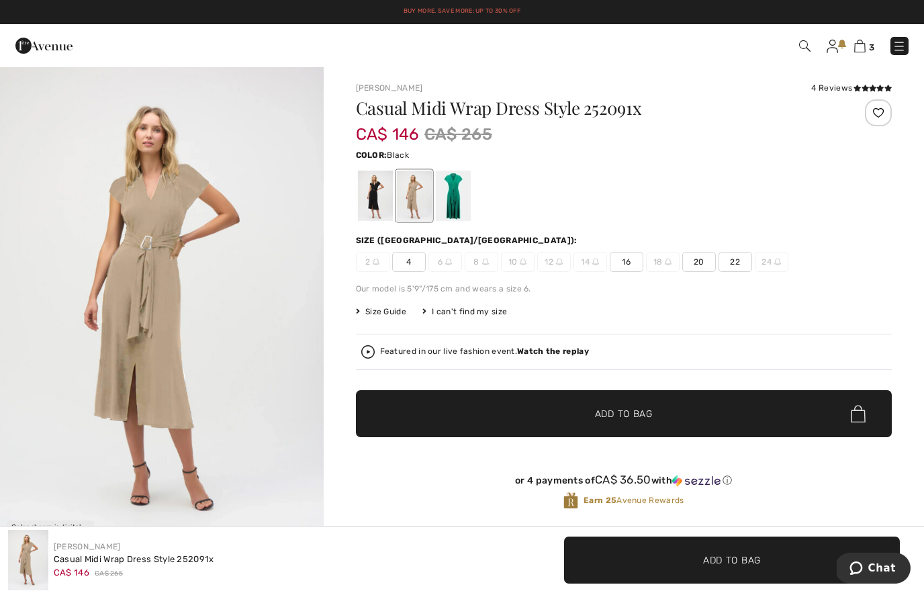
click at [379, 207] on div at bounding box center [374, 196] width 35 height 50
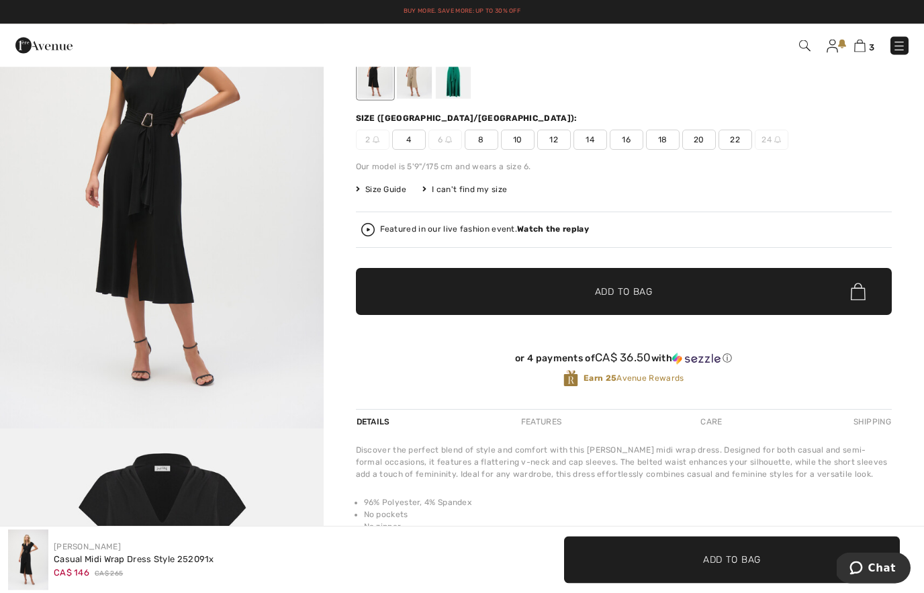
scroll to position [100, 0]
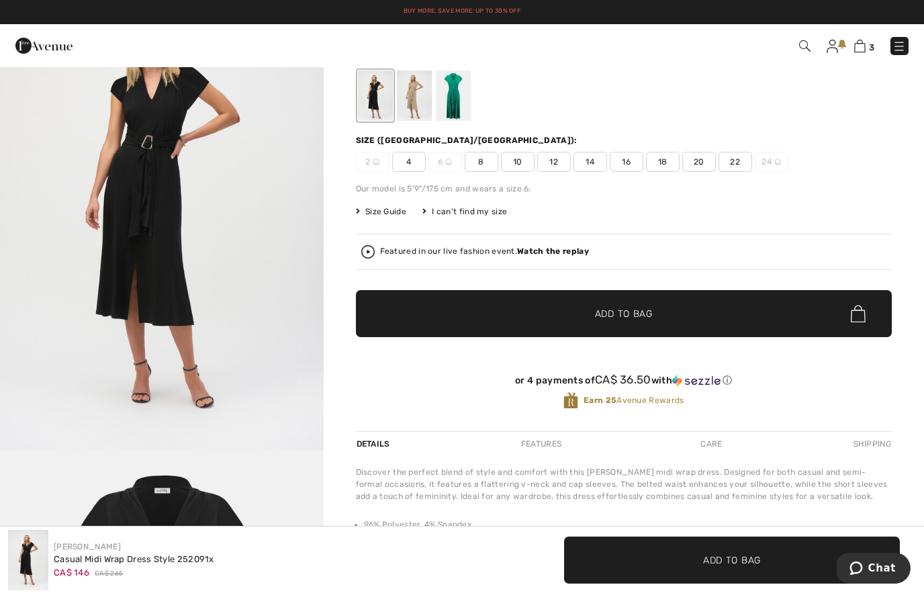
click at [265, 232] on img "1 / 2" at bounding box center [162, 208] width 324 height 485
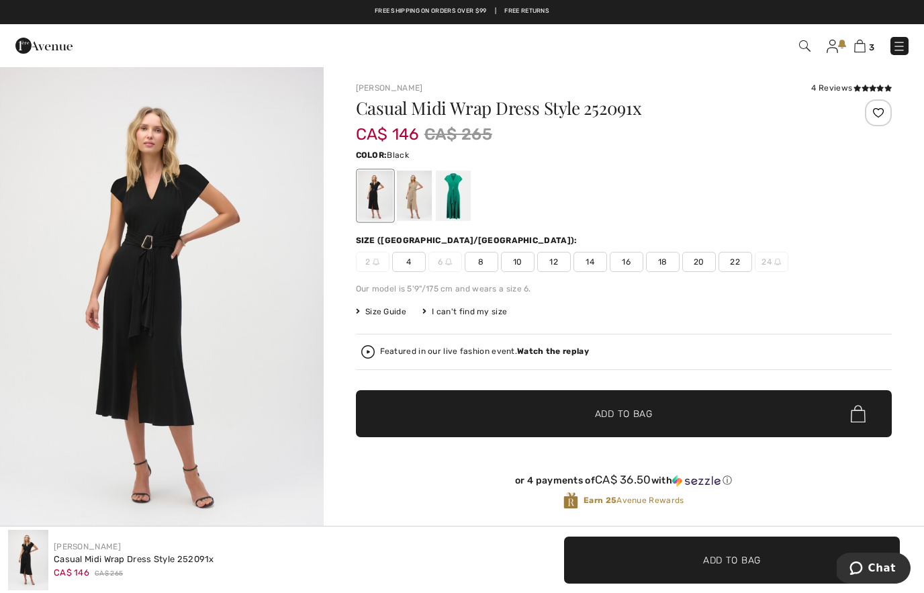
click at [806, 50] on img at bounding box center [804, 45] width 11 height 11
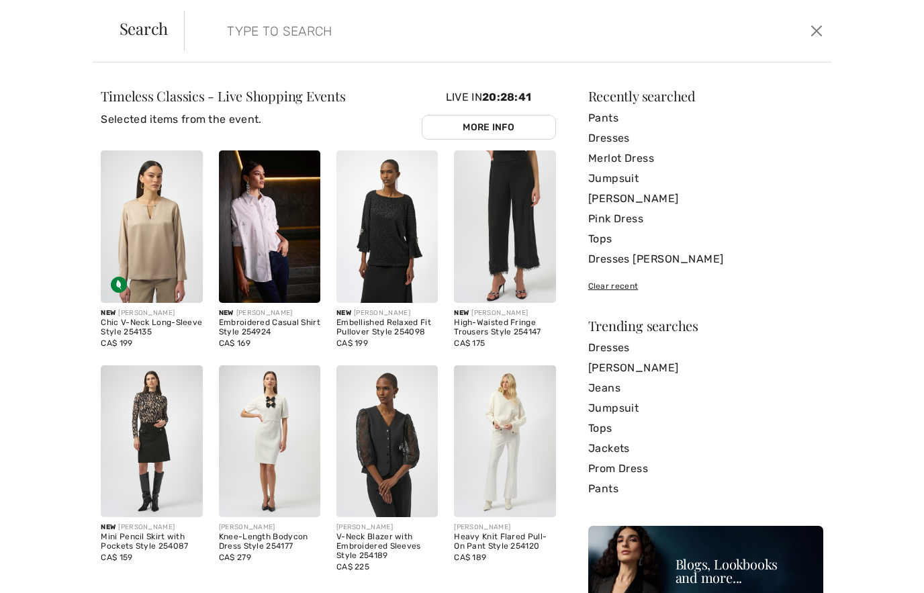
click at [810, 33] on button "Close" at bounding box center [816, 30] width 20 height 21
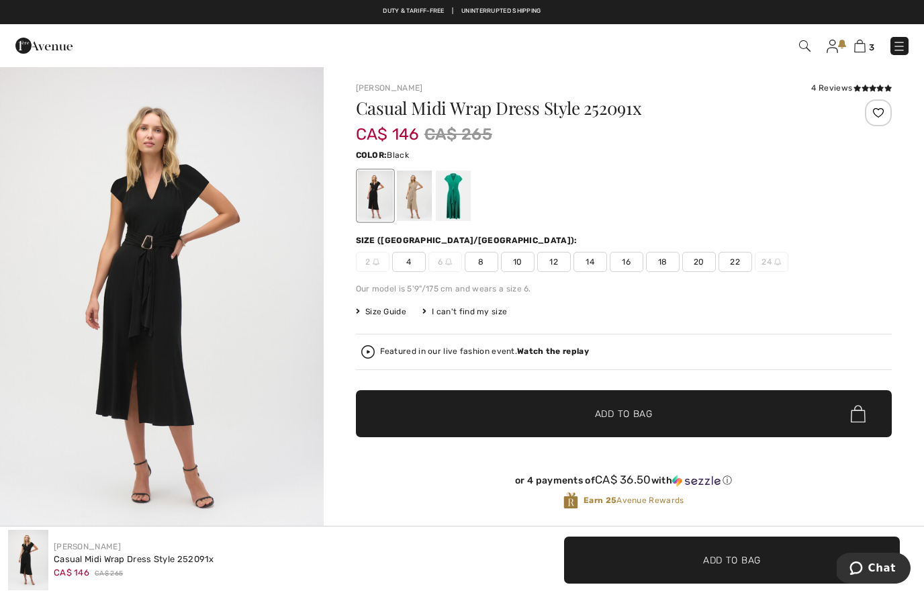
click at [835, 42] on img at bounding box center [831, 46] width 11 height 13
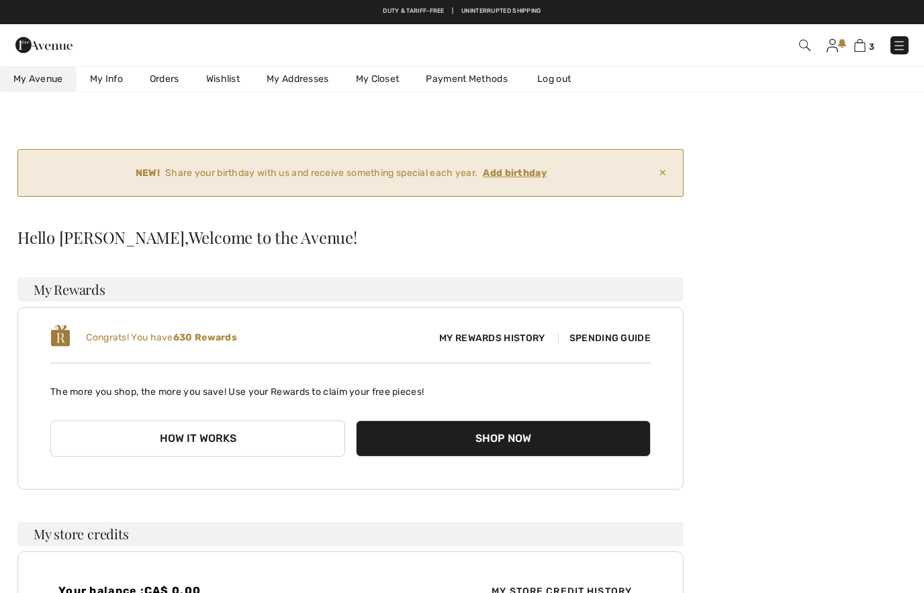
click at [219, 78] on link "Wishlist" at bounding box center [223, 78] width 60 height 25
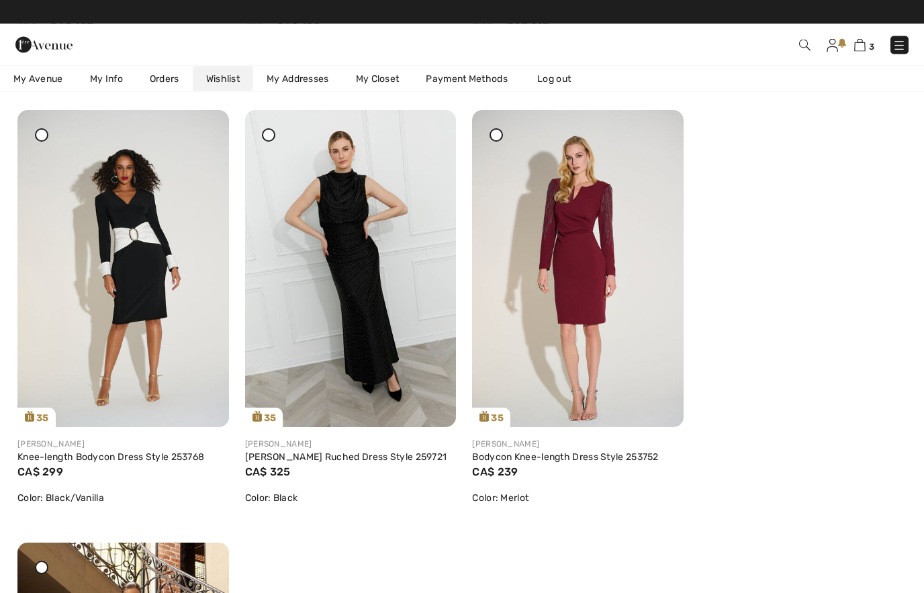
scroll to position [684, 0]
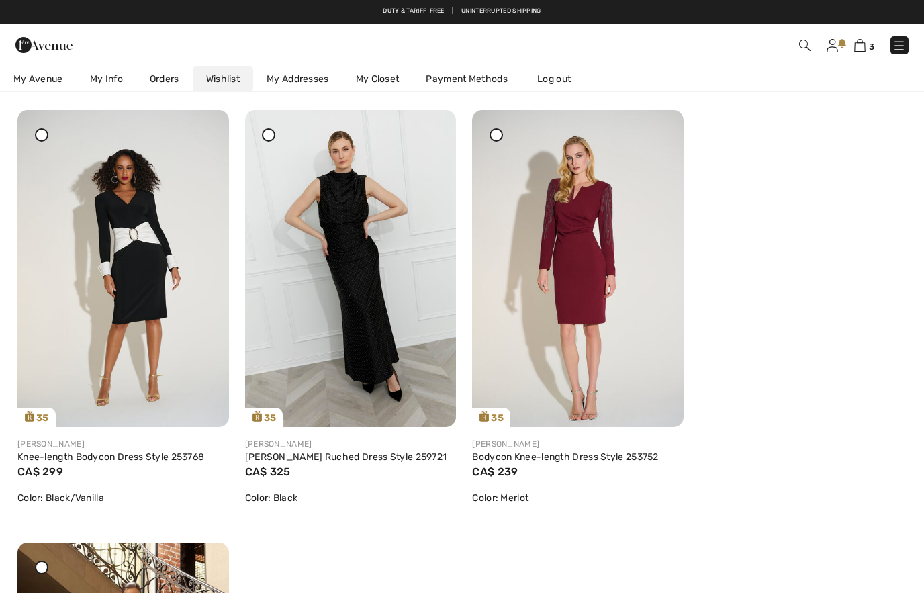
click at [898, 302] on div "NEW! Share your birthday with us and receive something special each year. Add b…" at bounding box center [462, 345] width 892 height 1767
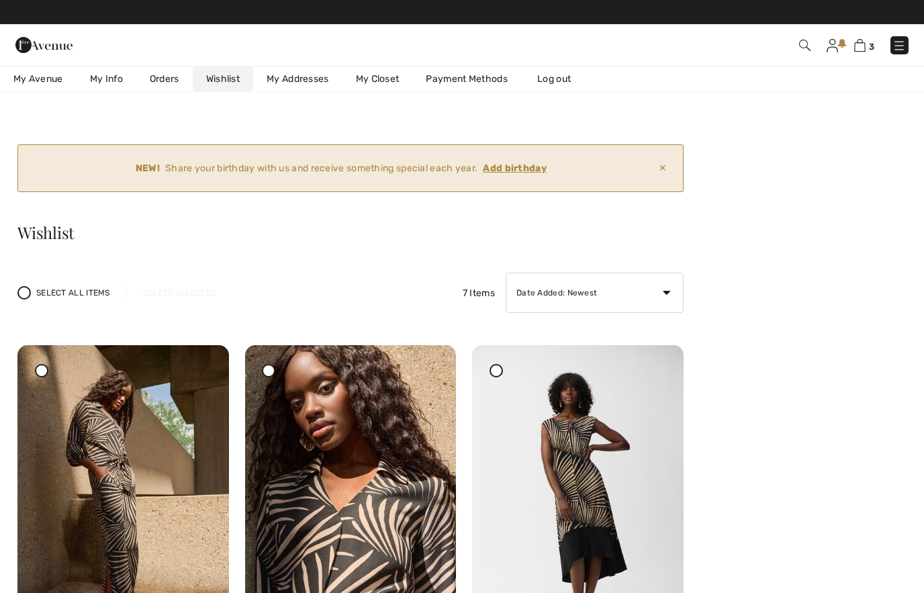
scroll to position [0, 0]
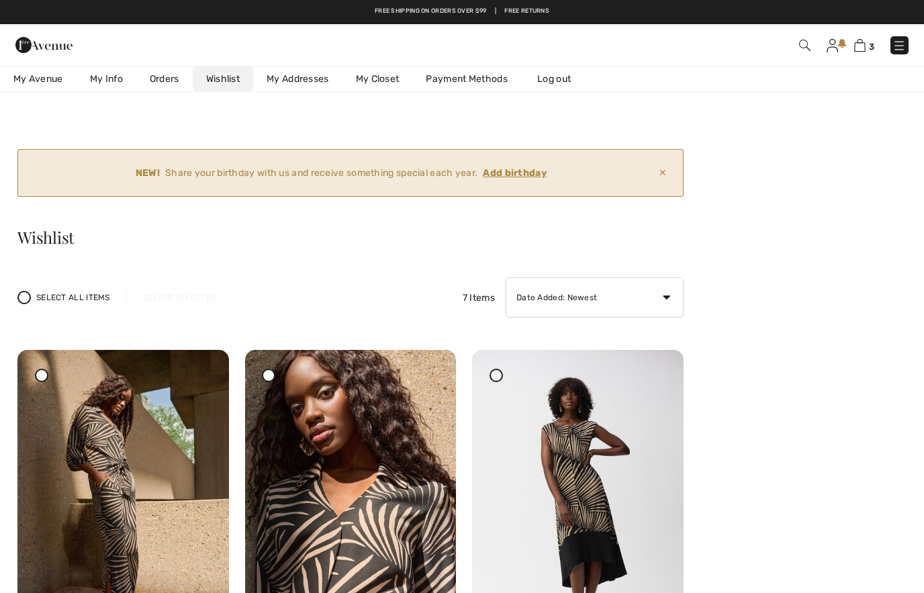
click at [863, 46] on img at bounding box center [859, 45] width 11 height 13
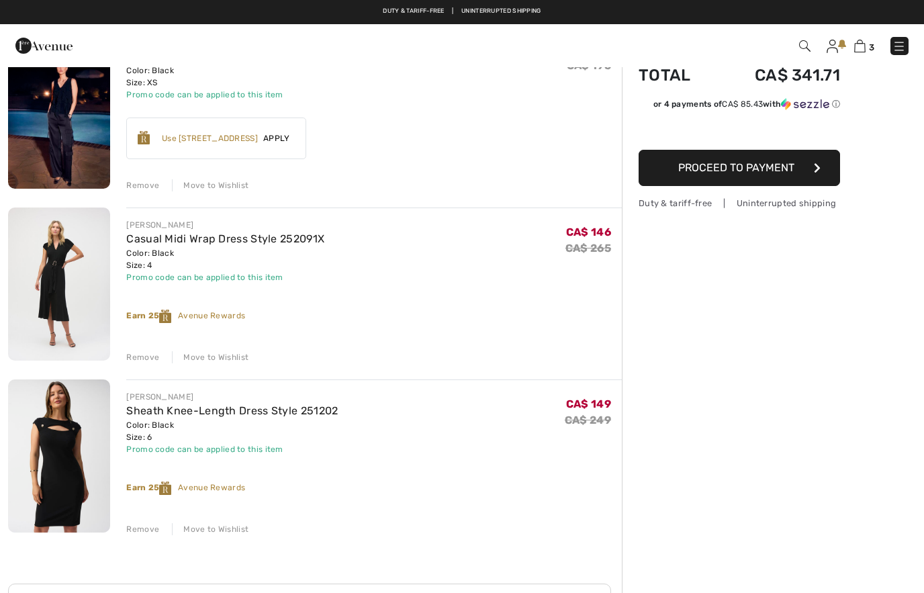
scroll to position [150, 0]
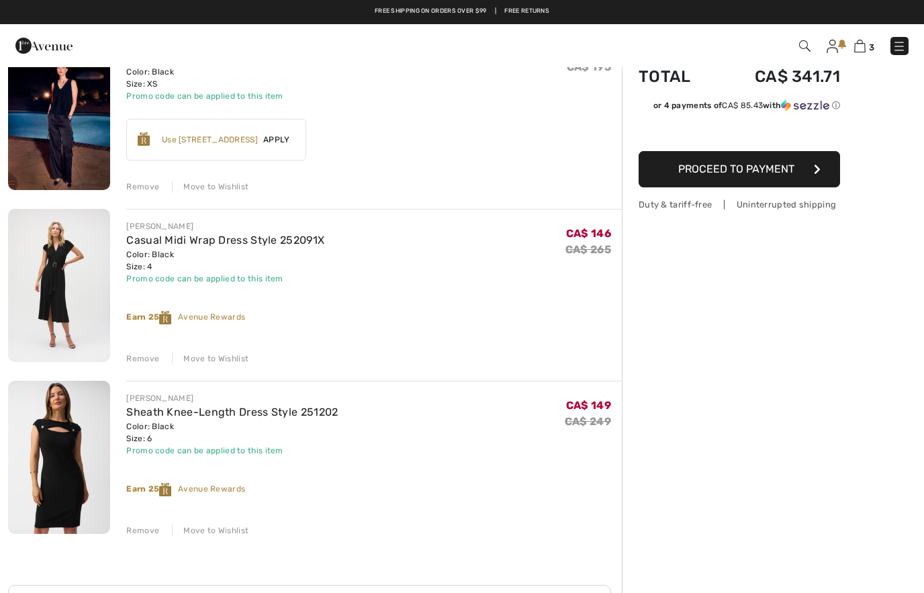
click at [247, 416] on link "Sheath Knee-Length Dress Style 251202" at bounding box center [231, 412] width 211 height 13
click at [55, 486] on img at bounding box center [59, 457] width 102 height 153
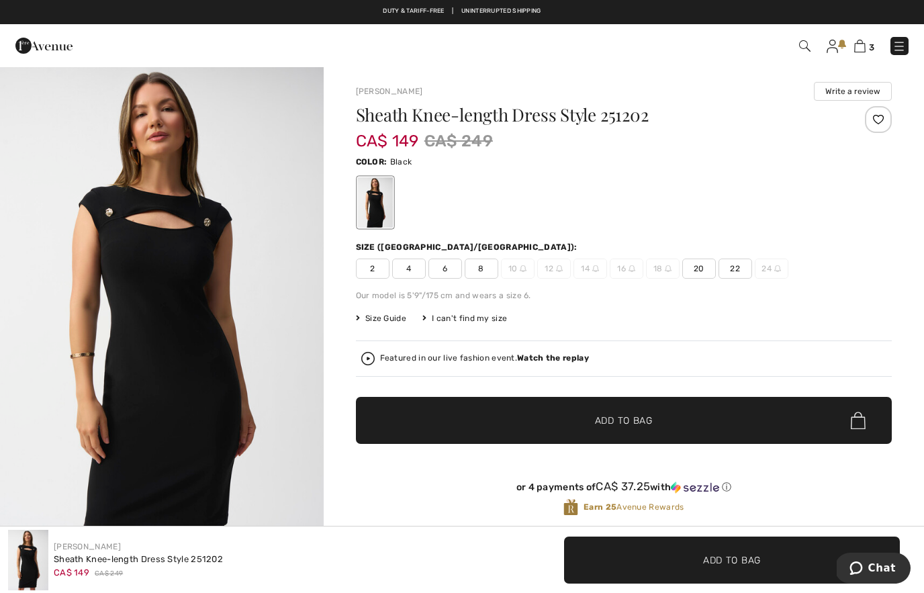
click at [279, 340] on img "1 / 6" at bounding box center [162, 308] width 324 height 485
click at [859, 45] on img at bounding box center [859, 46] width 11 height 13
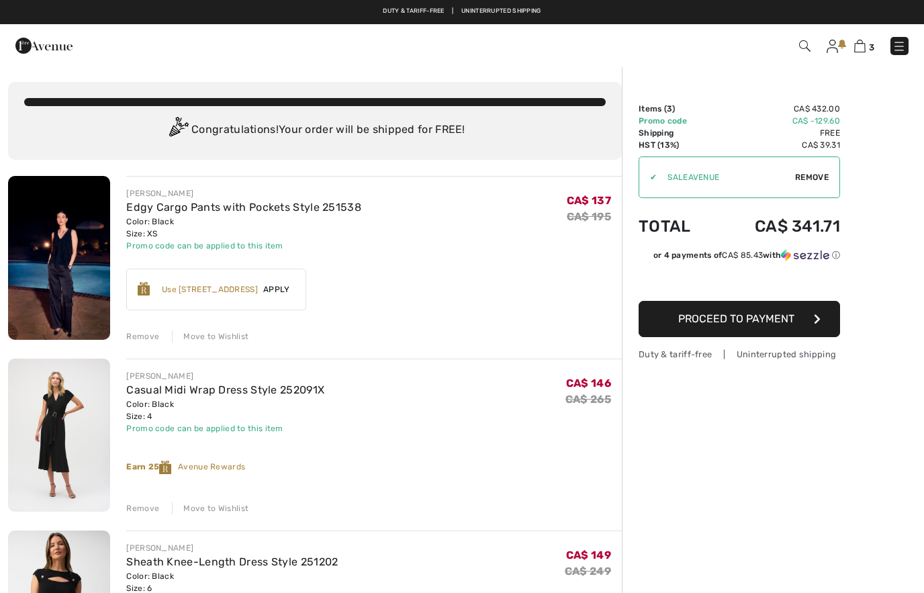
click at [251, 212] on link "Edgy Cargo Pants with Pockets Style 251538" at bounding box center [243, 207] width 235 height 13
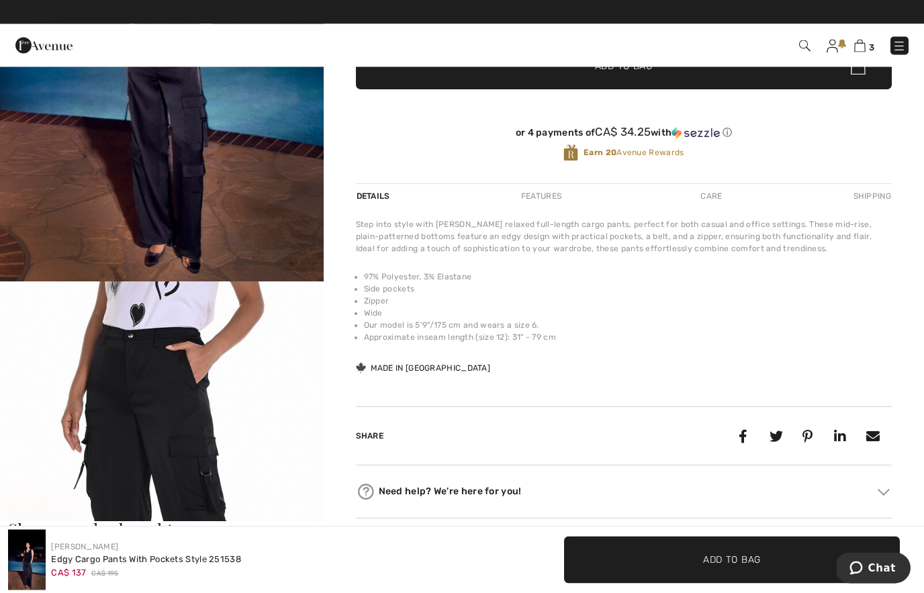
scroll to position [302, 0]
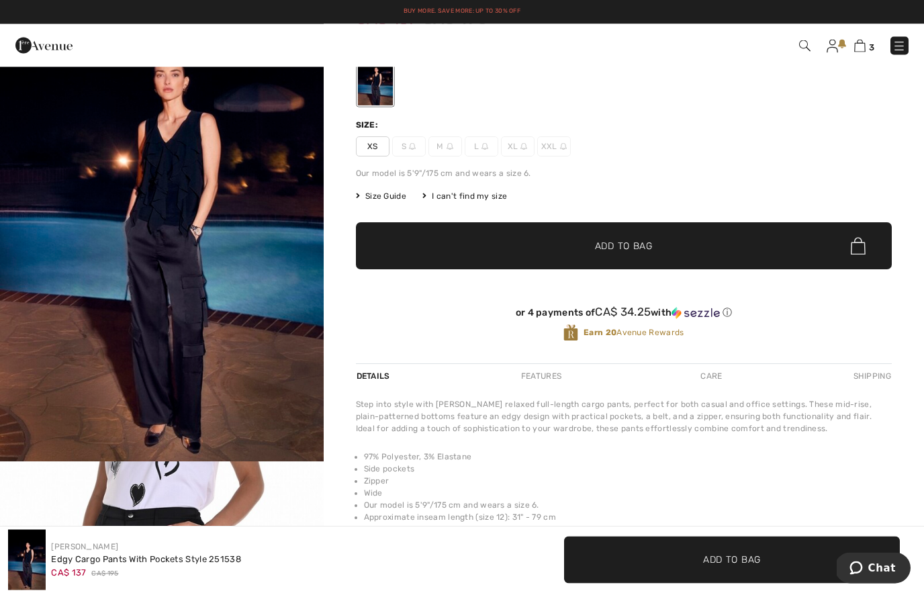
click at [267, 293] on img "1 / 4" at bounding box center [162, 203] width 324 height 518
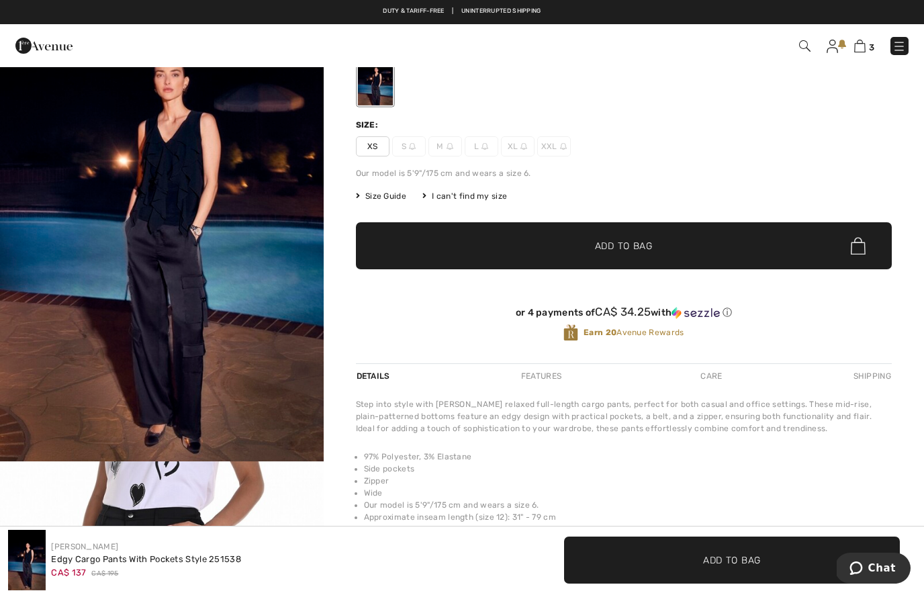
click at [467, 199] on div "I can't find my size" at bounding box center [464, 196] width 85 height 12
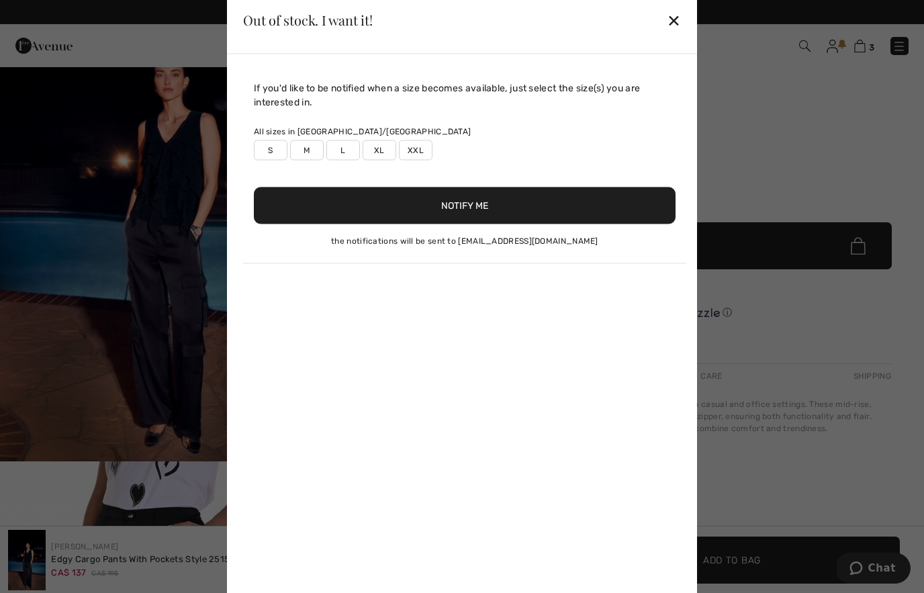
click at [673, 34] on div "✕" at bounding box center [674, 20] width 14 height 28
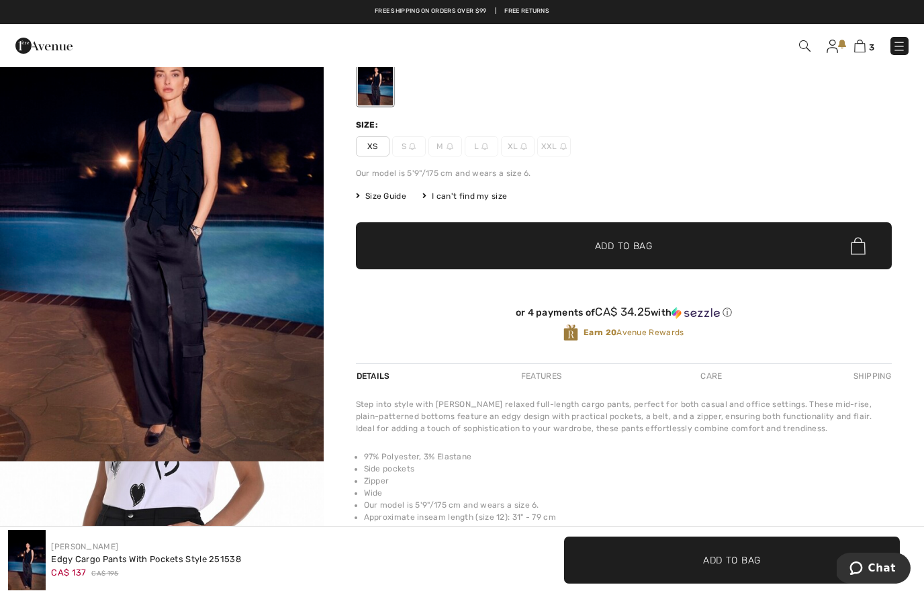
click at [389, 201] on span "Size Guide" at bounding box center [381, 196] width 50 height 12
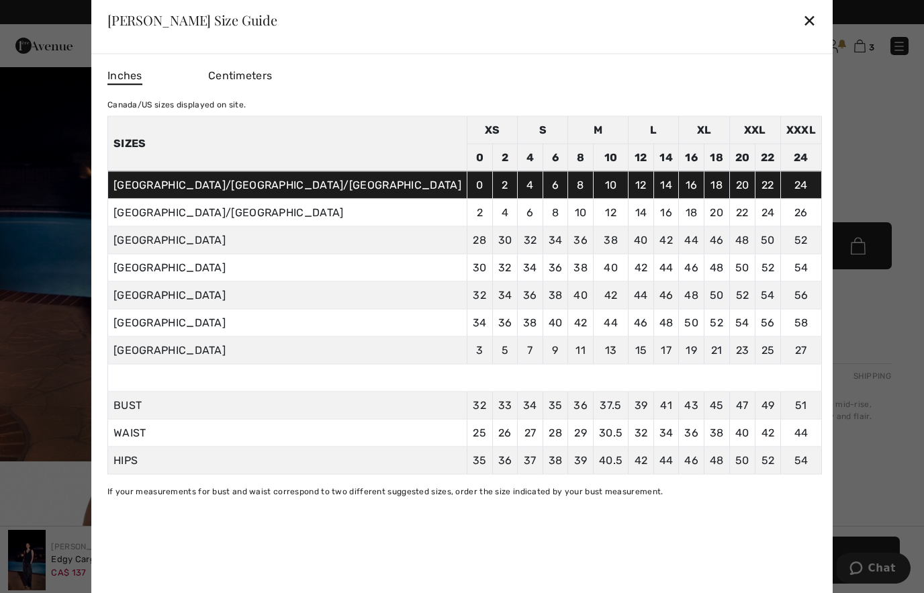
click at [802, 34] on div "✕" at bounding box center [809, 20] width 14 height 28
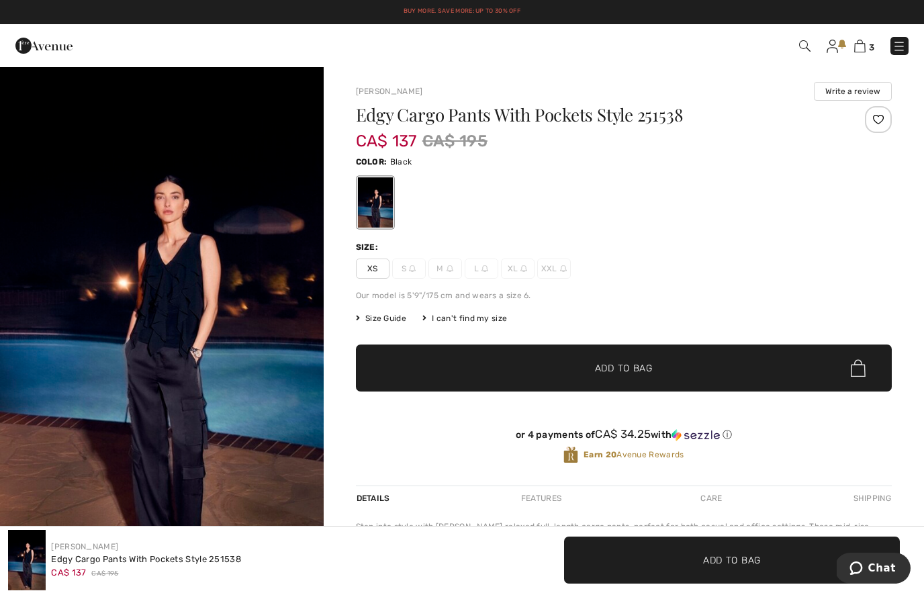
click at [863, 51] on img at bounding box center [859, 46] width 11 height 13
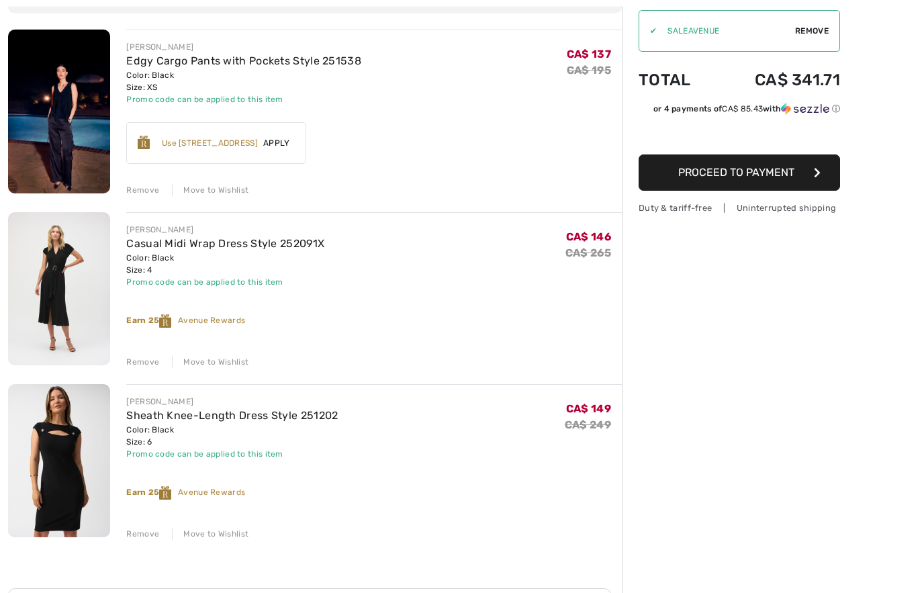
scroll to position [147, 0]
click at [221, 367] on div "Move to Wishlist" at bounding box center [210, 361] width 77 height 12
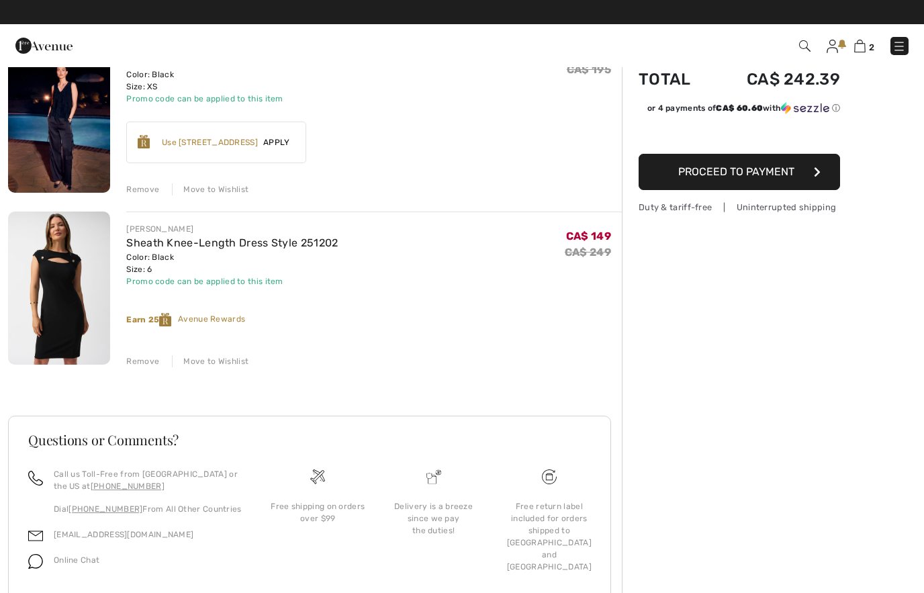
scroll to position [128, 0]
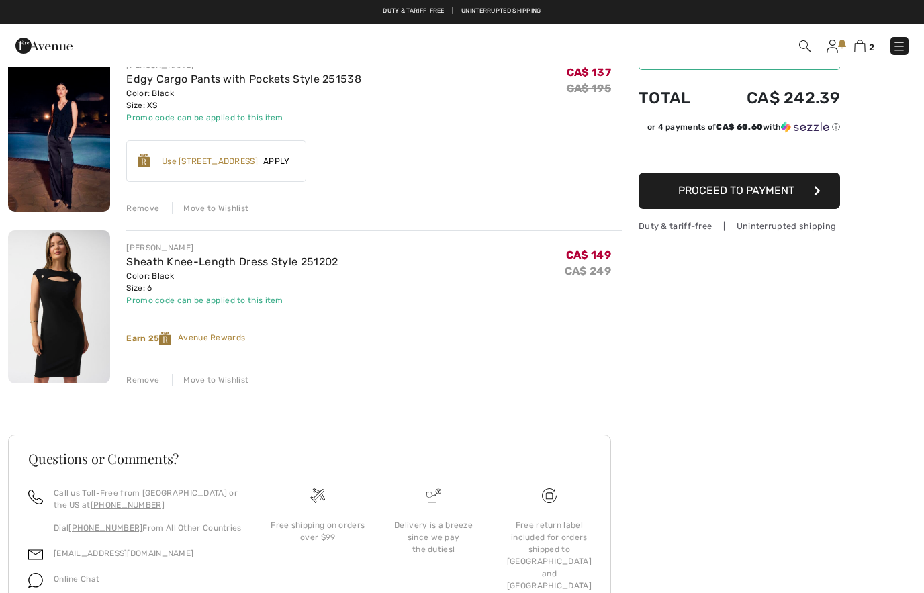
click at [261, 260] on link "Sheath Knee-Length Dress Style 251202" at bounding box center [231, 261] width 211 height 13
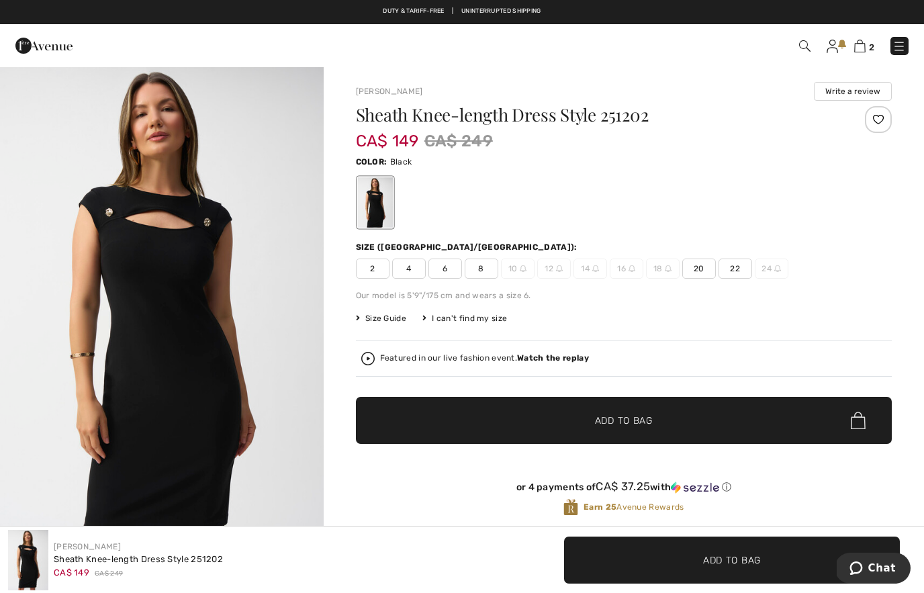
click at [408, 264] on span "4" at bounding box center [409, 268] width 34 height 20
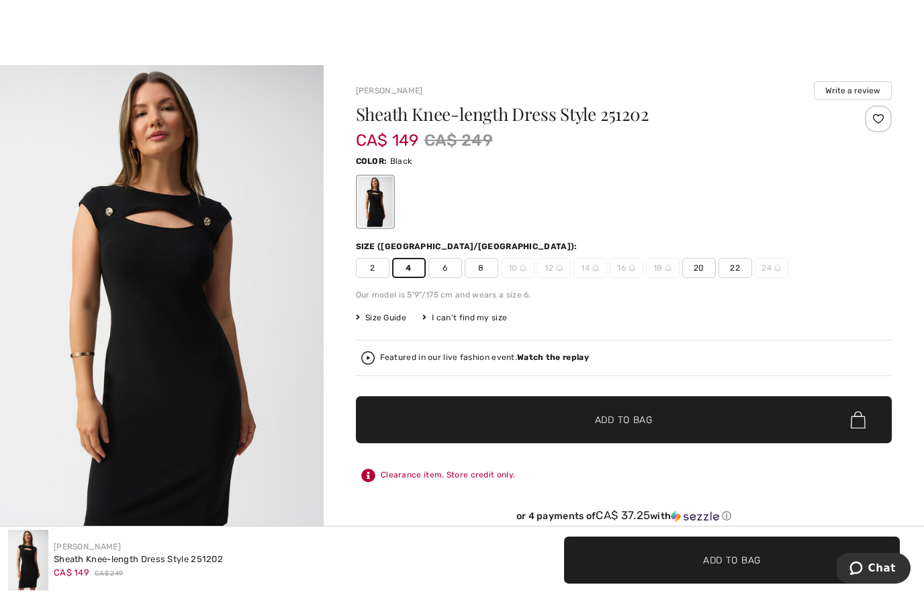
scroll to position [1, 0]
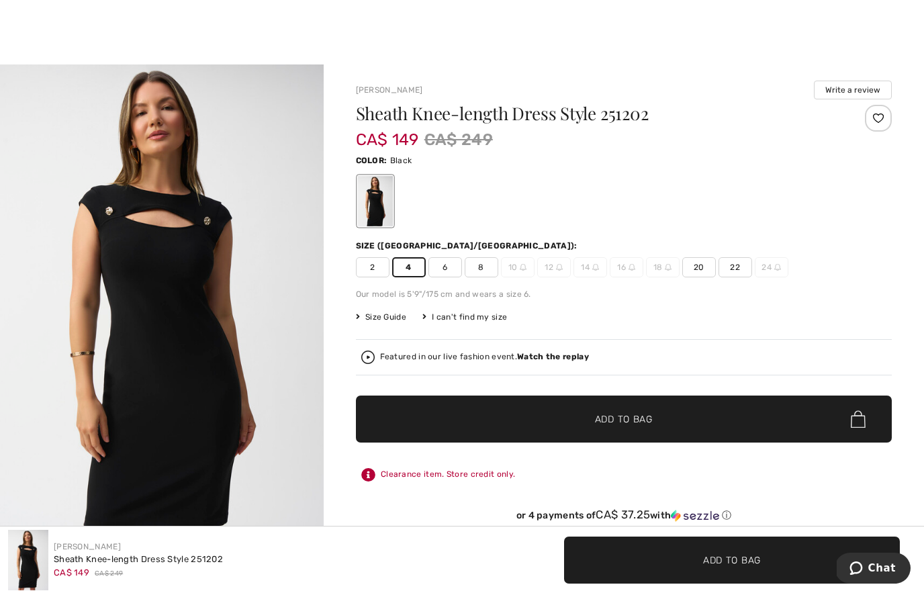
click at [618, 411] on span "✔ Added to Bag Add to Bag" at bounding box center [624, 418] width 536 height 47
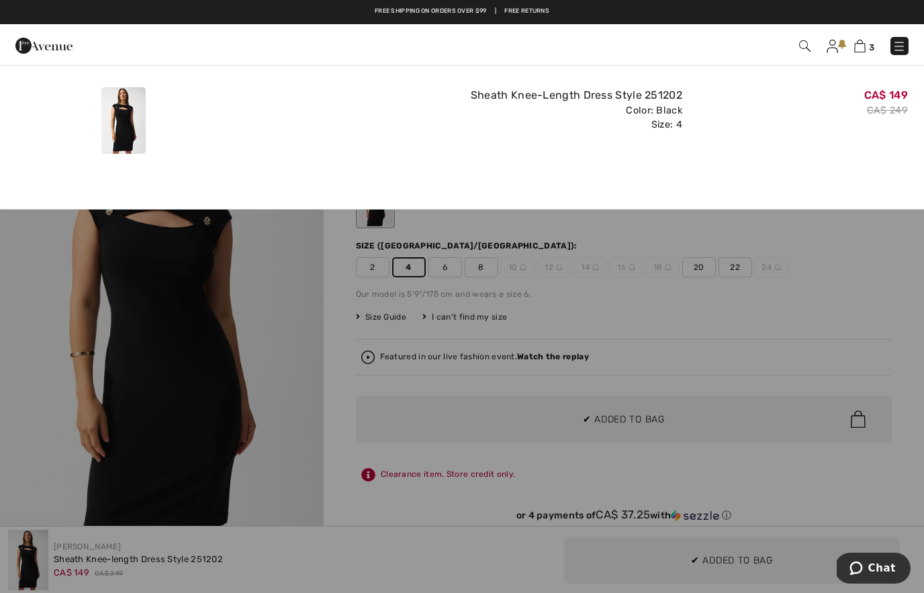
click at [863, 48] on img at bounding box center [859, 46] width 11 height 13
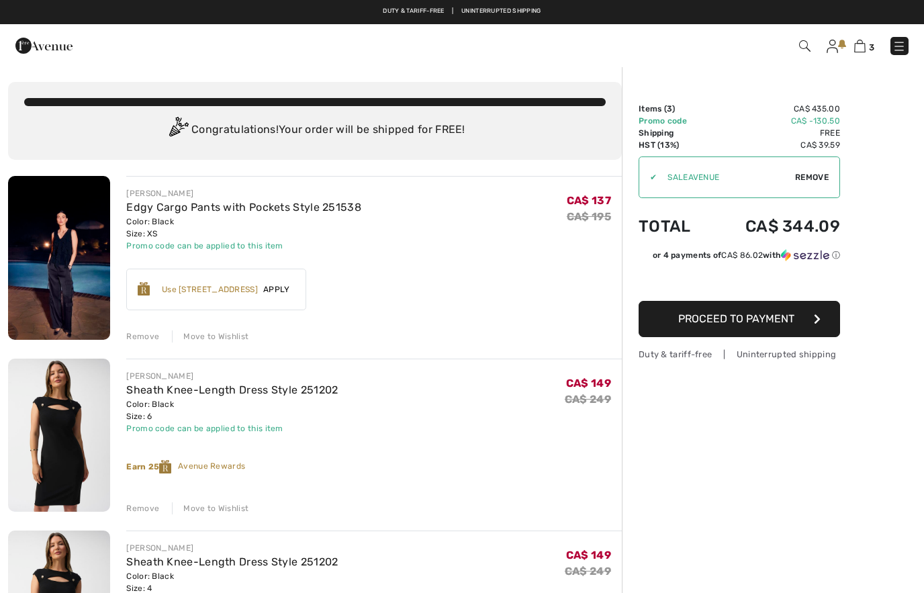
click at [38, 58] on img at bounding box center [43, 45] width 57 height 27
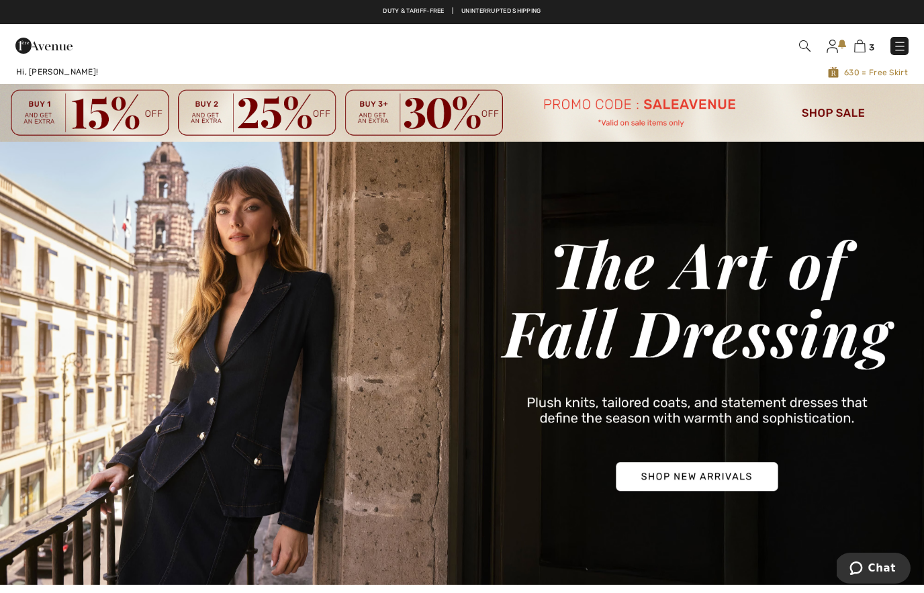
click at [859, 49] on img at bounding box center [859, 46] width 11 height 13
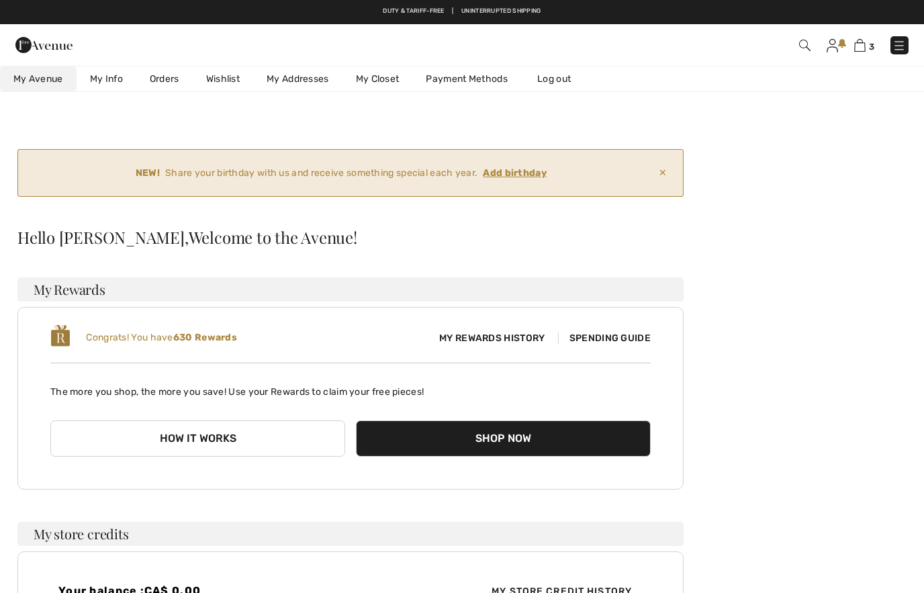
click at [231, 81] on link "Wishlist" at bounding box center [223, 78] width 60 height 25
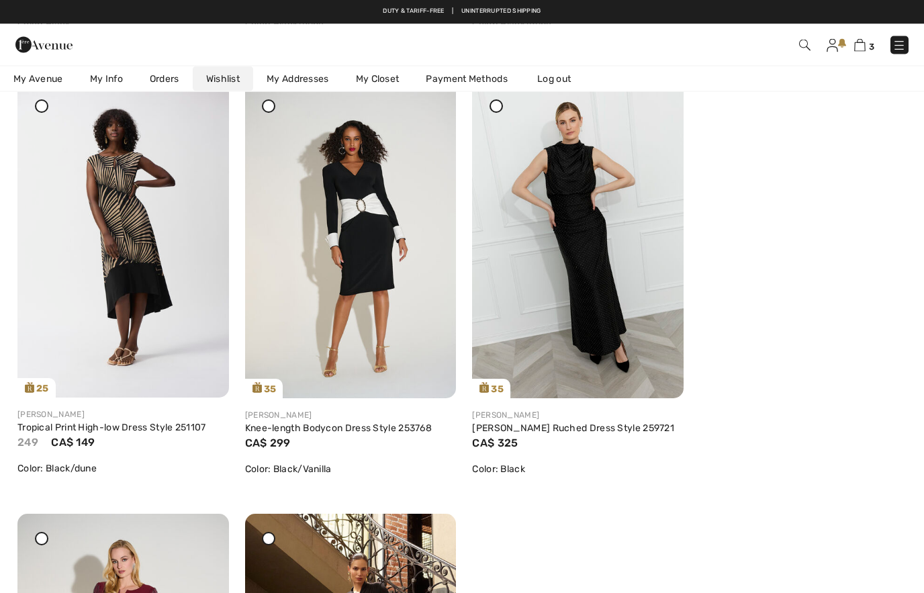
scroll to position [713, 0]
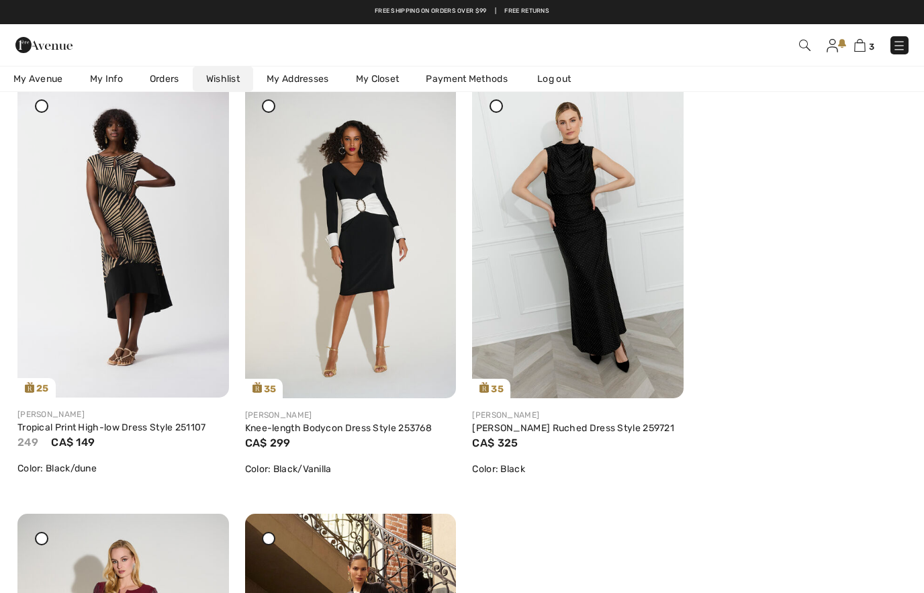
click at [374, 235] on img at bounding box center [350, 239] width 211 height 317
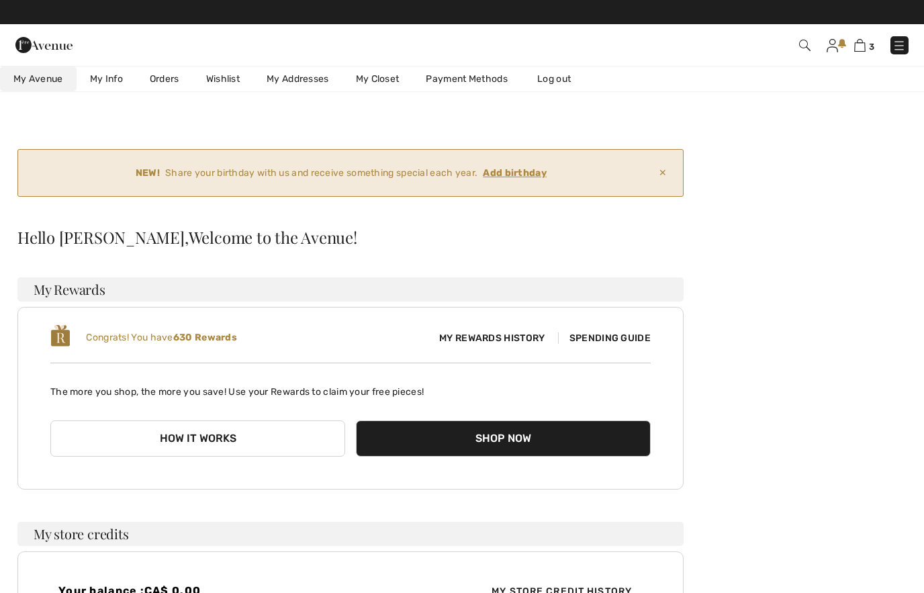
click at [228, 73] on link "Wishlist" at bounding box center [223, 78] width 60 height 25
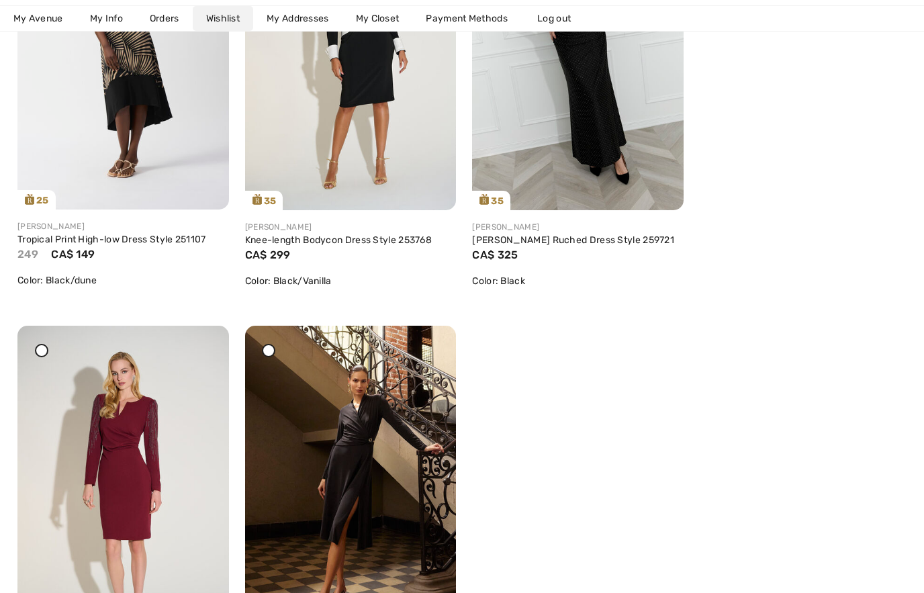
scroll to position [906, 0]
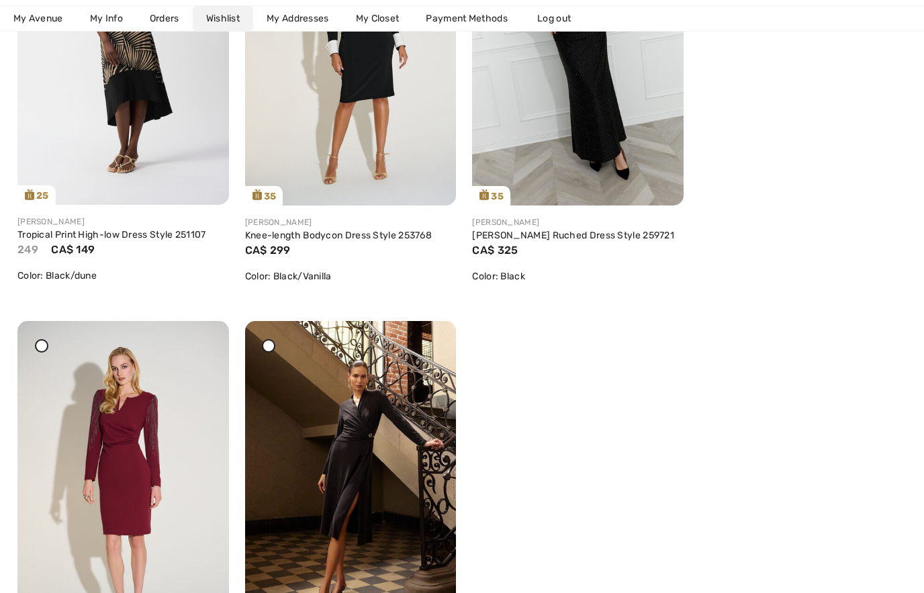
click at [604, 249] on div "CA$ 325" at bounding box center [577, 250] width 211 height 16
click at [573, 222] on div "[PERSON_NAME]" at bounding box center [577, 222] width 211 height 12
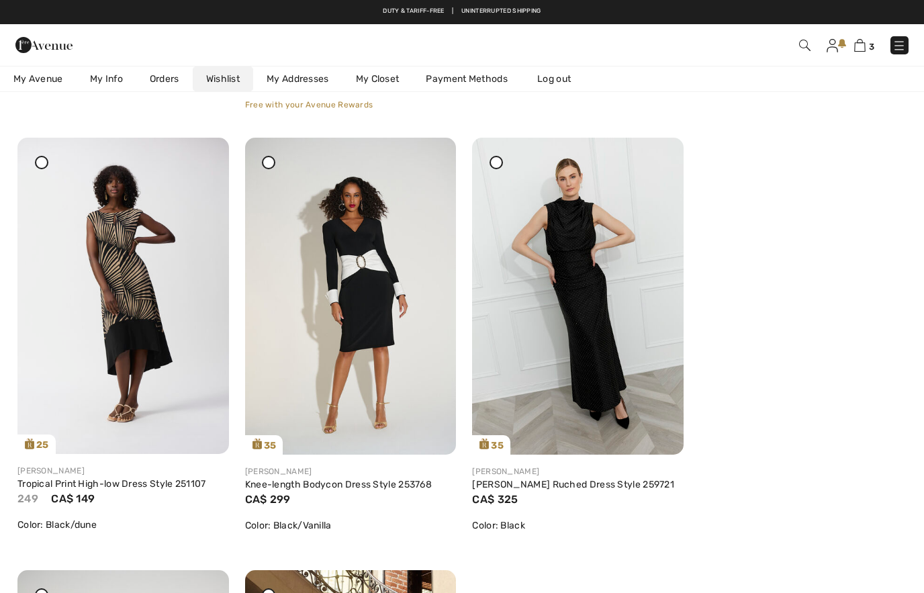
scroll to position [650, 0]
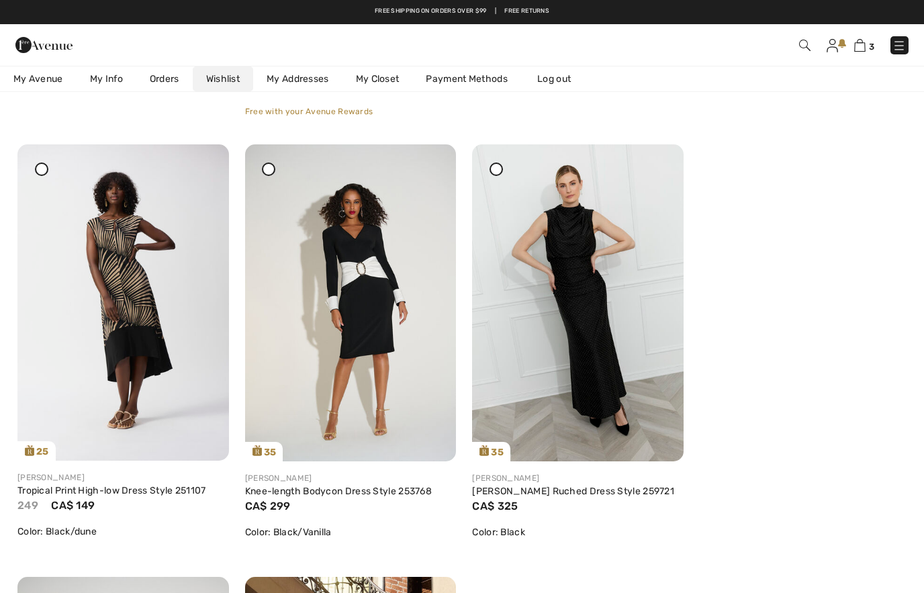
click at [587, 332] on img at bounding box center [577, 302] width 211 height 317
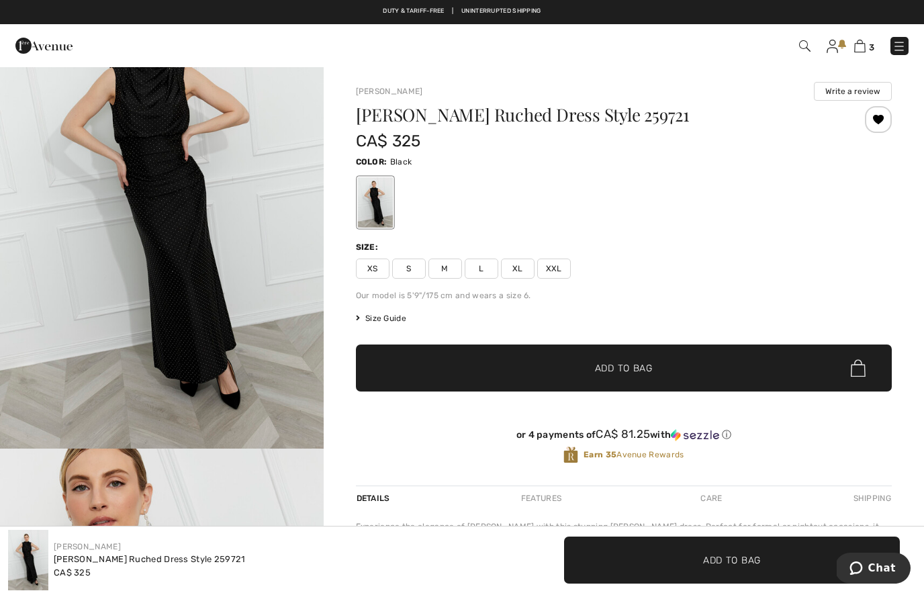
scroll to position [107, 0]
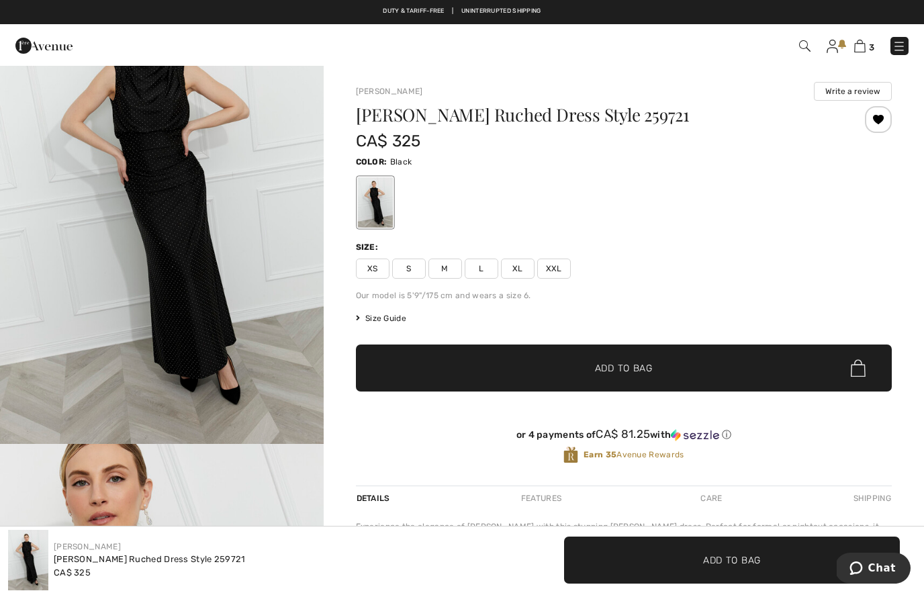
click at [299, 236] on img "1 / 4" at bounding box center [162, 201] width 324 height 485
click at [831, 44] on img at bounding box center [831, 46] width 11 height 13
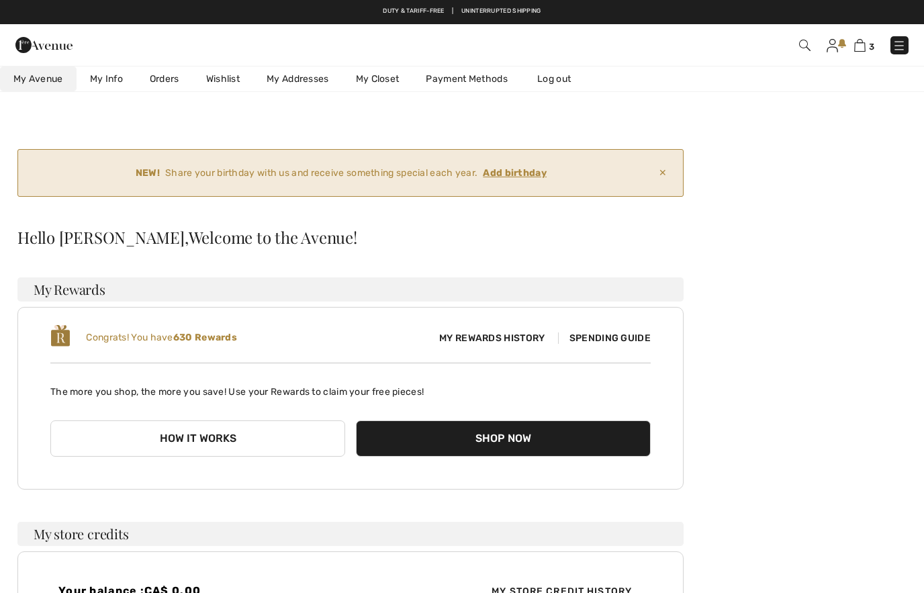
click at [808, 48] on img at bounding box center [804, 45] width 11 height 11
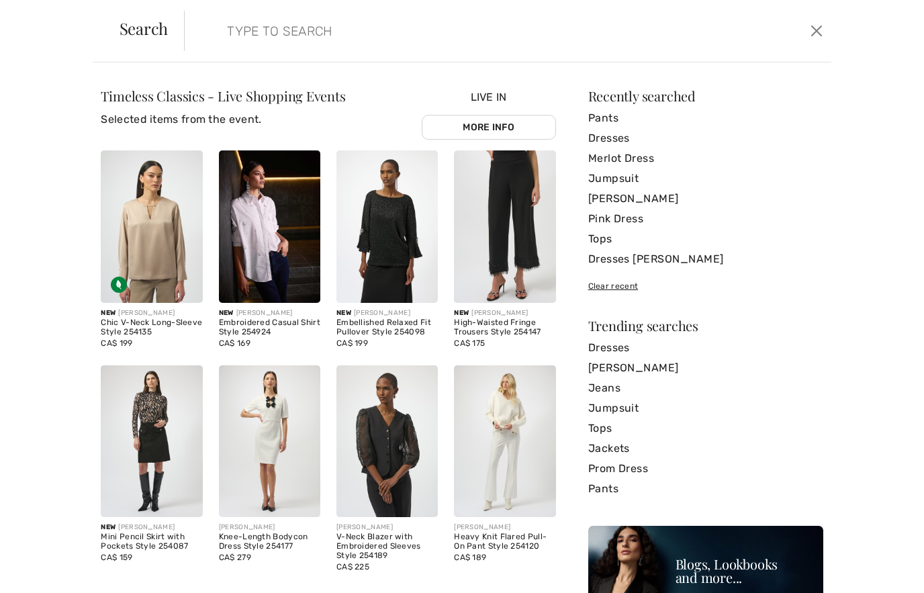
click at [294, 26] on input "search" at bounding box center [438, 31] width 442 height 40
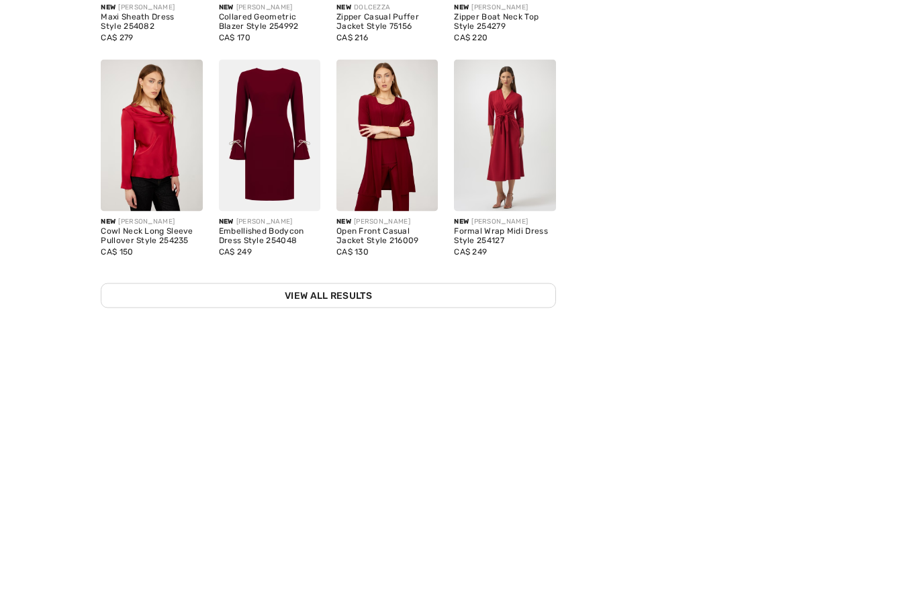
scroll to position [48, 0]
type input "Burgundy"
click at [416, 555] on link "View All Results" at bounding box center [328, 567] width 455 height 25
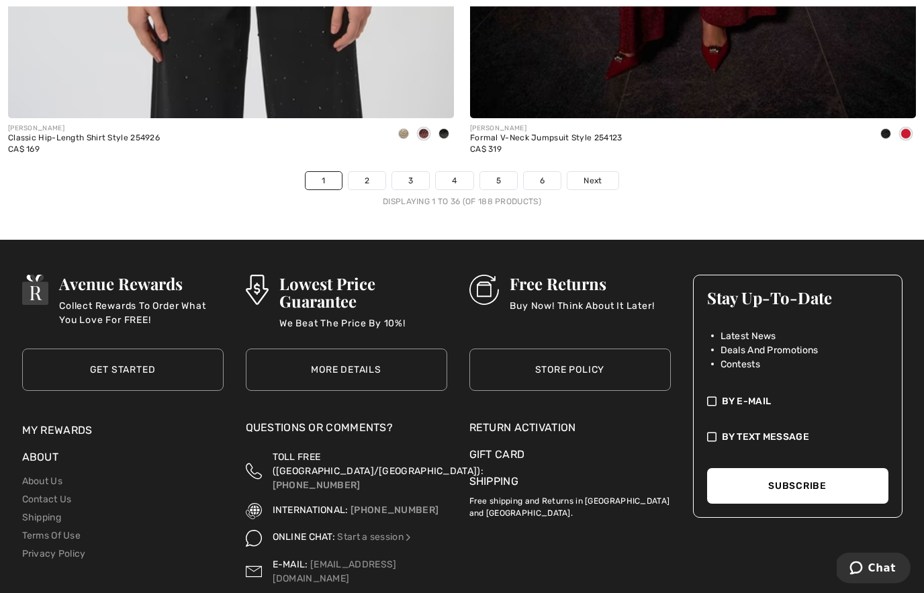
scroll to position [13427, 0]
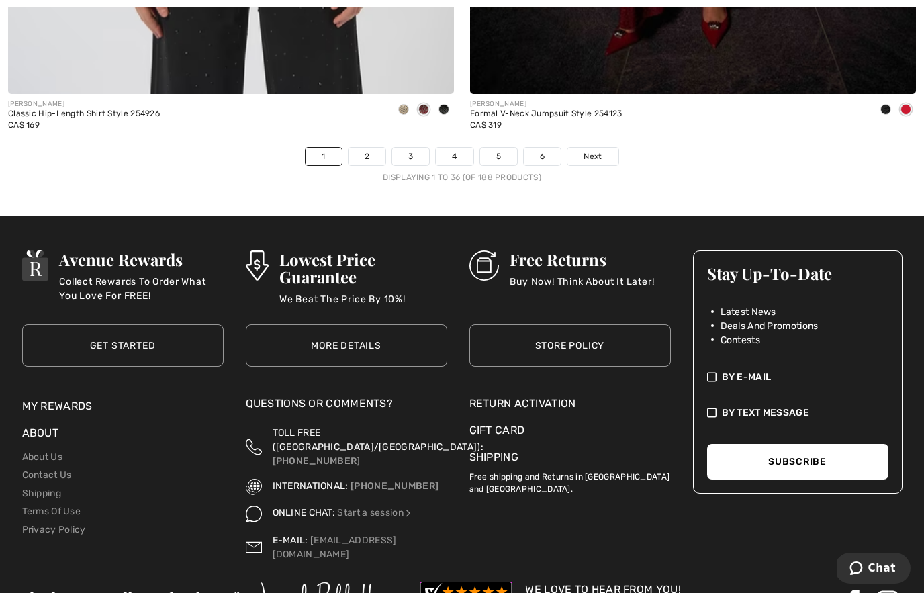
click at [600, 152] on span "Next" at bounding box center [592, 156] width 18 height 12
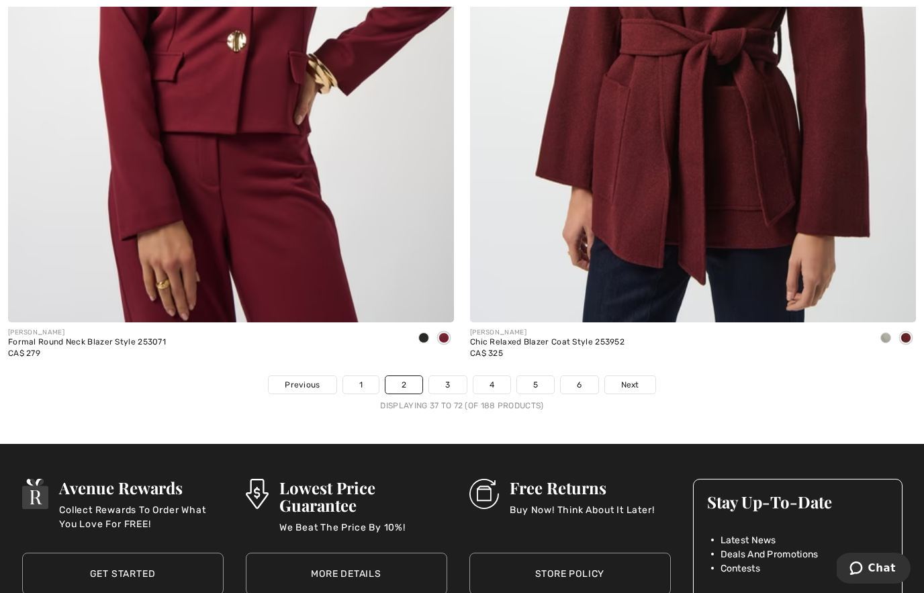
scroll to position [13260, 0]
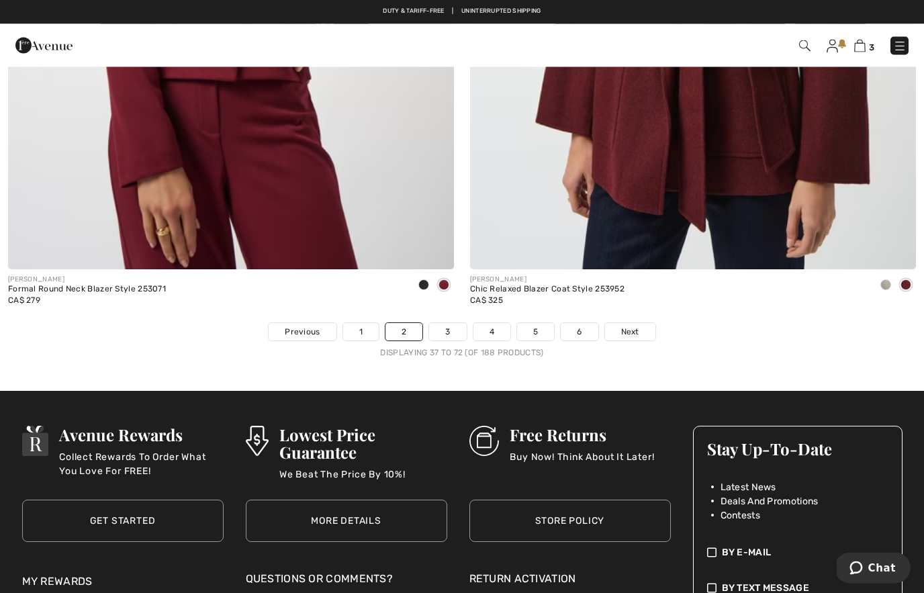
scroll to position [13182, 0]
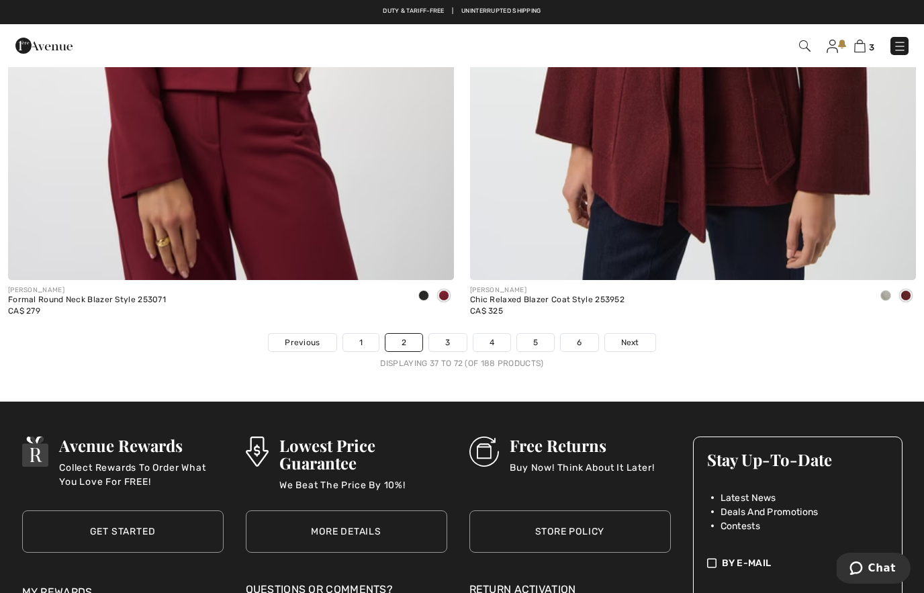
click at [640, 338] on link "Next" at bounding box center [630, 342] width 50 height 17
click at [623, 340] on link "Next" at bounding box center [630, 342] width 50 height 17
click at [642, 341] on link "Next" at bounding box center [630, 342] width 50 height 17
click at [628, 336] on span "Next" at bounding box center [630, 342] width 18 height 12
click at [453, 334] on link "3" at bounding box center [447, 342] width 37 height 17
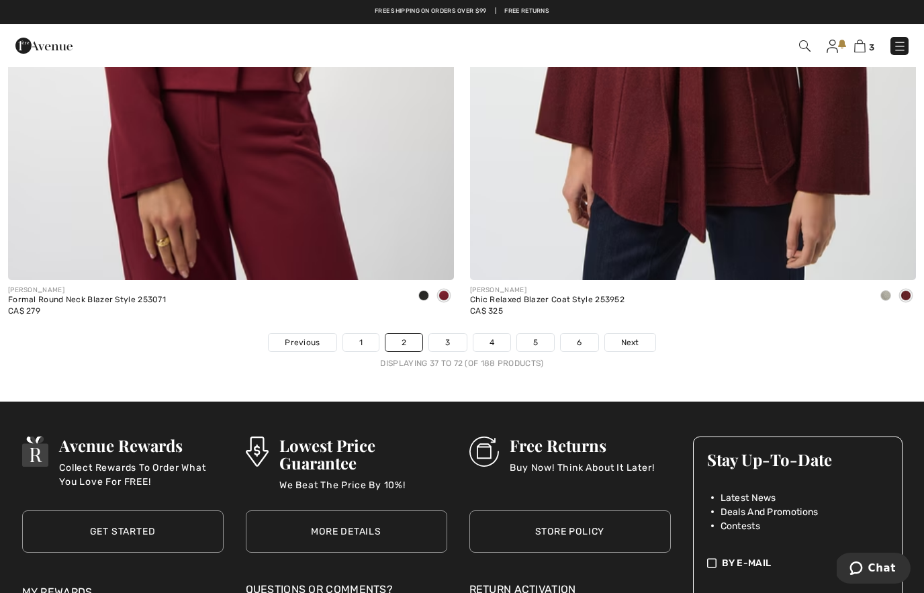
click at [459, 334] on link "3" at bounding box center [447, 342] width 37 height 17
click at [455, 341] on link "3" at bounding box center [447, 342] width 37 height 17
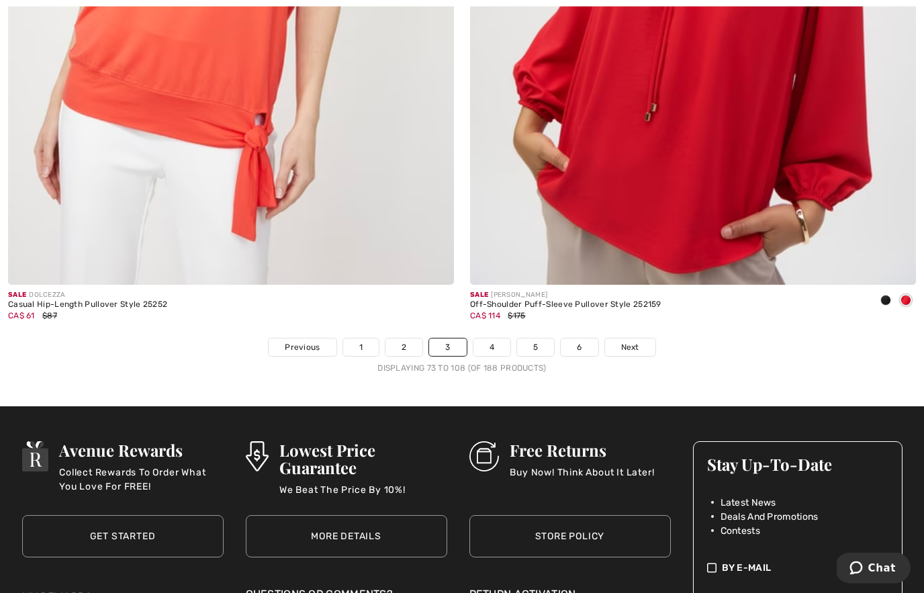
scroll to position [13251, 0]
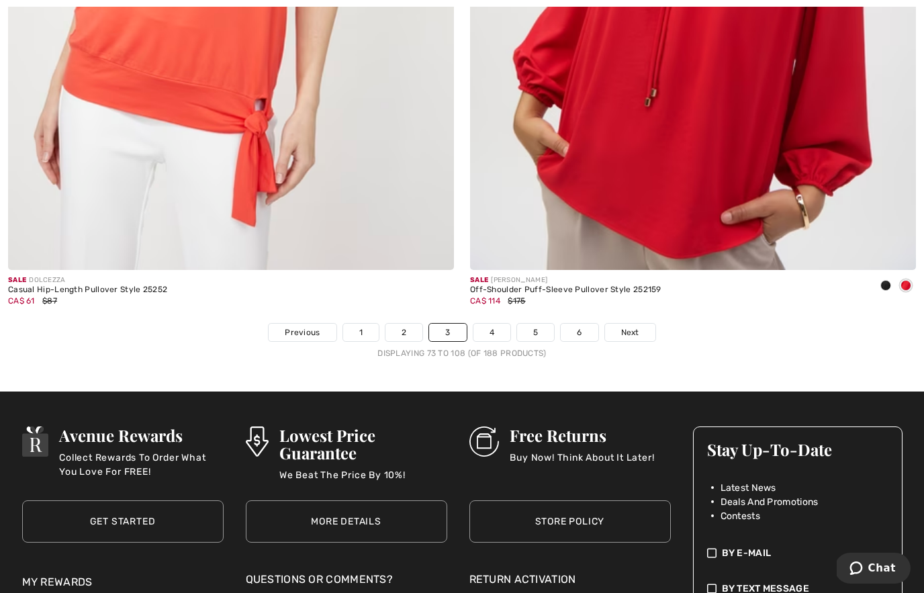
click at [636, 326] on span "Next" at bounding box center [630, 332] width 18 height 12
click at [633, 326] on span "Next" at bounding box center [630, 332] width 18 height 12
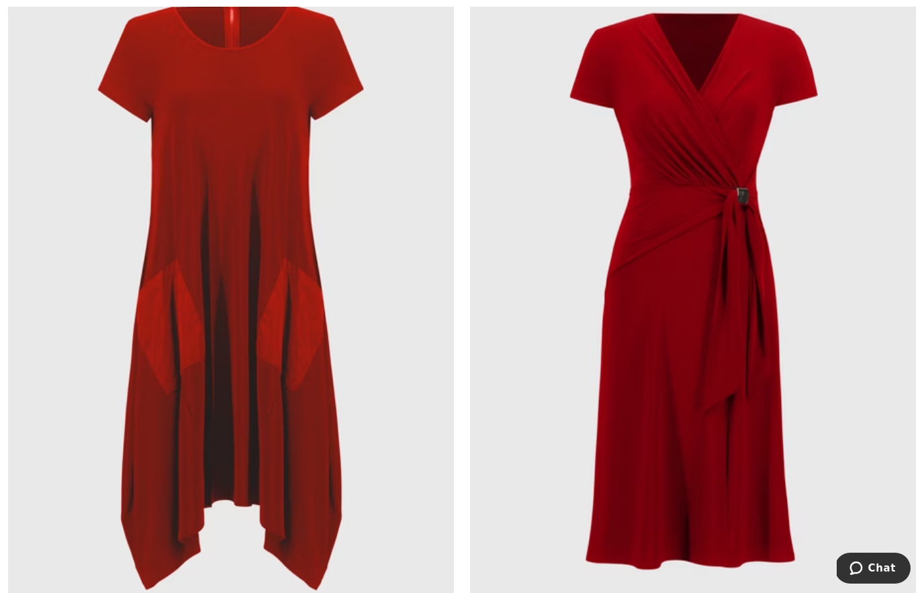
scroll to position [9330, 0]
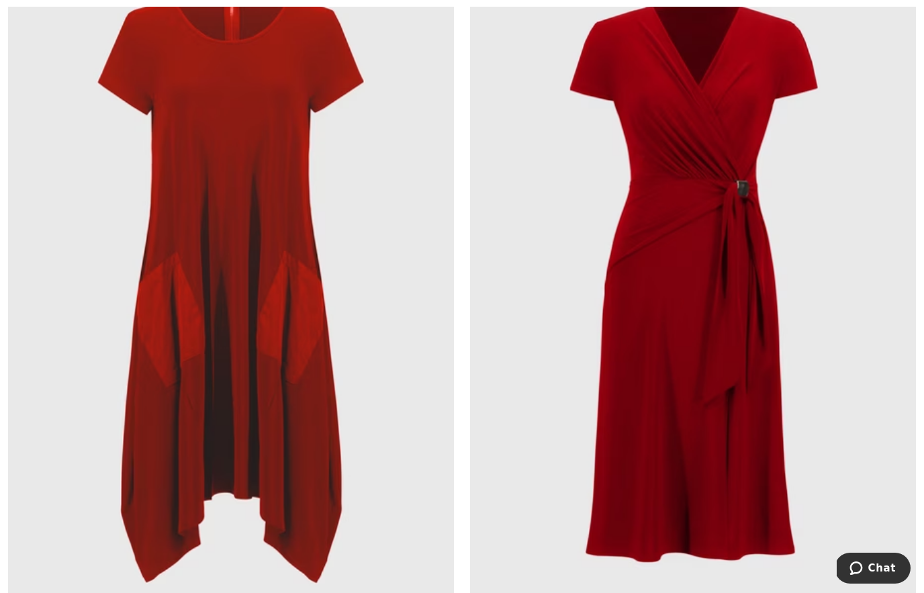
click at [731, 402] on img at bounding box center [693, 284] width 446 height 669
click at [740, 333] on img at bounding box center [693, 284] width 446 height 669
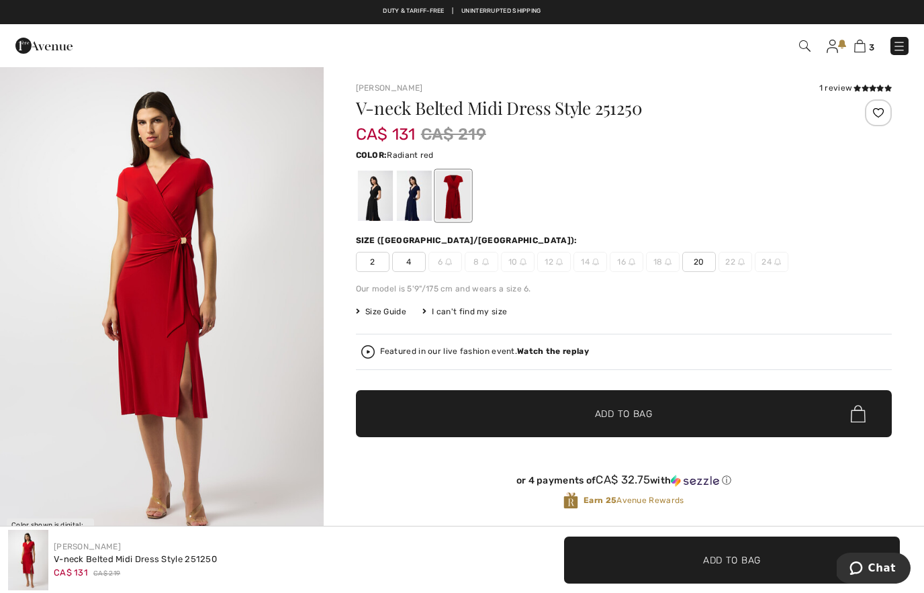
click at [413, 269] on span "4" at bounding box center [409, 262] width 34 height 20
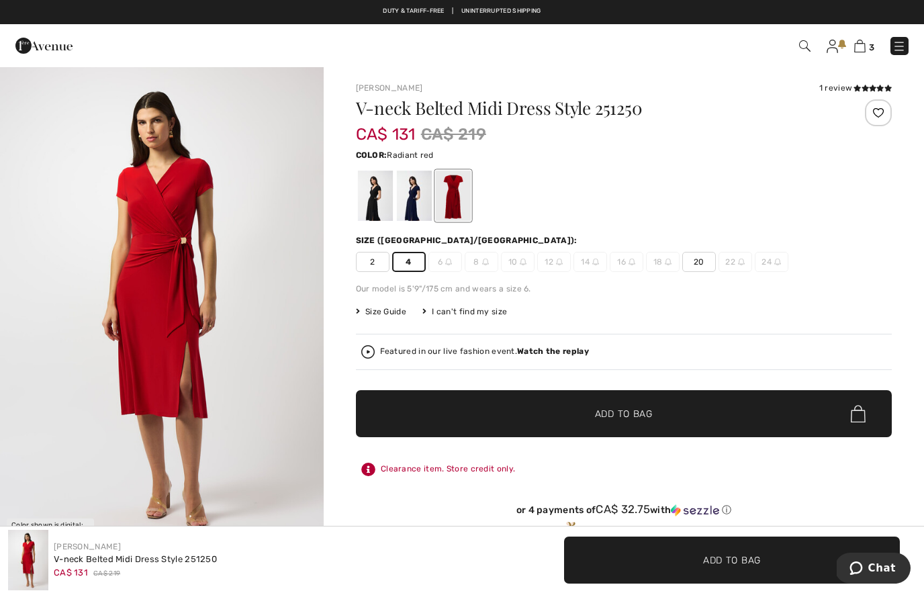
click at [240, 324] on img "1 / 4" at bounding box center [162, 308] width 324 height 485
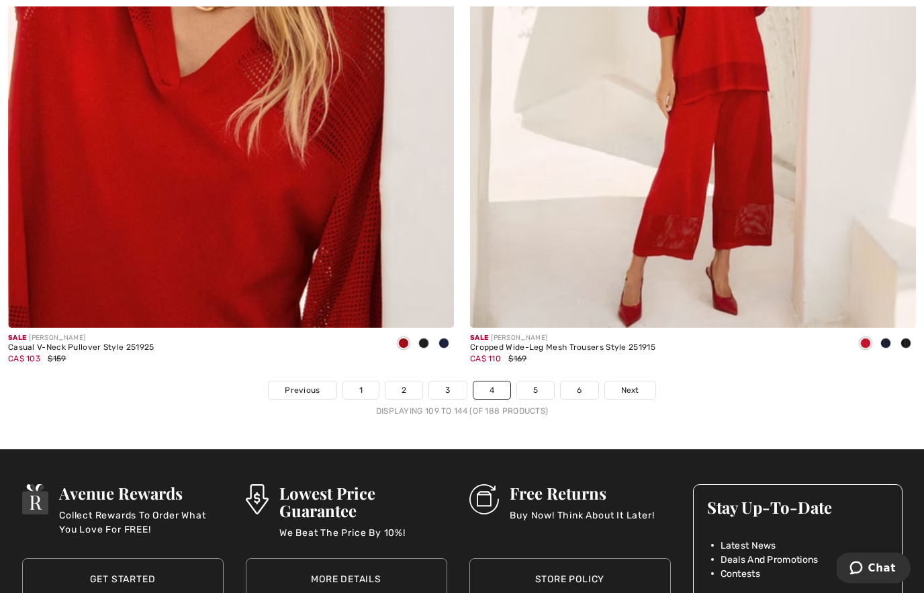
scroll to position [13135, 0]
click at [636, 384] on span "Next" at bounding box center [630, 390] width 18 height 12
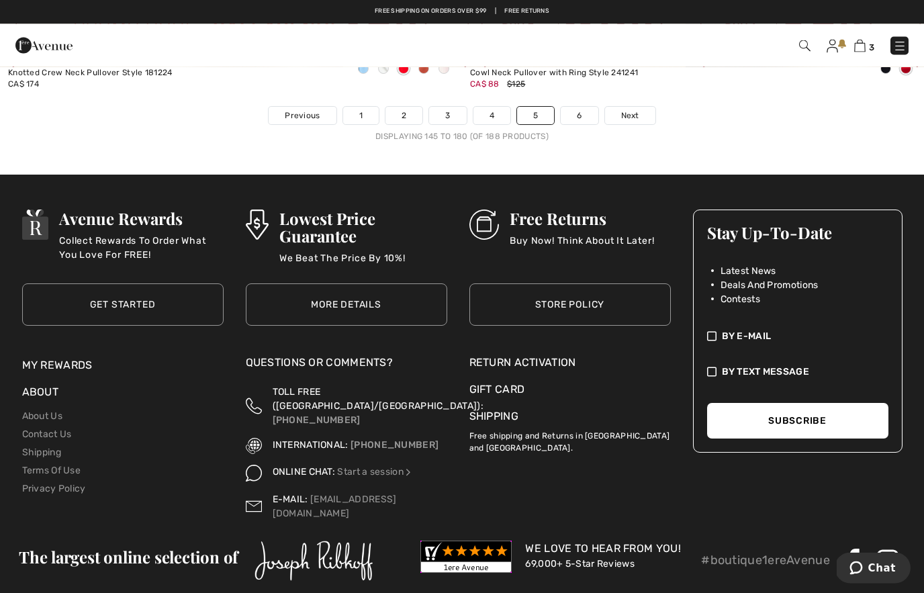
scroll to position [13467, 0]
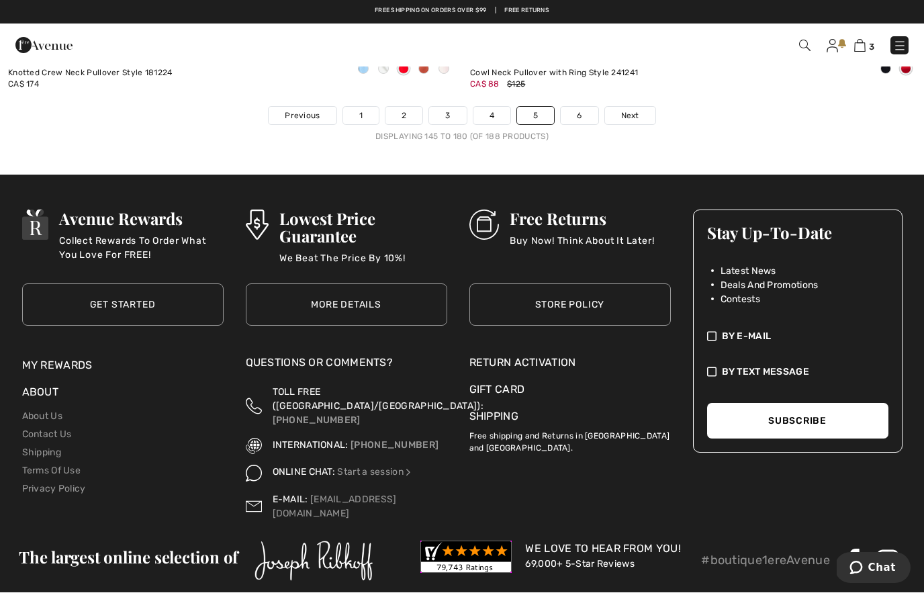
click at [634, 111] on span "Next" at bounding box center [630, 116] width 18 height 12
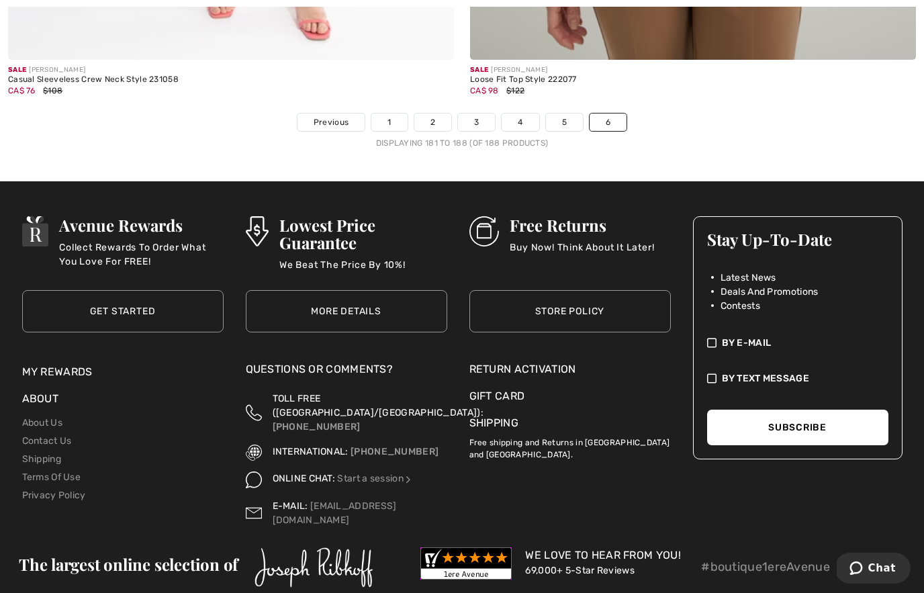
scroll to position [2984, 0]
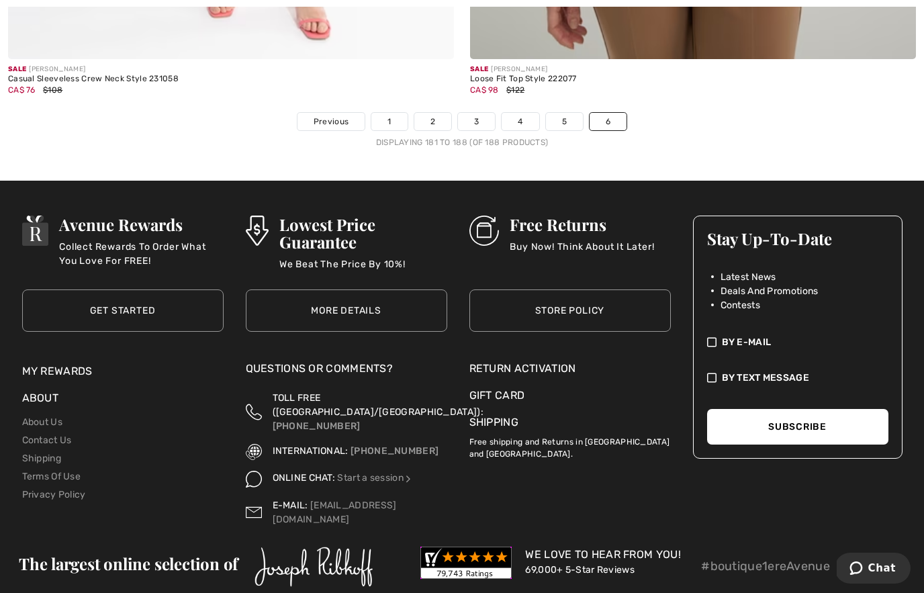
click at [393, 121] on link "1" at bounding box center [389, 121] width 36 height 17
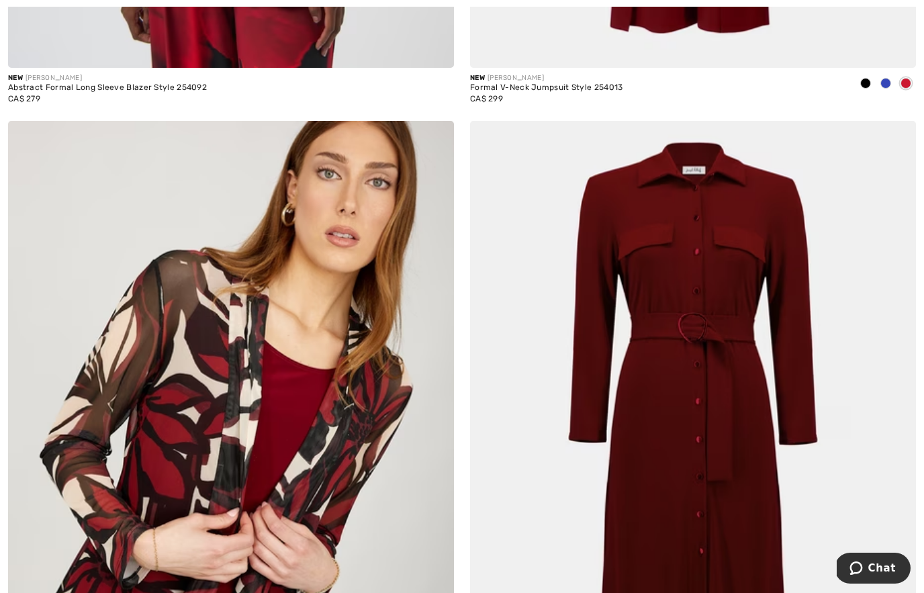
scroll to position [7480, 0]
